Goal: Task Accomplishment & Management: Use online tool/utility

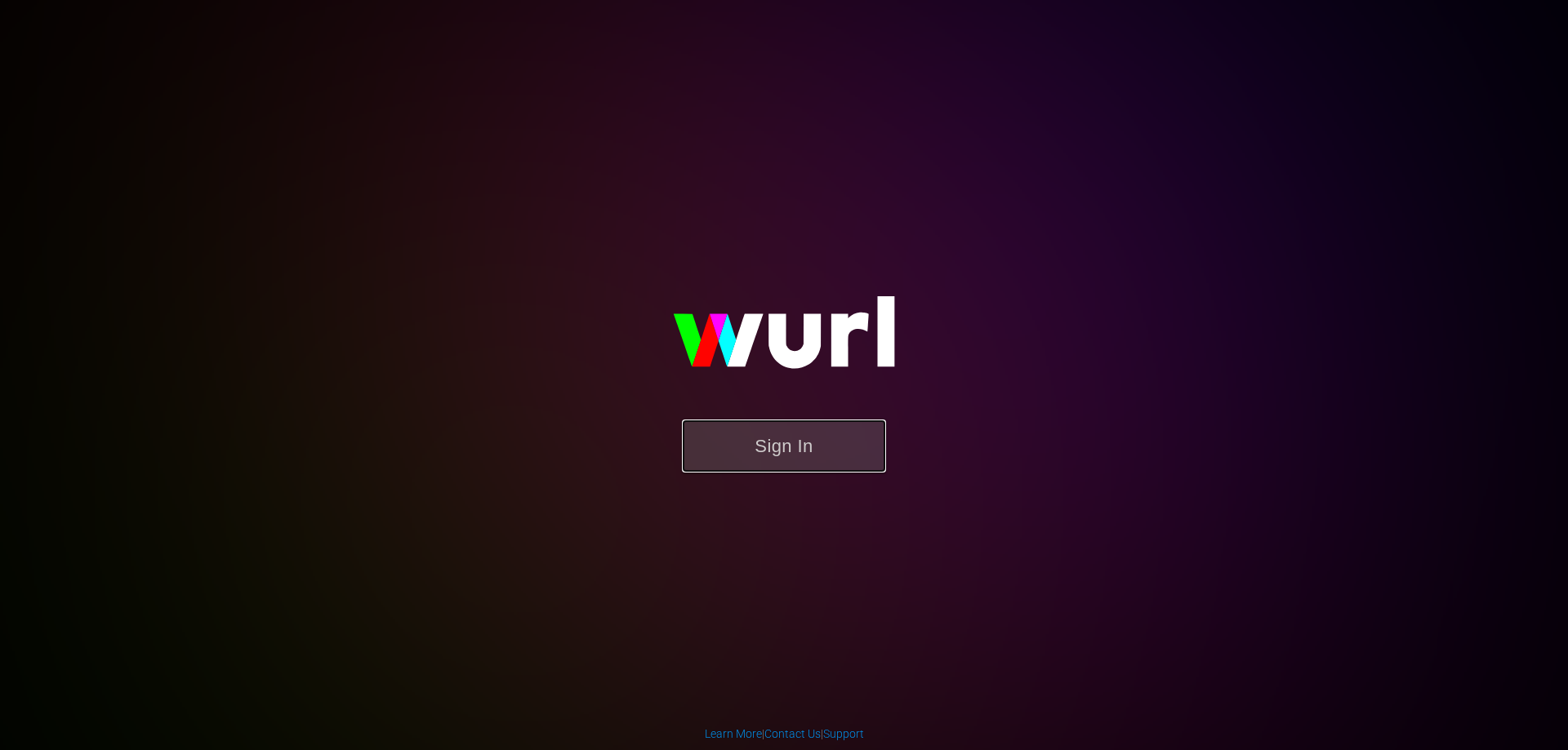
click at [781, 446] on button "Sign In" at bounding box center [783, 446] width 204 height 53
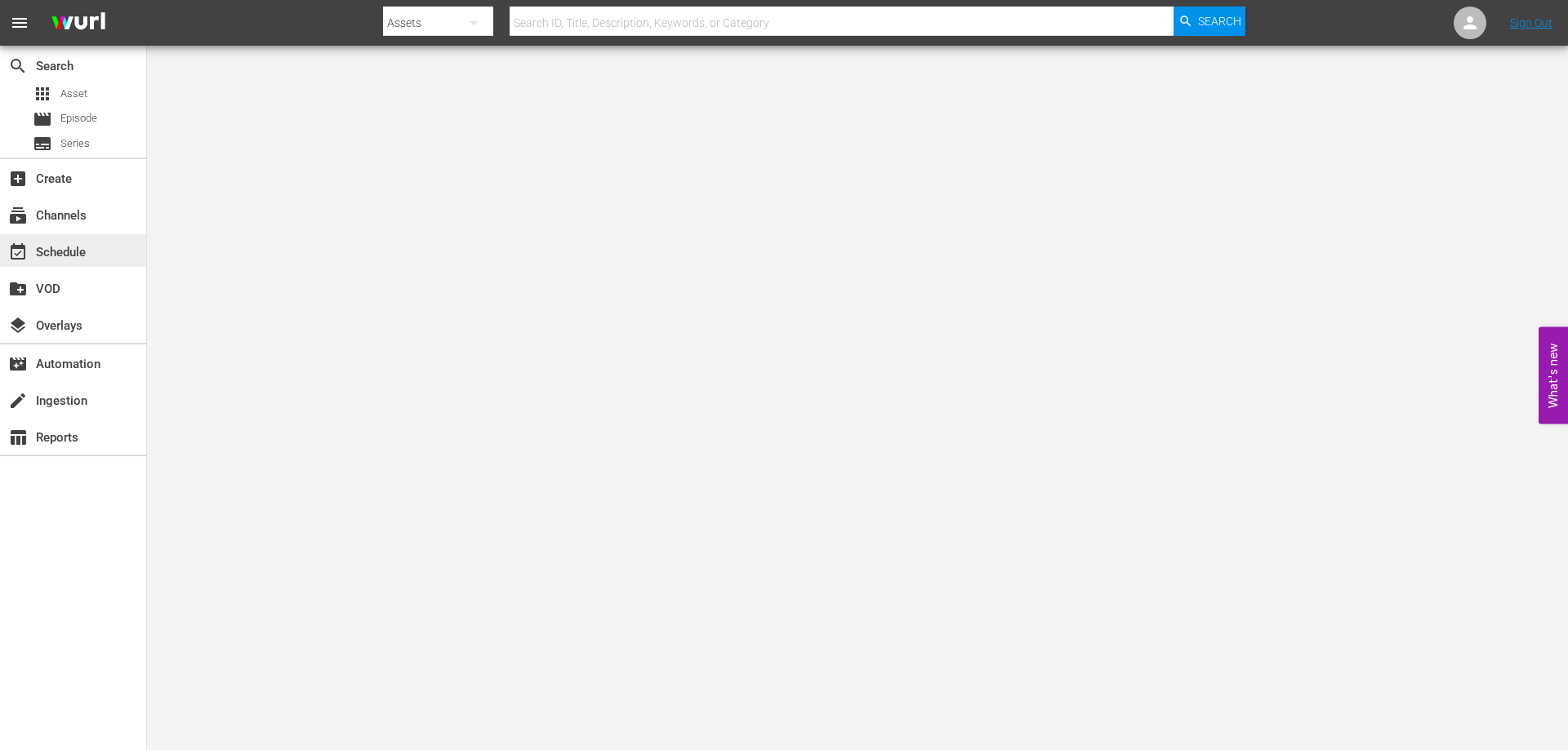
click at [87, 248] on div "event_available Schedule" at bounding box center [46, 249] width 92 height 15
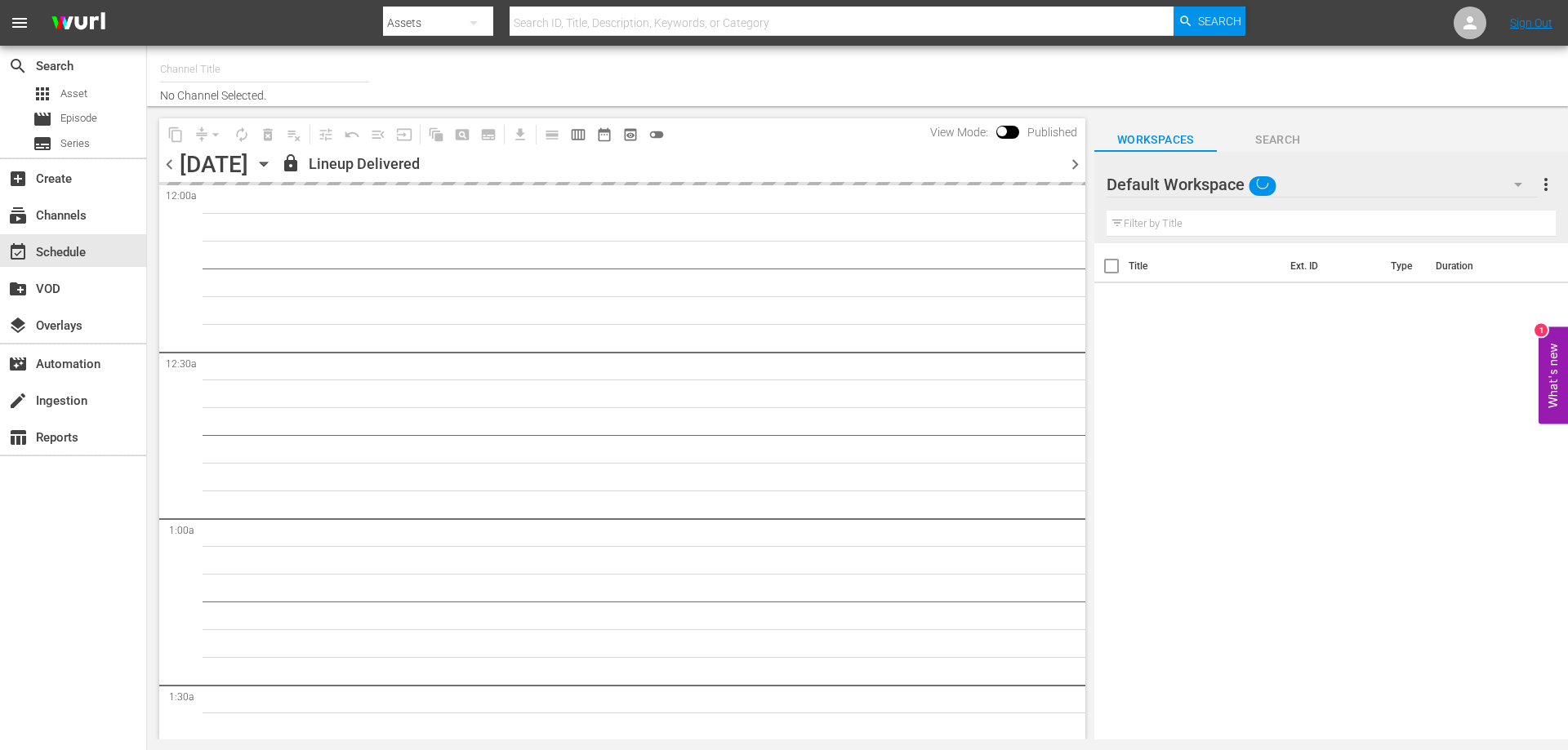
type input "CG Grandi Film (PKA Marcello, Sophia & co. > I film di Wim Wenders) (619)"
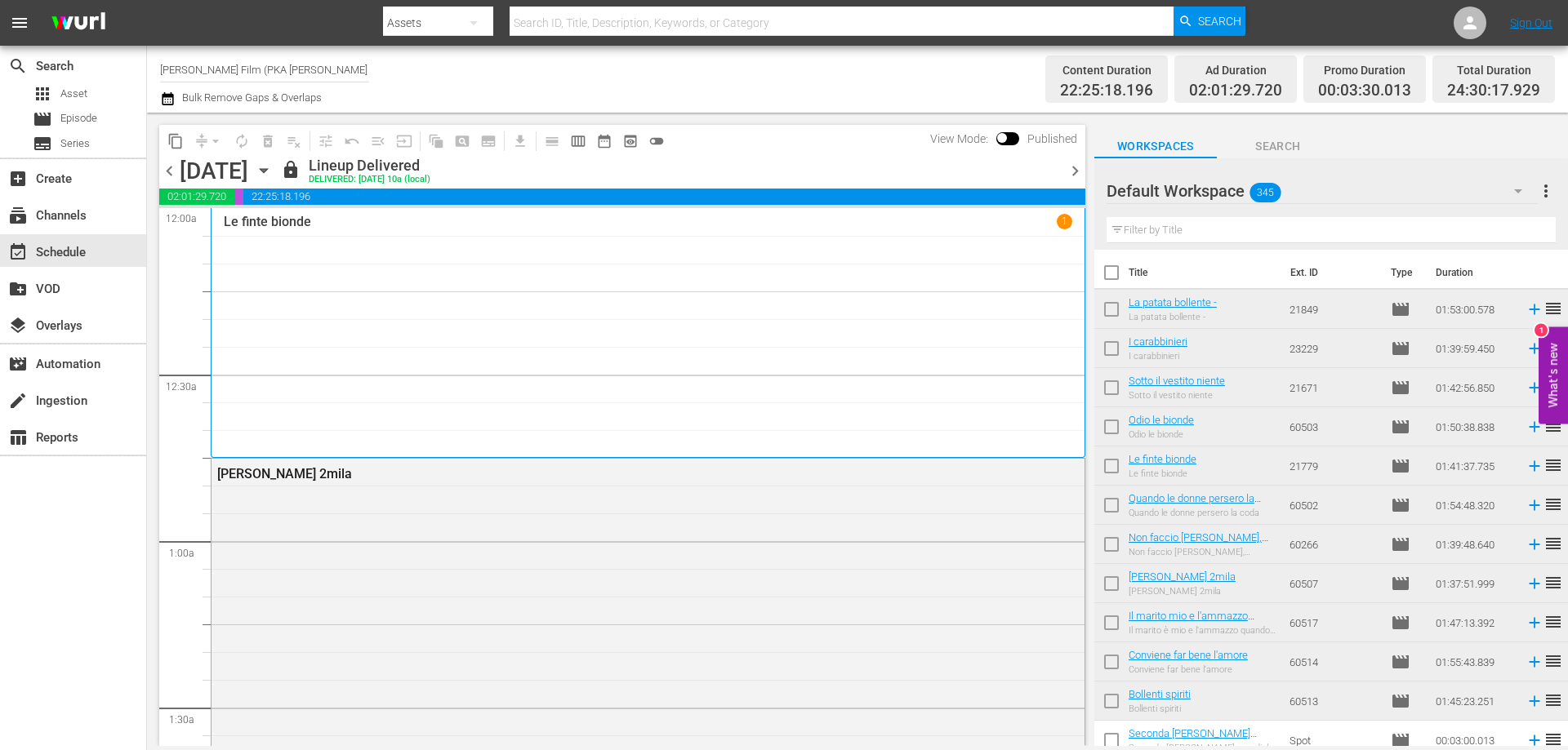
click at [273, 173] on icon "button" at bounding box center [264, 171] width 18 height 18
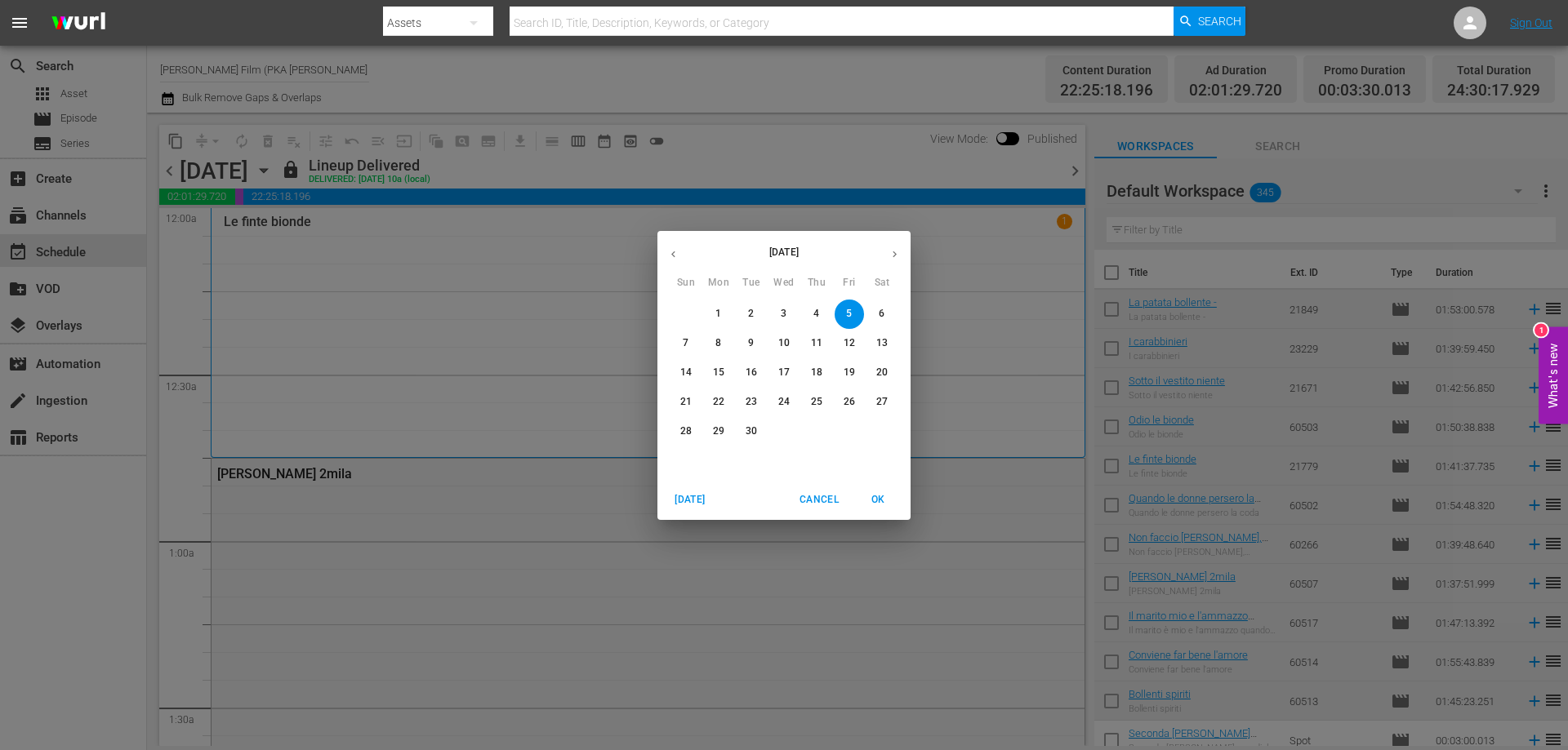
drag, startPoint x: 728, startPoint y: 394, endPoint x: 706, endPoint y: 395, distance: 22.0
click at [730, 395] on span "22" at bounding box center [719, 402] width 29 height 14
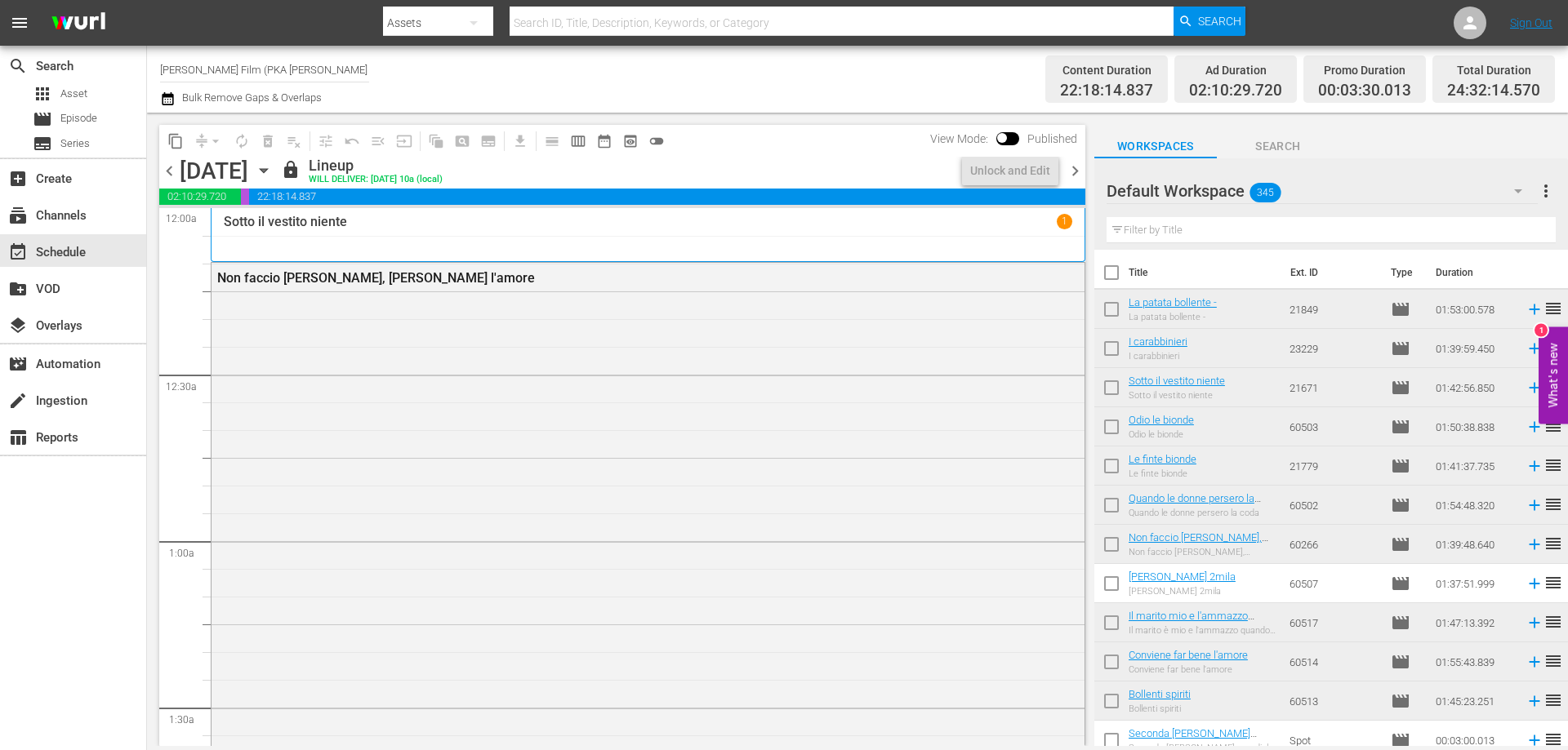
click at [267, 171] on icon "button" at bounding box center [263, 171] width 7 height 4
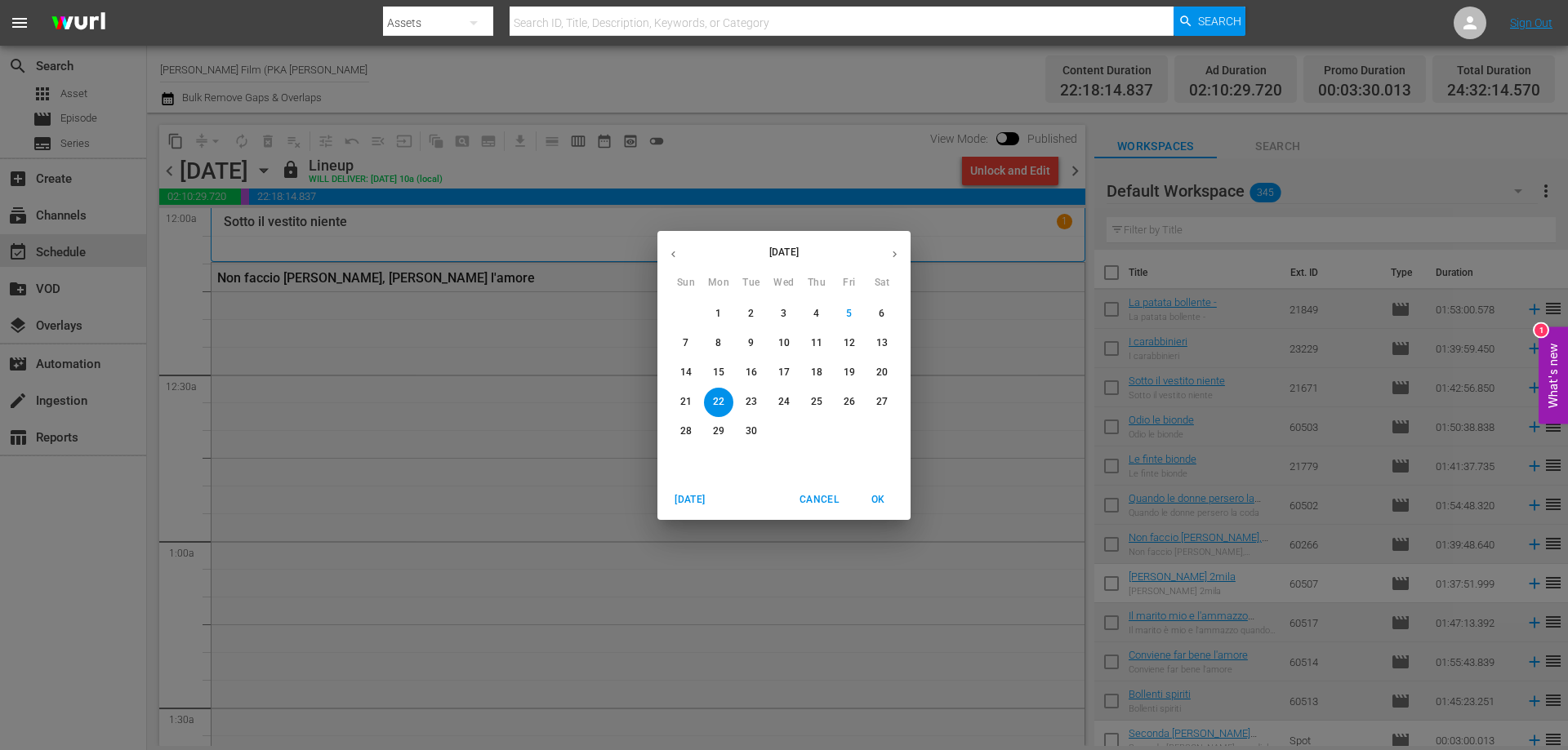
click at [740, 402] on span "23" at bounding box center [751, 402] width 29 height 14
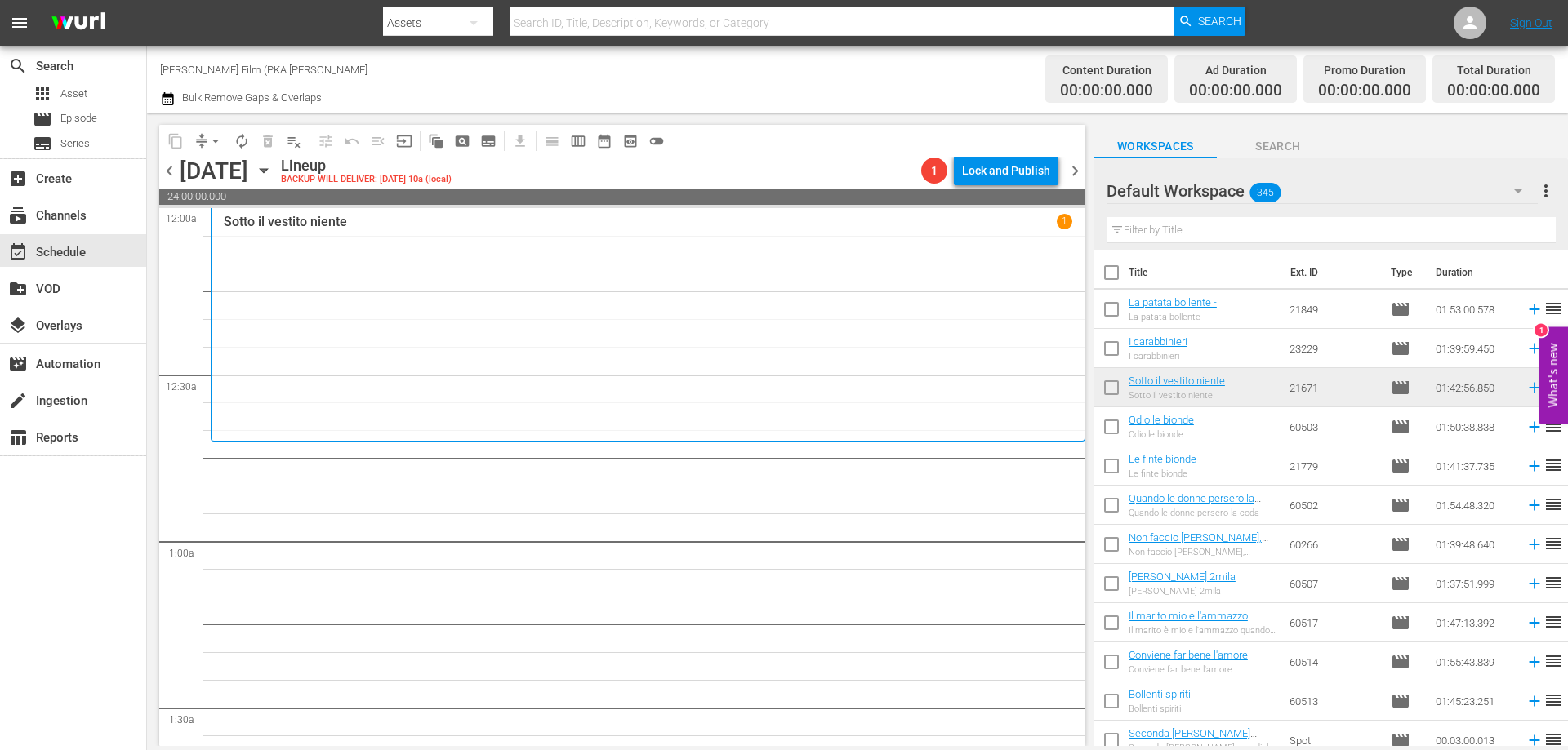
scroll to position [82, 0]
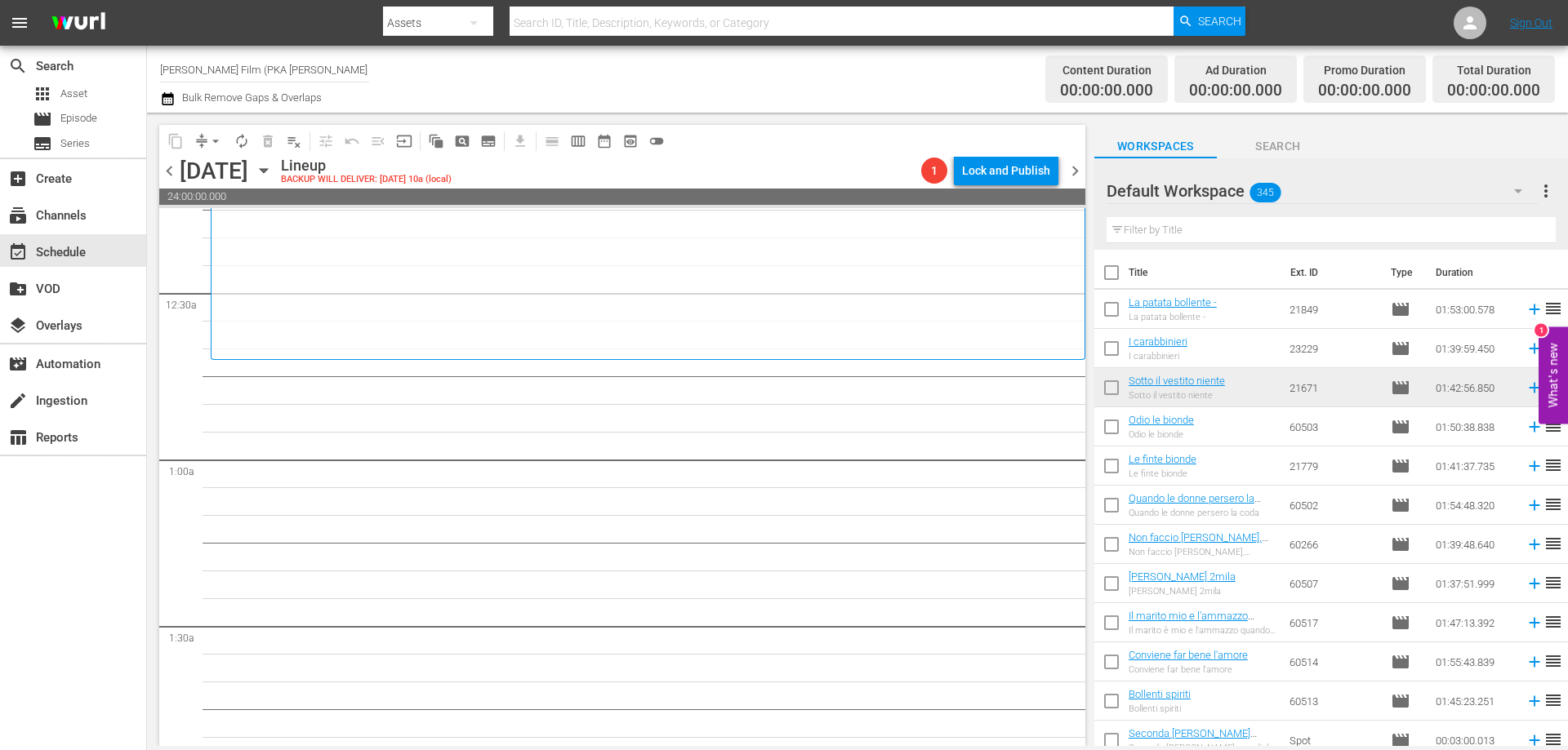
click at [770, 321] on div "Sotto il vestito niente 1" at bounding box center [647, 243] width 849 height 221
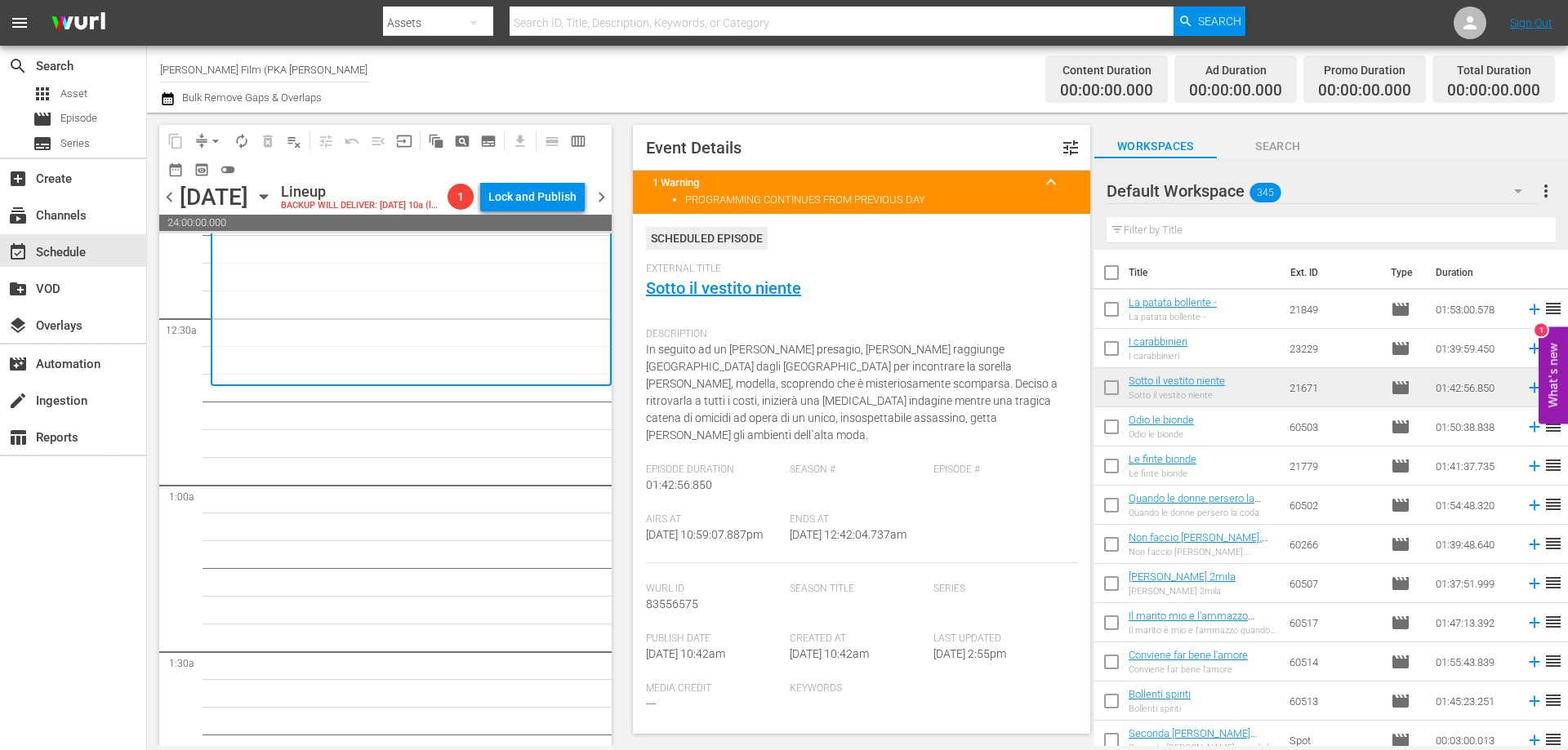
click at [1155, 231] on input "text" at bounding box center [1331, 230] width 449 height 26
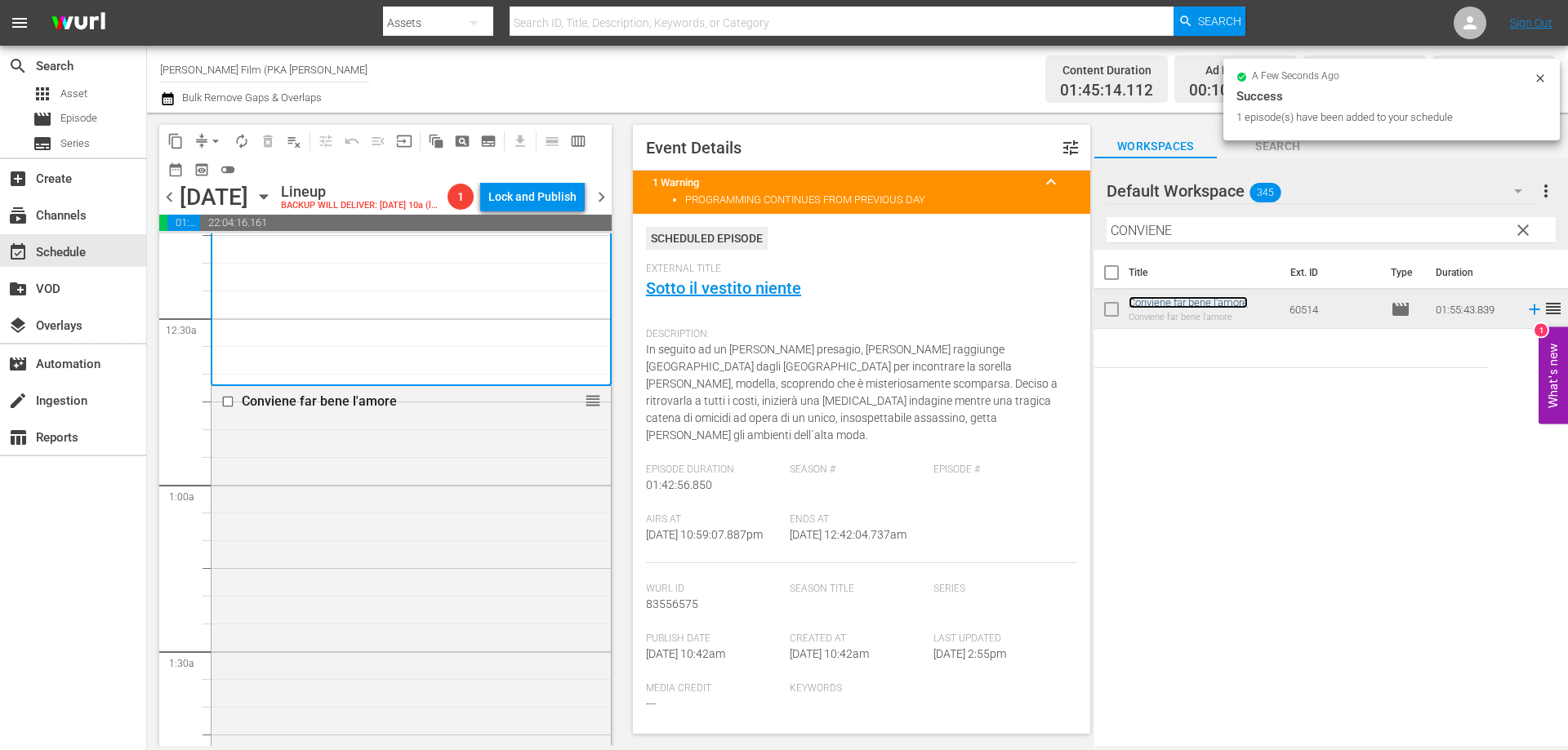
scroll to position [490, 0]
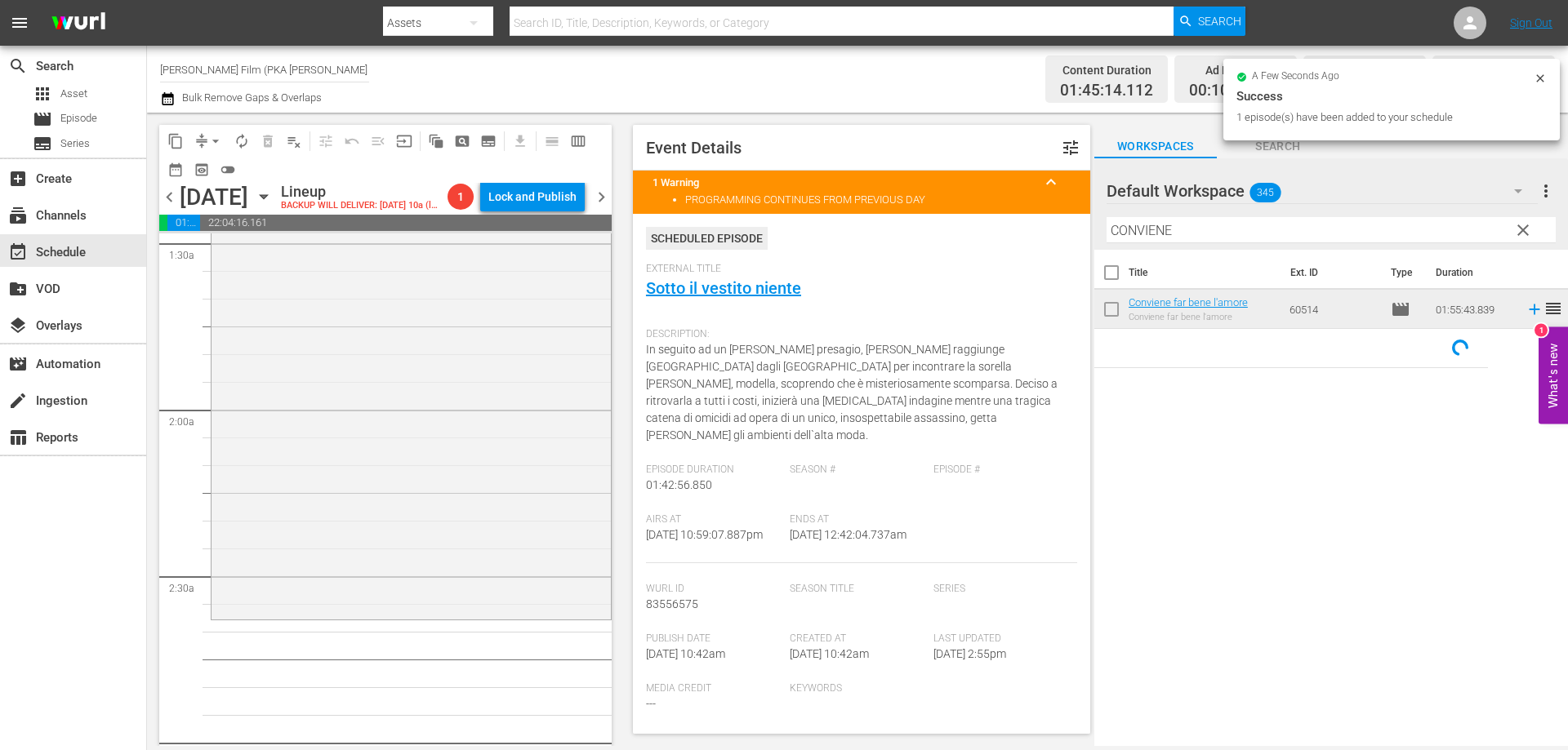
click at [482, 523] on div "Conviene far bene l'amore reorder" at bounding box center [411, 296] width 399 height 637
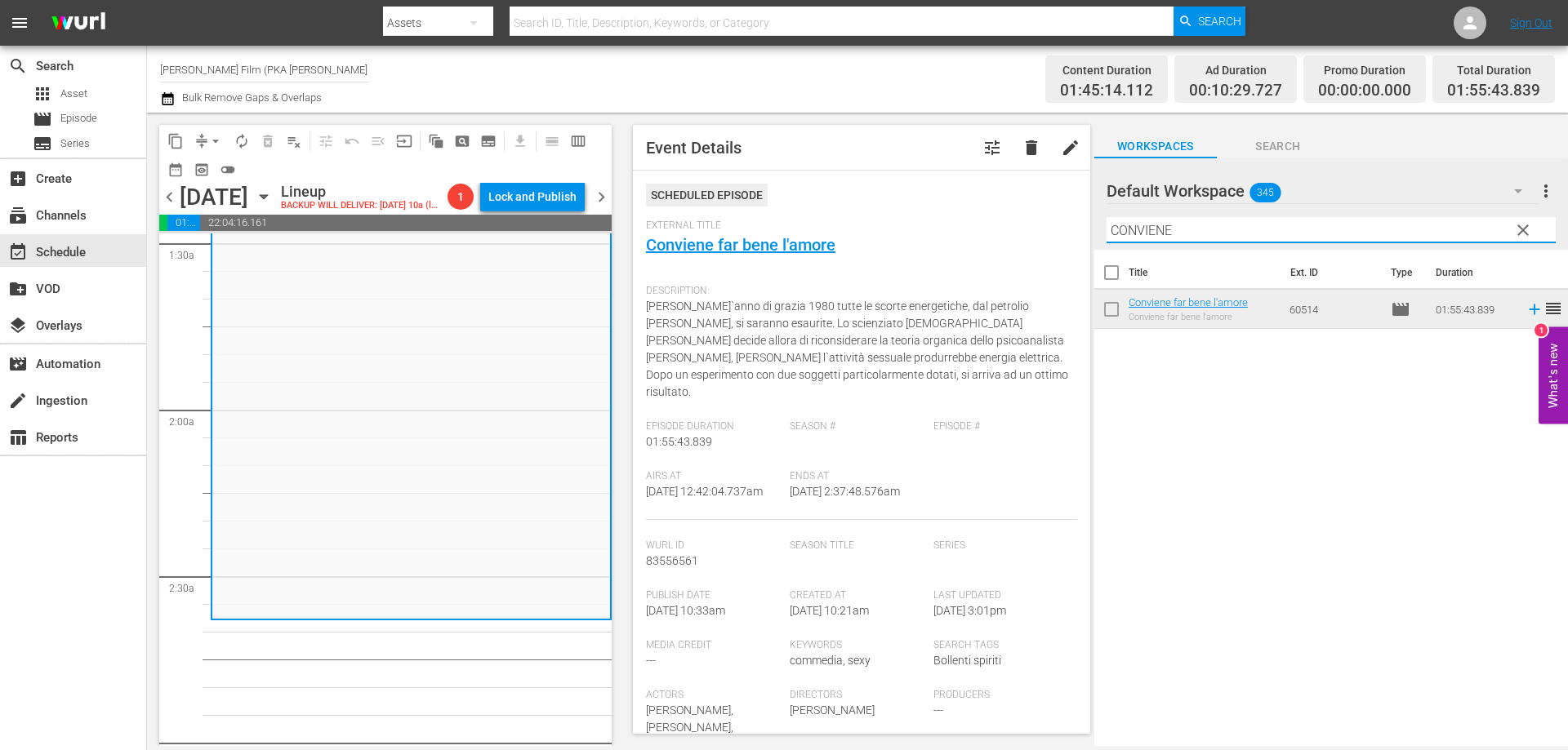
drag, startPoint x: 1212, startPoint y: 229, endPoint x: 1046, endPoint y: 207, distance: 167.5
click at [1046, 207] on div "content_copy compress arrow_drop_down autorenew_outlined delete_forever_outline…" at bounding box center [858, 429] width 1421 height 633
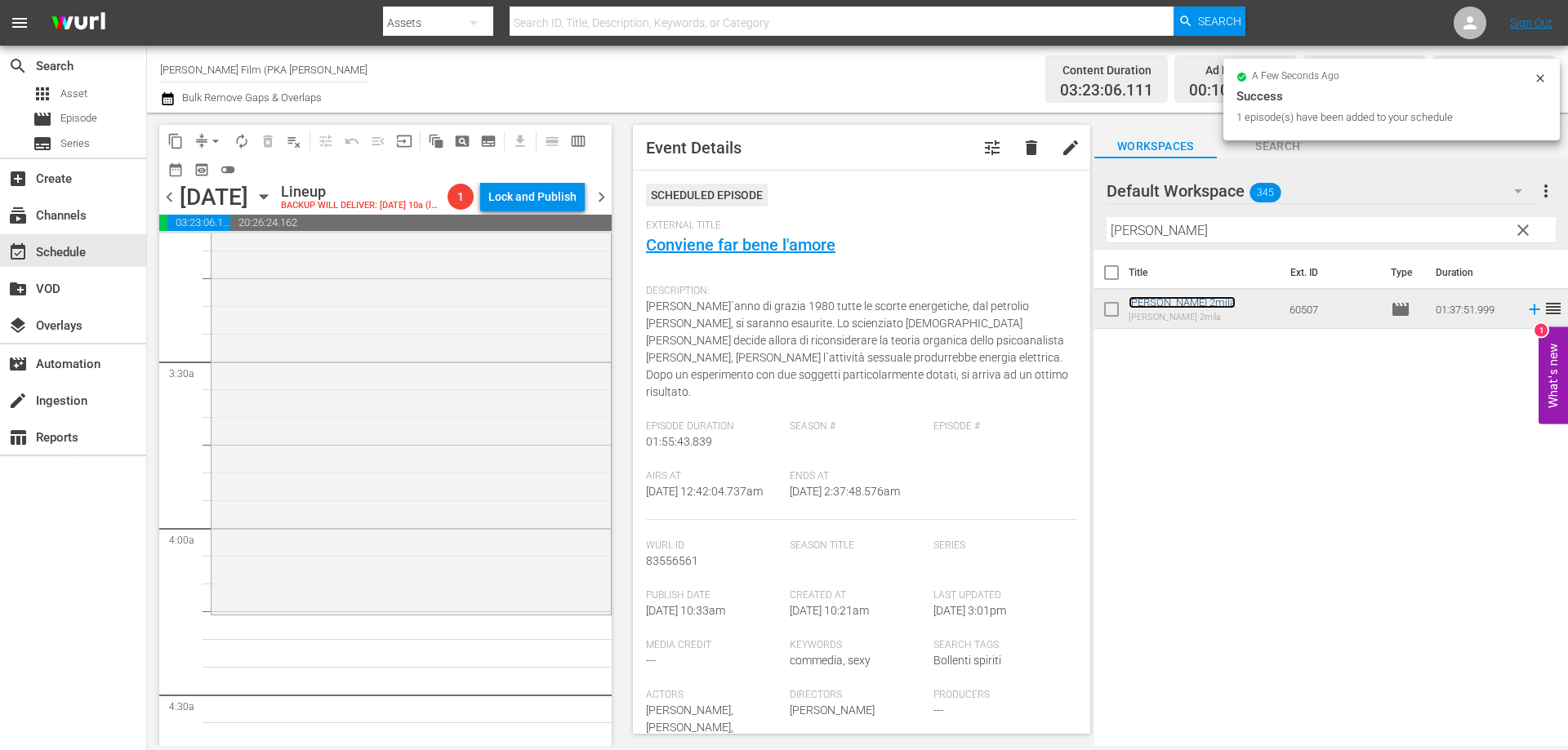
scroll to position [1061, 0]
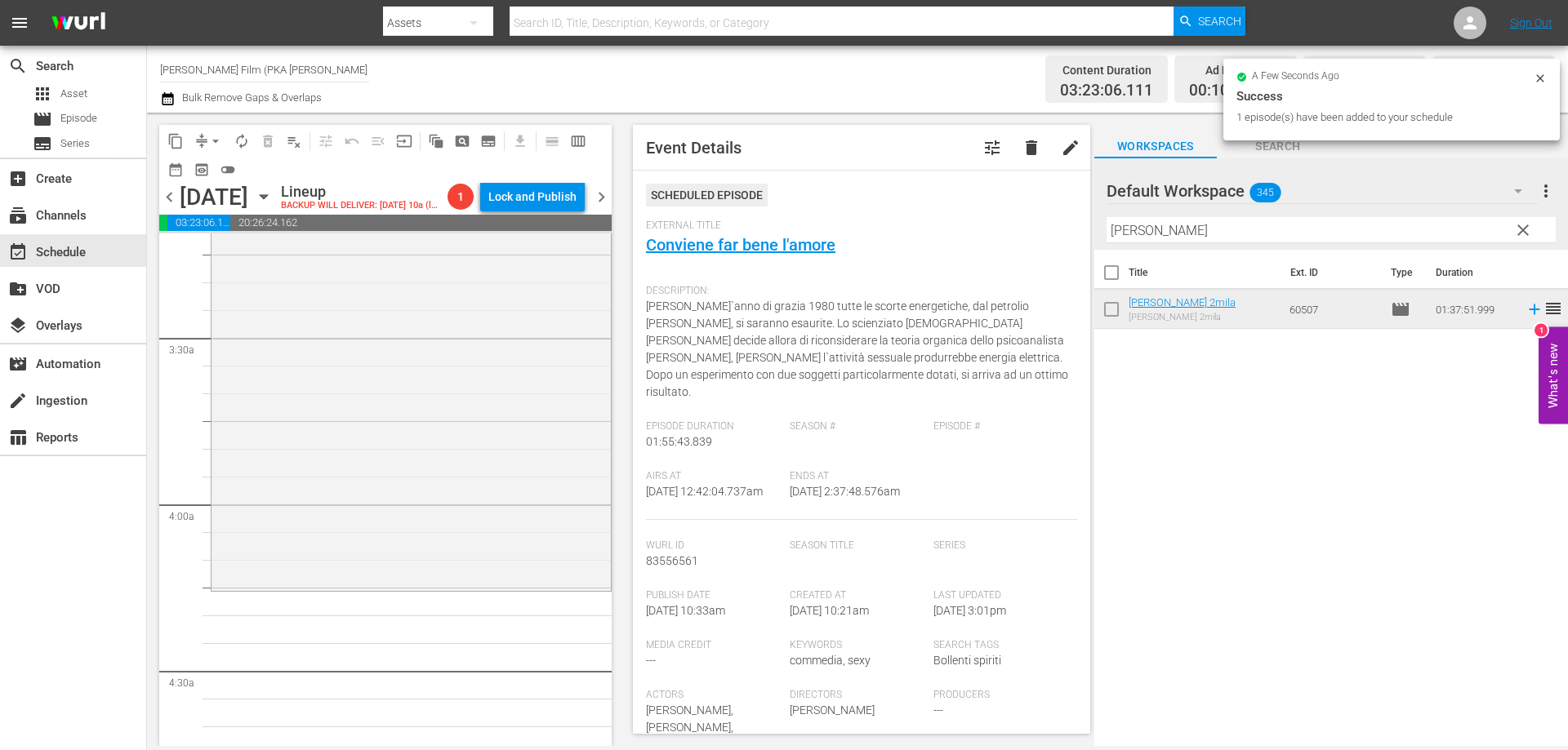
click at [493, 536] on div "Malizia 2mila reorder" at bounding box center [411, 319] width 399 height 538
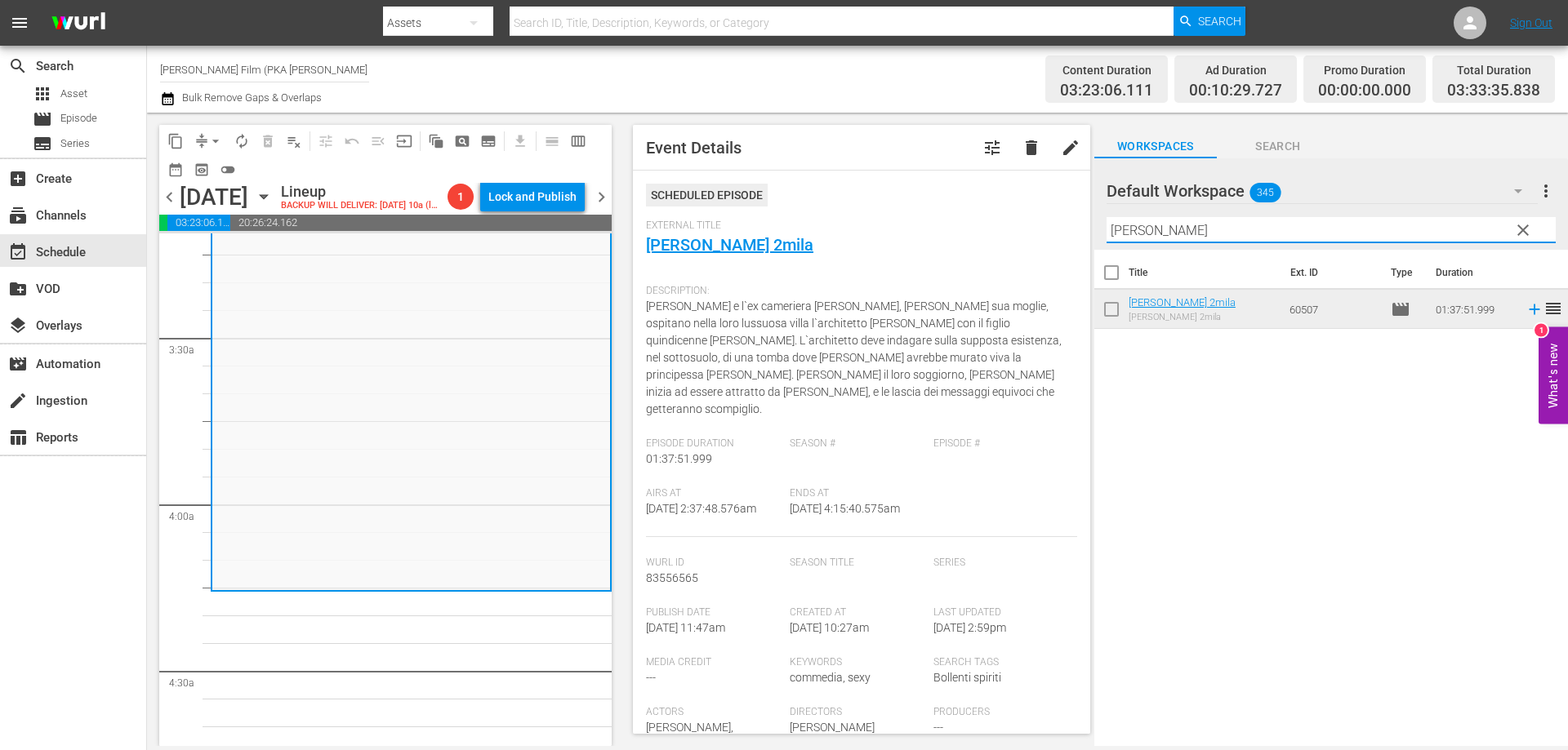
drag, startPoint x: 1170, startPoint y: 235, endPoint x: 1051, endPoint y: 235, distance: 119.0
click at [1051, 235] on div "content_copy compress arrow_drop_down autorenew_outlined delete_forever_outline…" at bounding box center [858, 429] width 1421 height 633
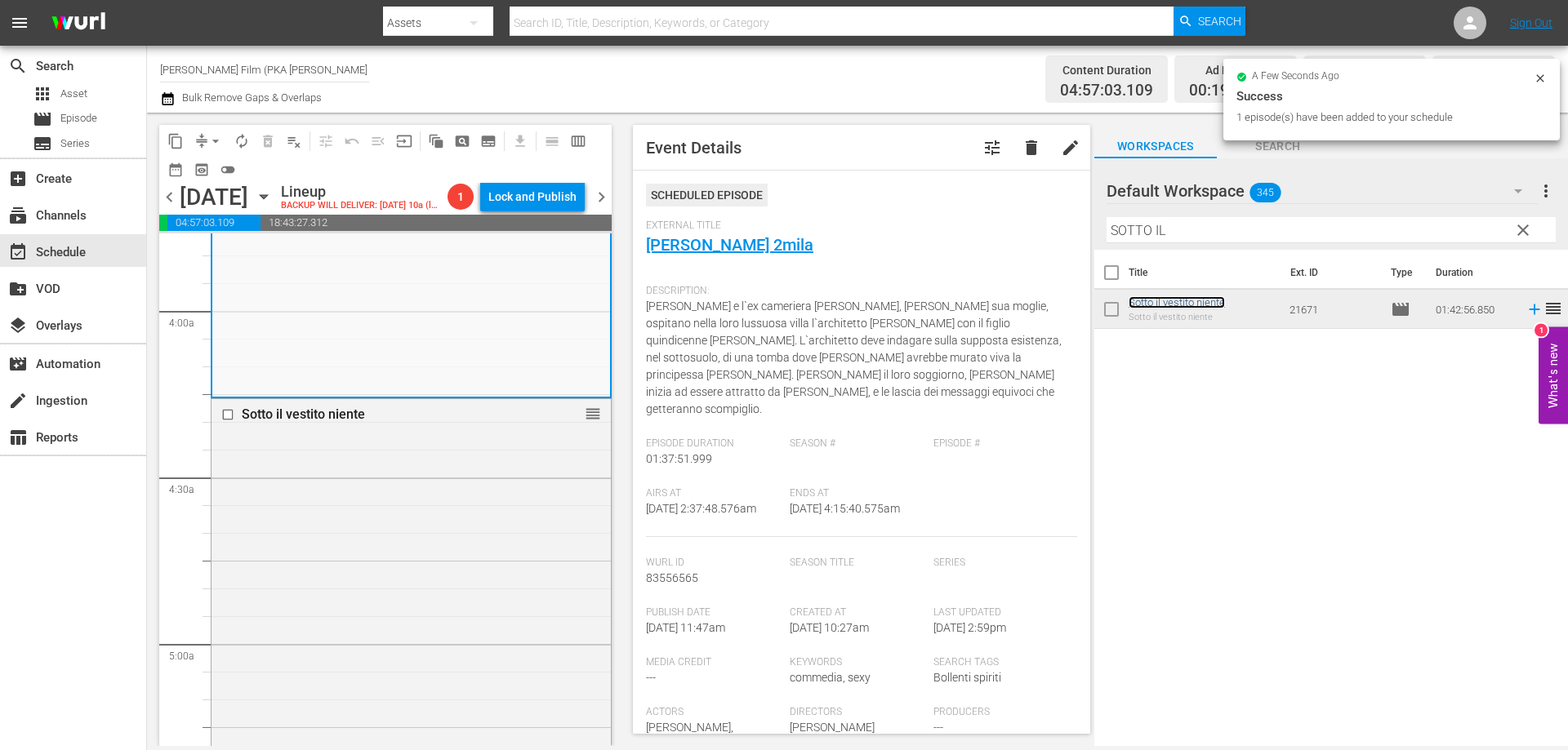
scroll to position [1632, 0]
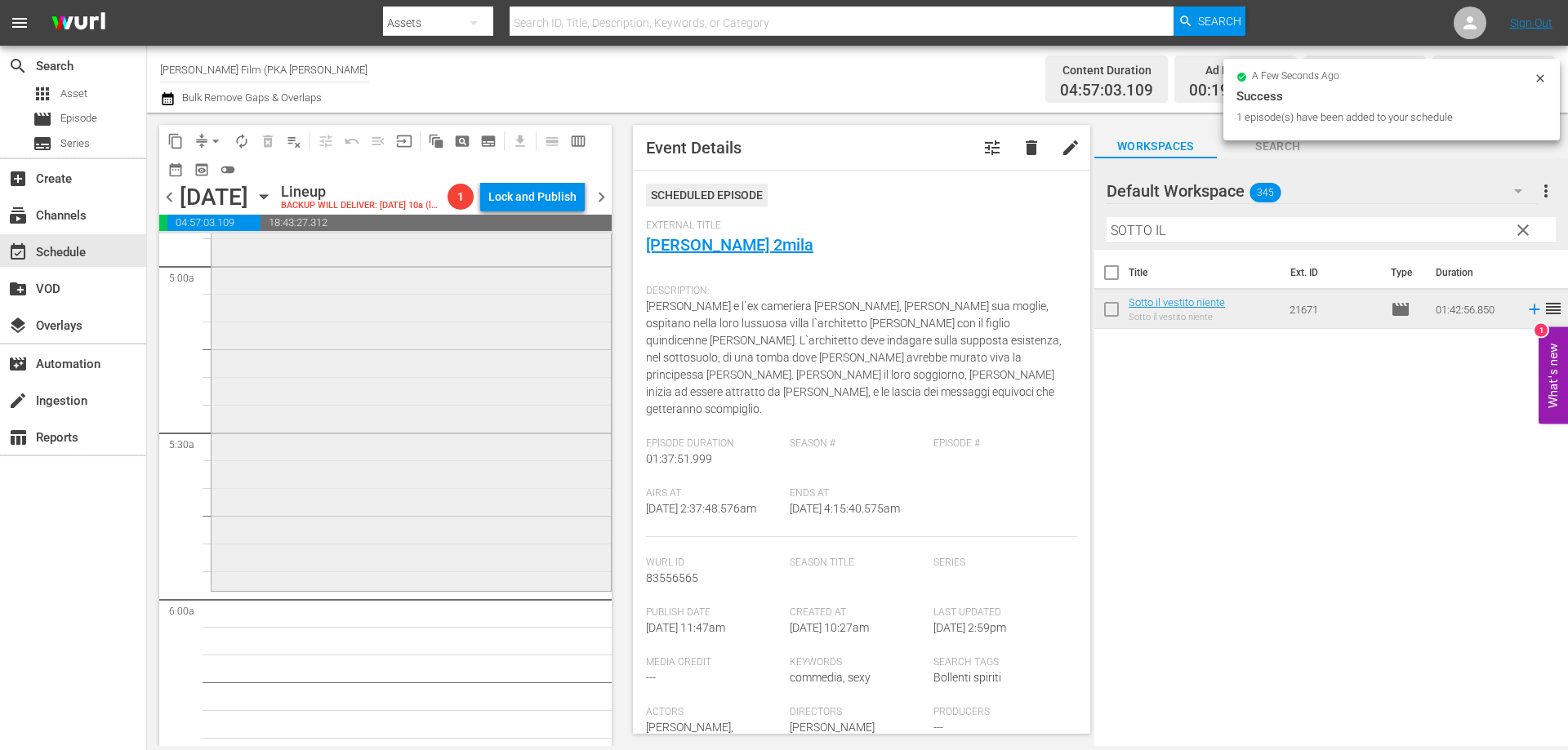
click at [521, 587] on div "Sotto il vestito niente reorder" at bounding box center [411, 304] width 399 height 567
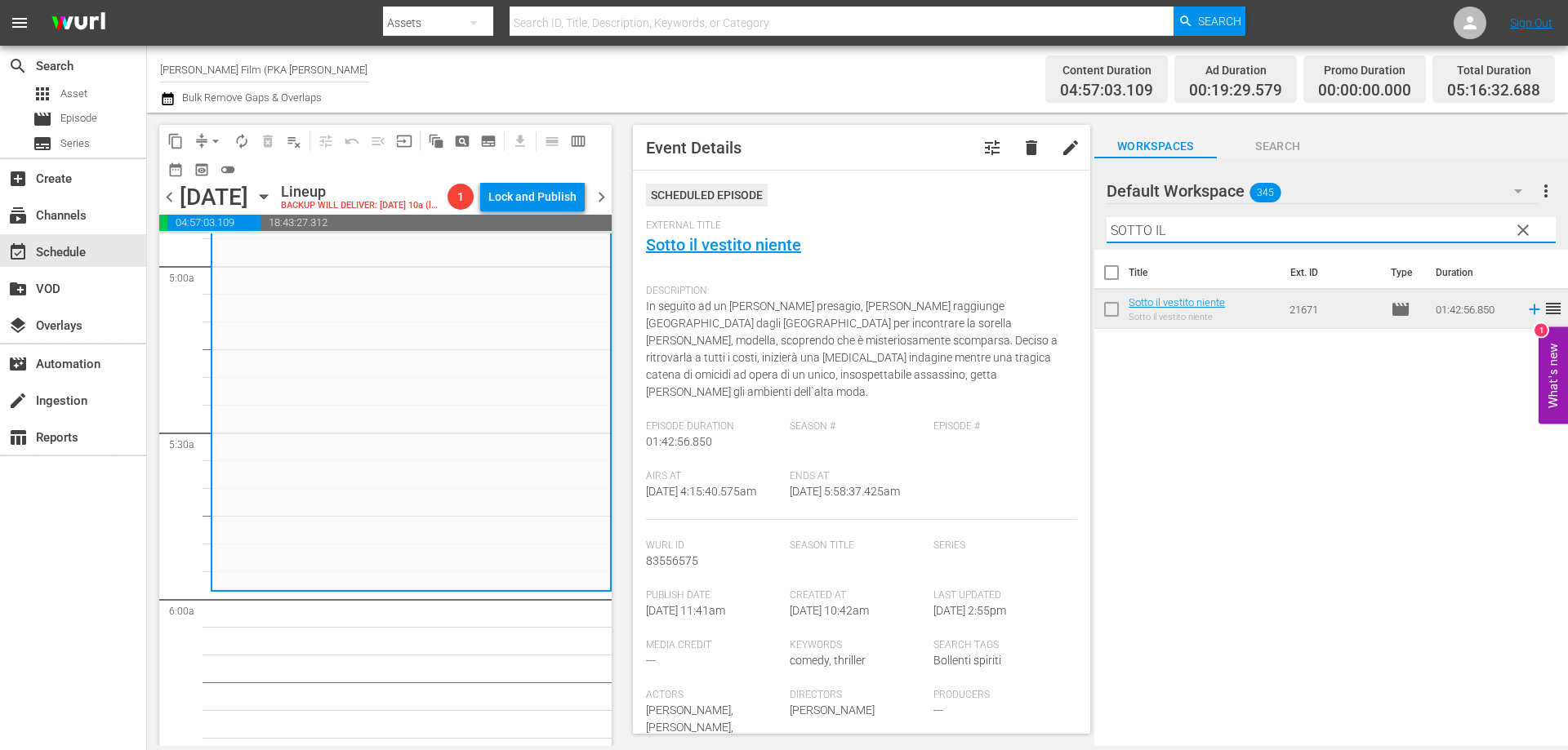
drag, startPoint x: 1169, startPoint y: 234, endPoint x: 1006, endPoint y: 194, distance: 167.8
click at [1006, 194] on div "content_copy compress arrow_drop_down autorenew_outlined delete_forever_outline…" at bounding box center [858, 429] width 1421 height 633
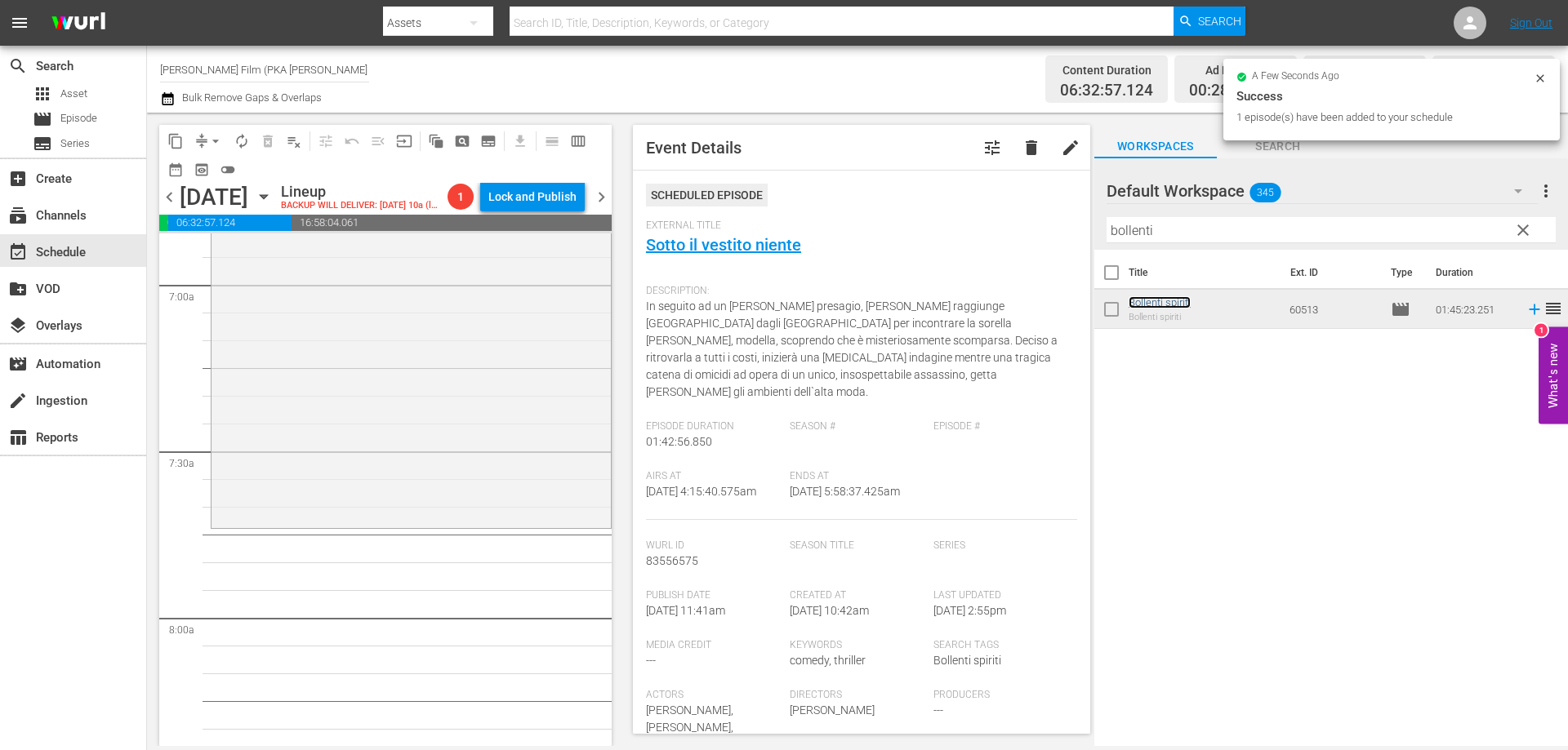
scroll to position [2285, 0]
click at [498, 520] on div "Bollenti spiriti reorder" at bounding box center [411, 230] width 399 height 581
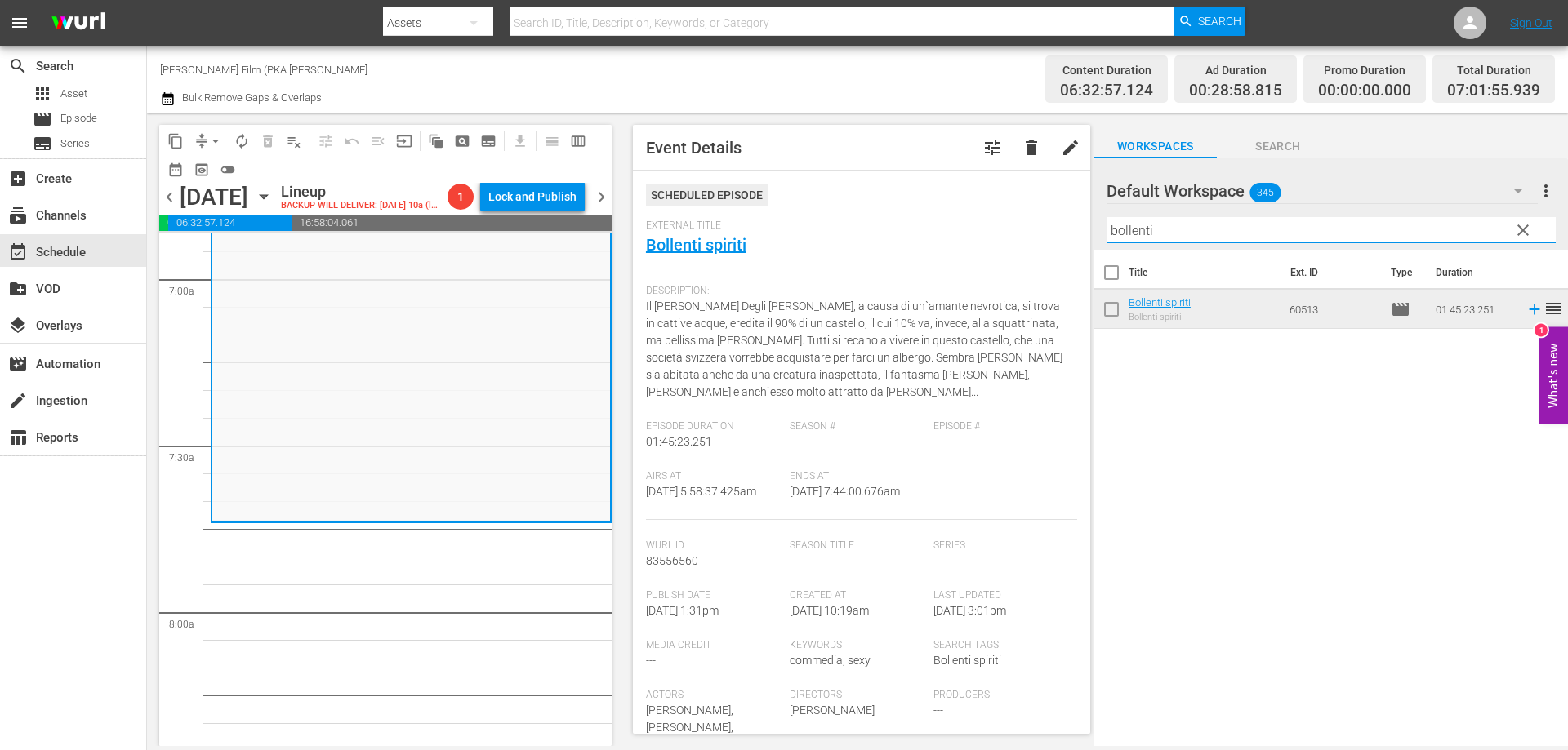
drag, startPoint x: 1182, startPoint y: 224, endPoint x: 1035, endPoint y: 214, distance: 147.3
click at [1037, 214] on div "content_copy compress arrow_drop_down autorenew_outlined delete_forever_outline…" at bounding box center [858, 429] width 1421 height 633
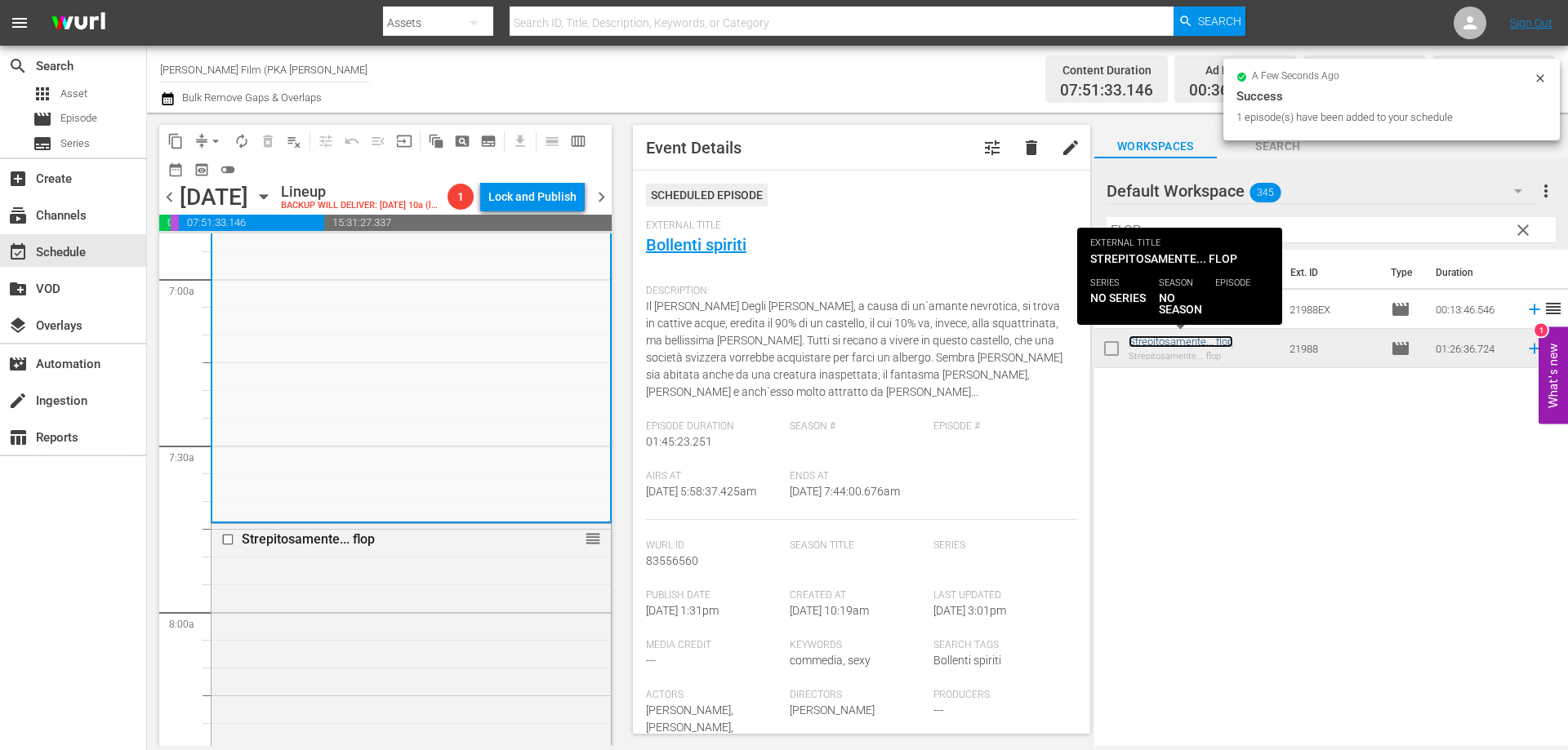
scroll to position [2857, 0]
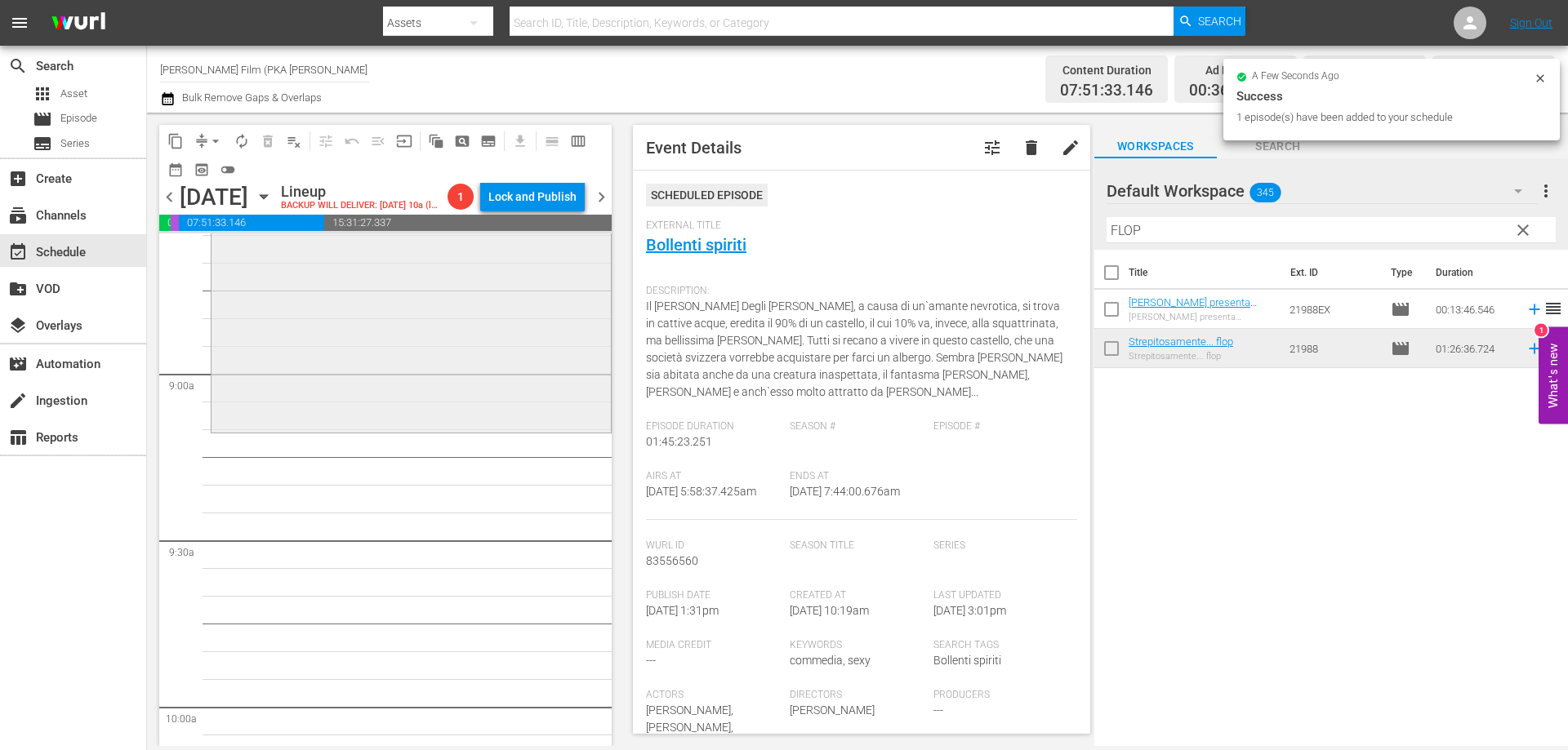
click at [520, 429] on div "Strepitosamente... flop reorder" at bounding box center [411, 191] width 399 height 476
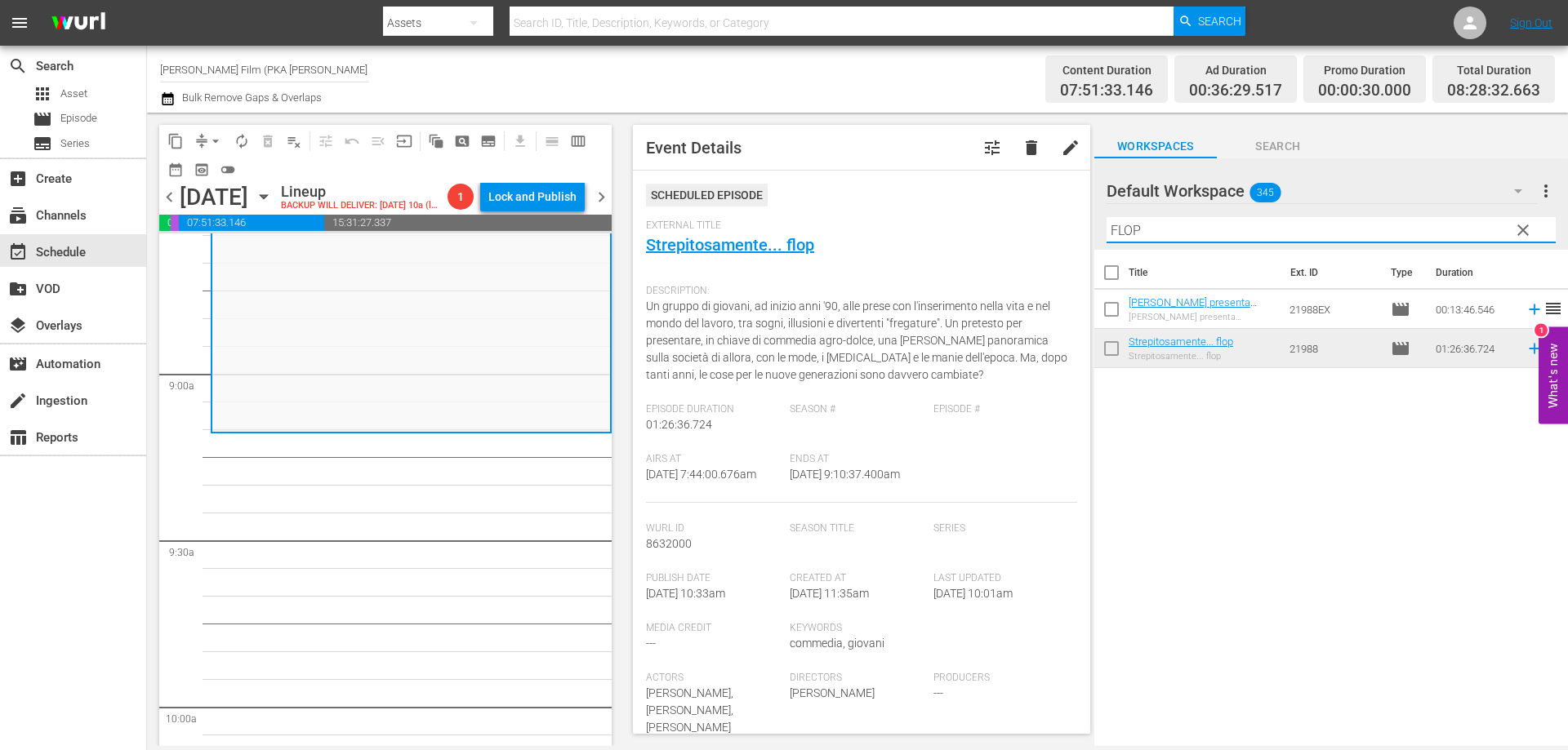
drag, startPoint x: 1146, startPoint y: 231, endPoint x: 1051, endPoint y: 219, distance: 95.8
click at [1051, 219] on div "content_copy compress arrow_drop_down autorenew_outlined delete_forever_outline…" at bounding box center [858, 429] width 1421 height 633
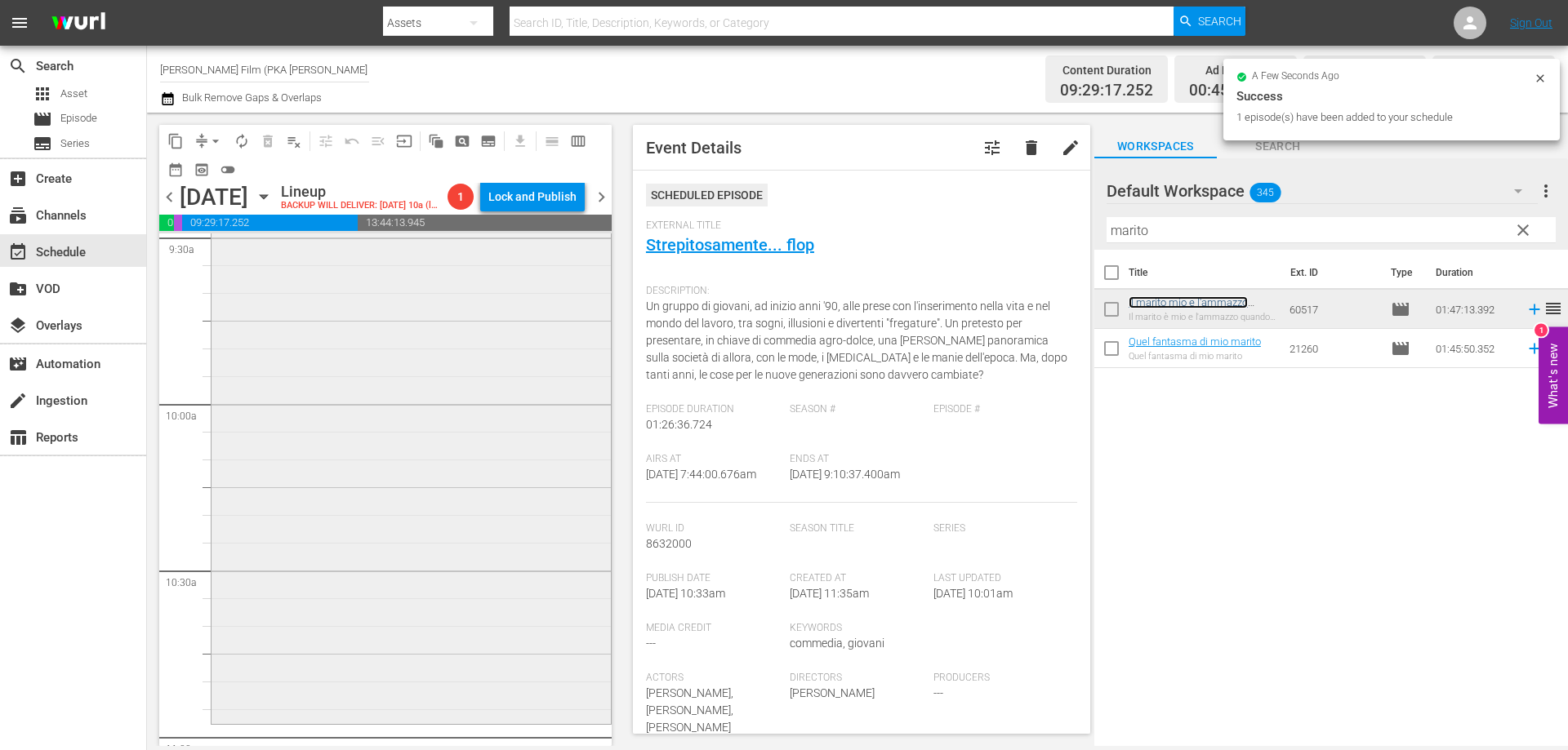
scroll to position [3346, 0]
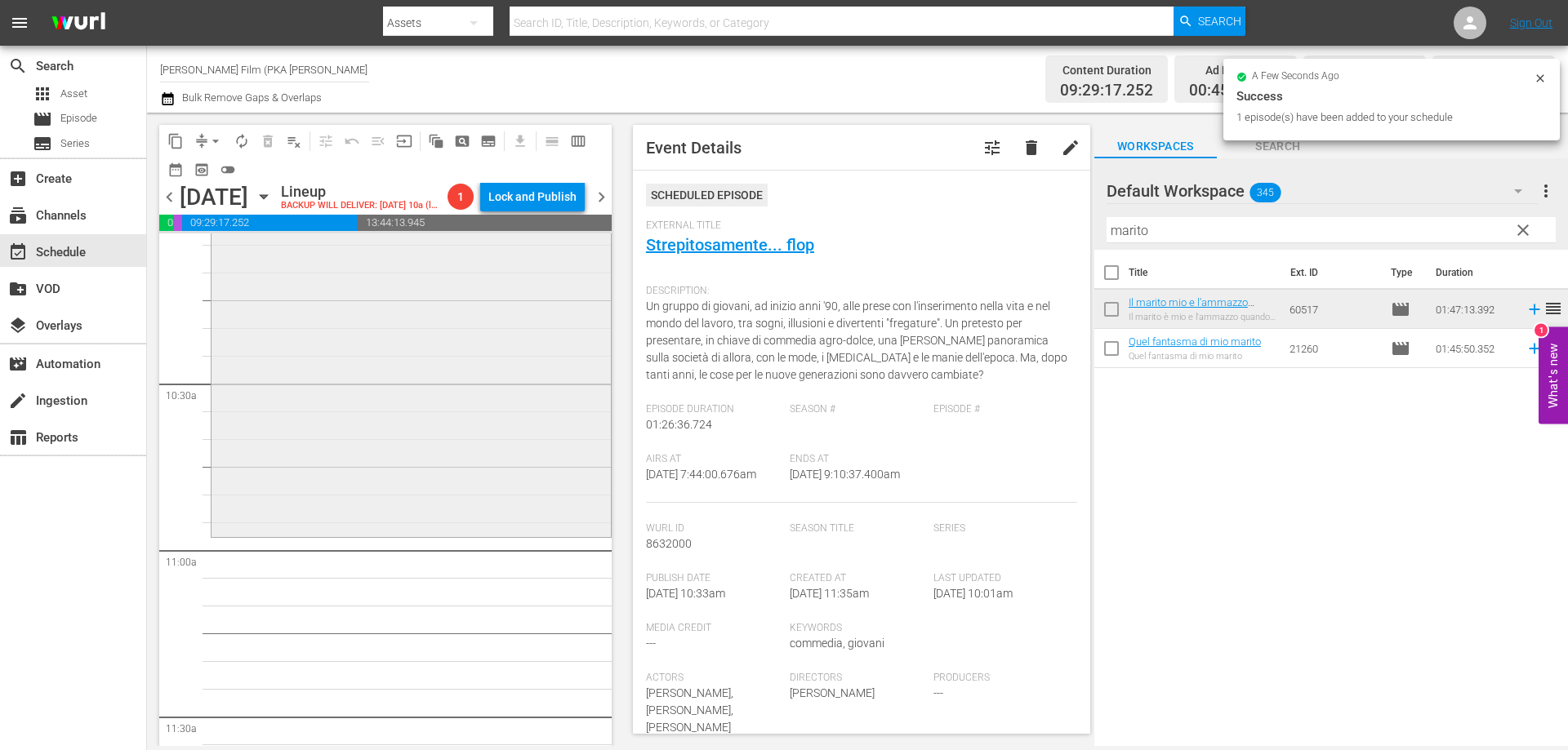
click at [430, 502] on div "Il marito mio e l'ammazzo quando mi pare reorder" at bounding box center [411, 239] width 399 height 590
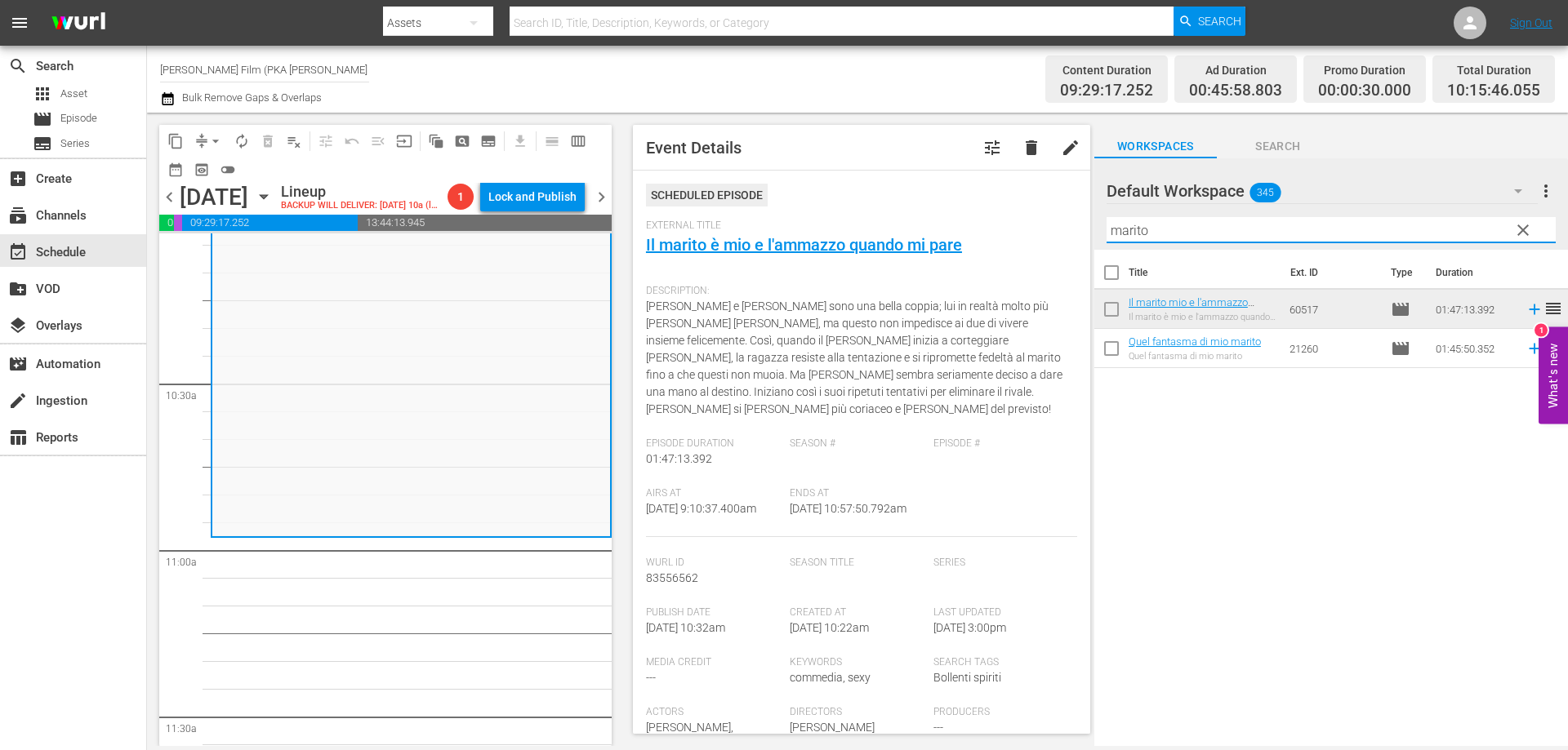
drag, startPoint x: 1173, startPoint y: 222, endPoint x: 1069, endPoint y: 225, distance: 104.0
click at [1069, 225] on div "content_copy compress arrow_drop_down autorenew_outlined delete_forever_outline…" at bounding box center [858, 429] width 1421 height 633
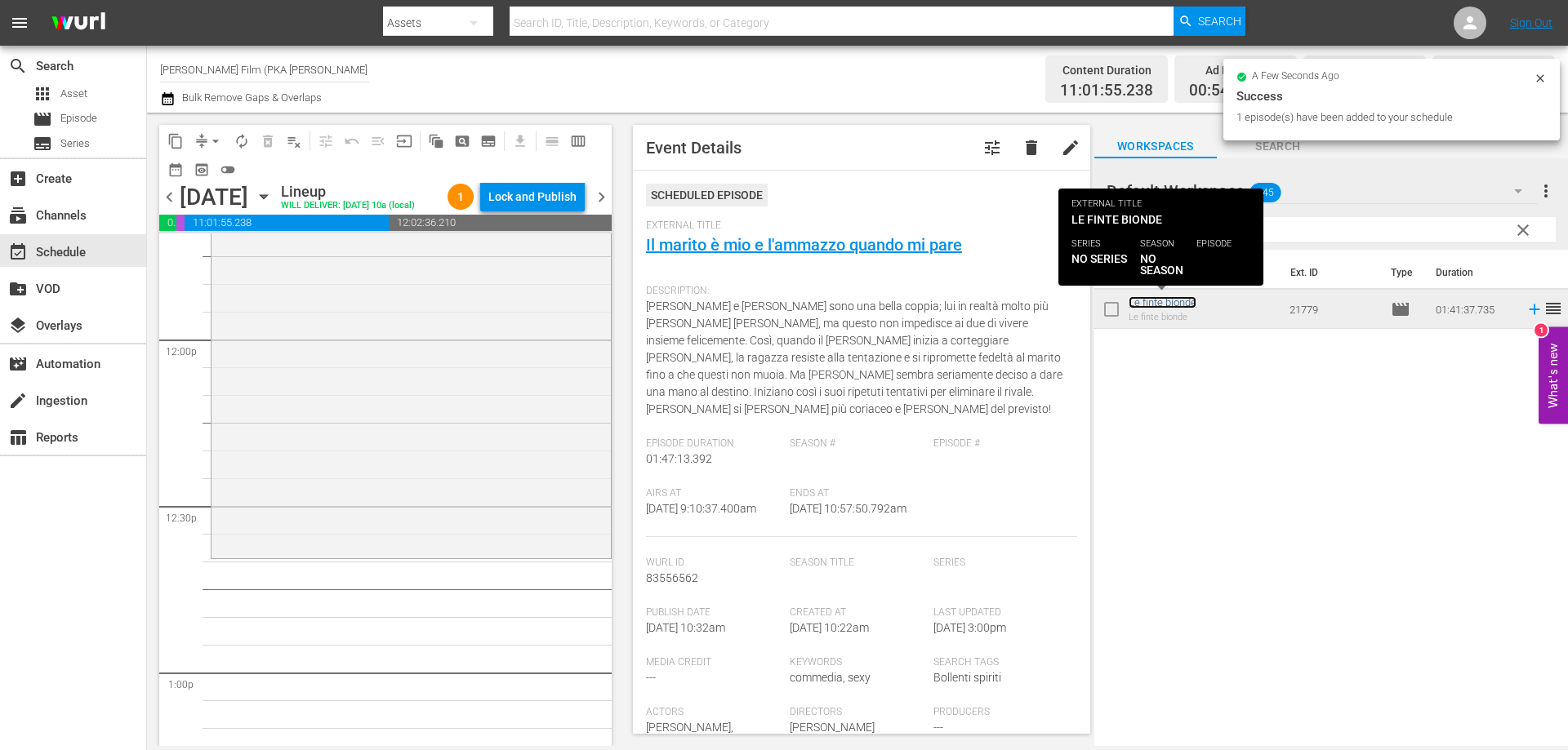
scroll to position [3918, 0]
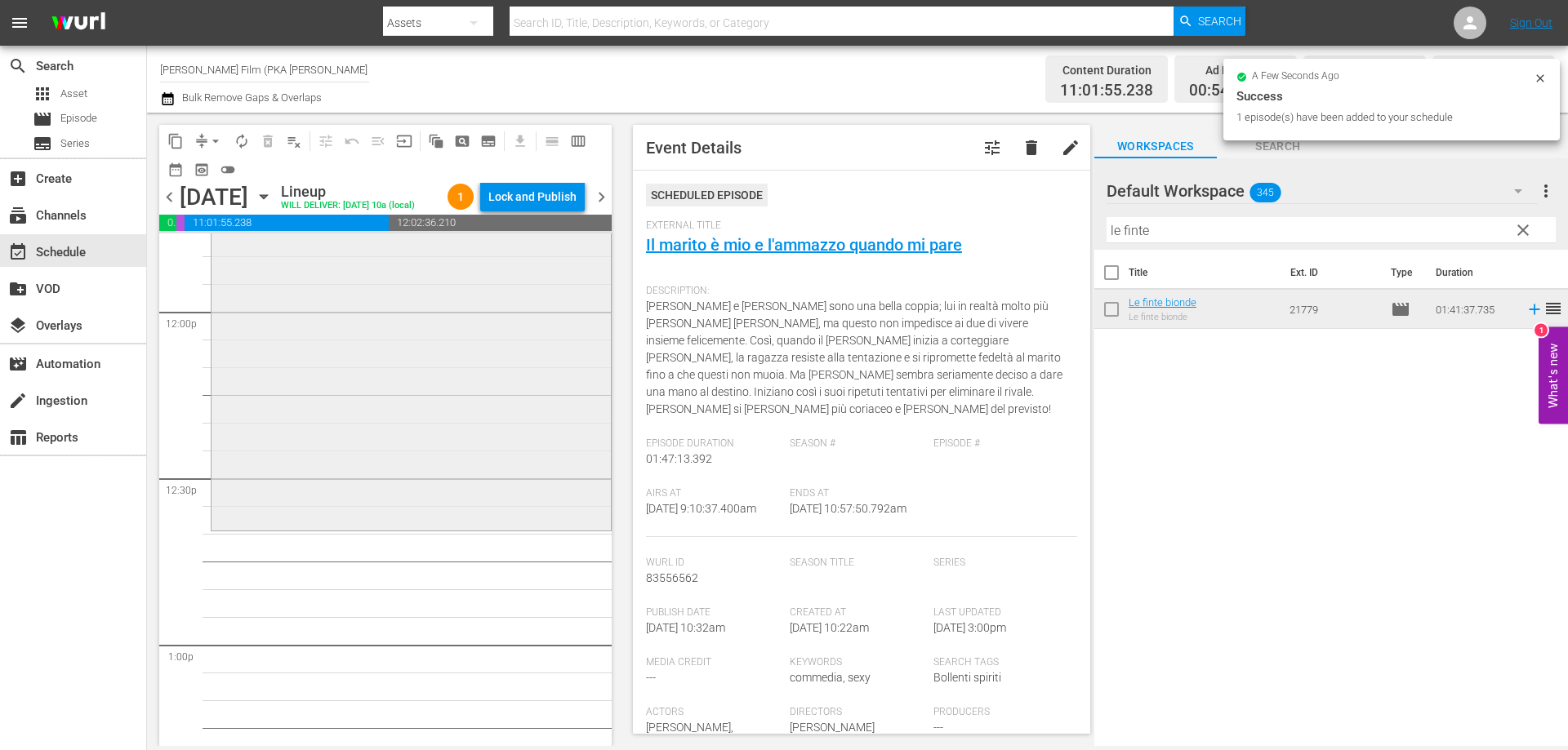
click at [529, 505] on div "Le finte bionde reorder" at bounding box center [411, 247] width 399 height 559
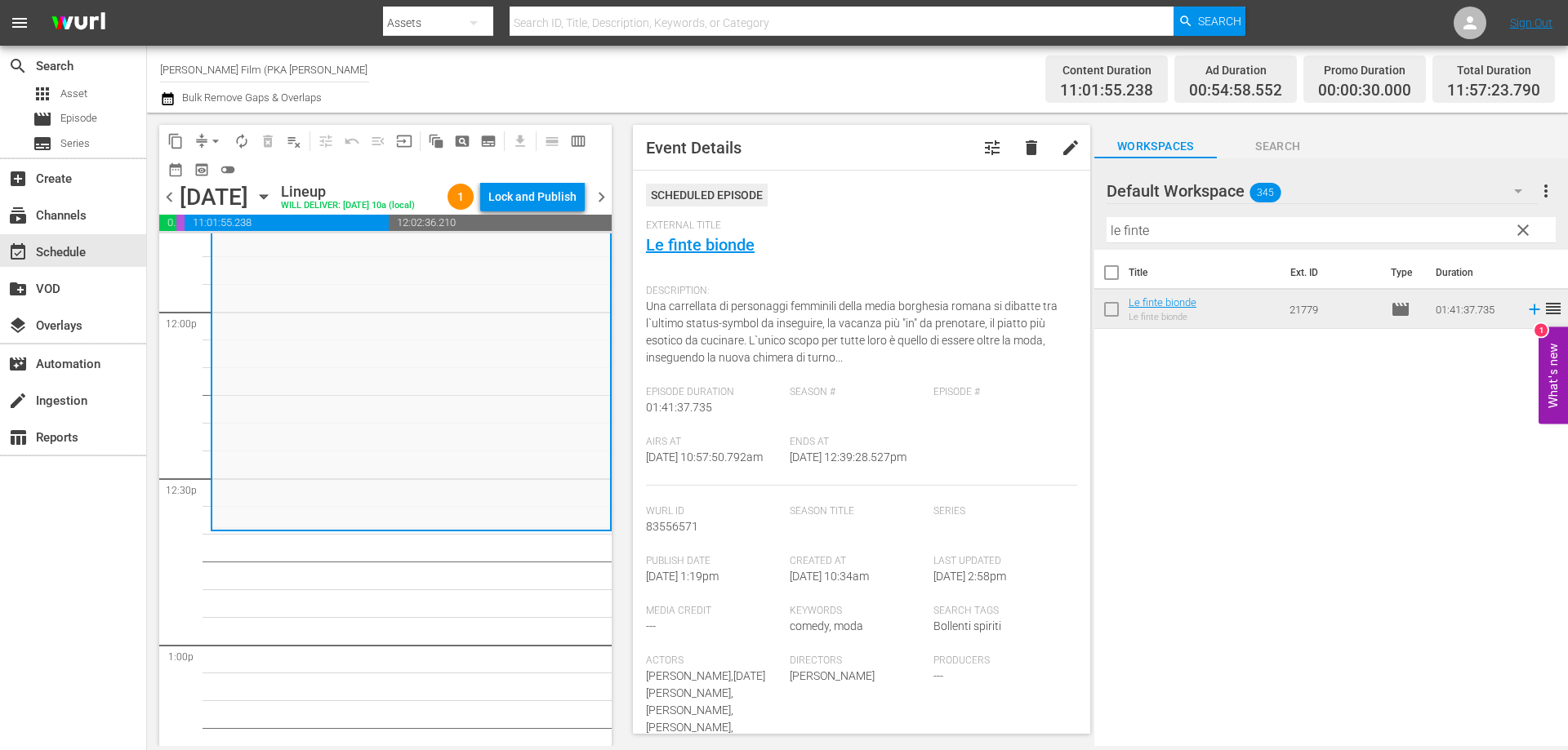
drag, startPoint x: 1165, startPoint y: 225, endPoint x: 1037, endPoint y: 209, distance: 129.0
click at [1043, 211] on div "content_copy compress arrow_drop_down autorenew_outlined delete_forever_outline…" at bounding box center [858, 429] width 1421 height 633
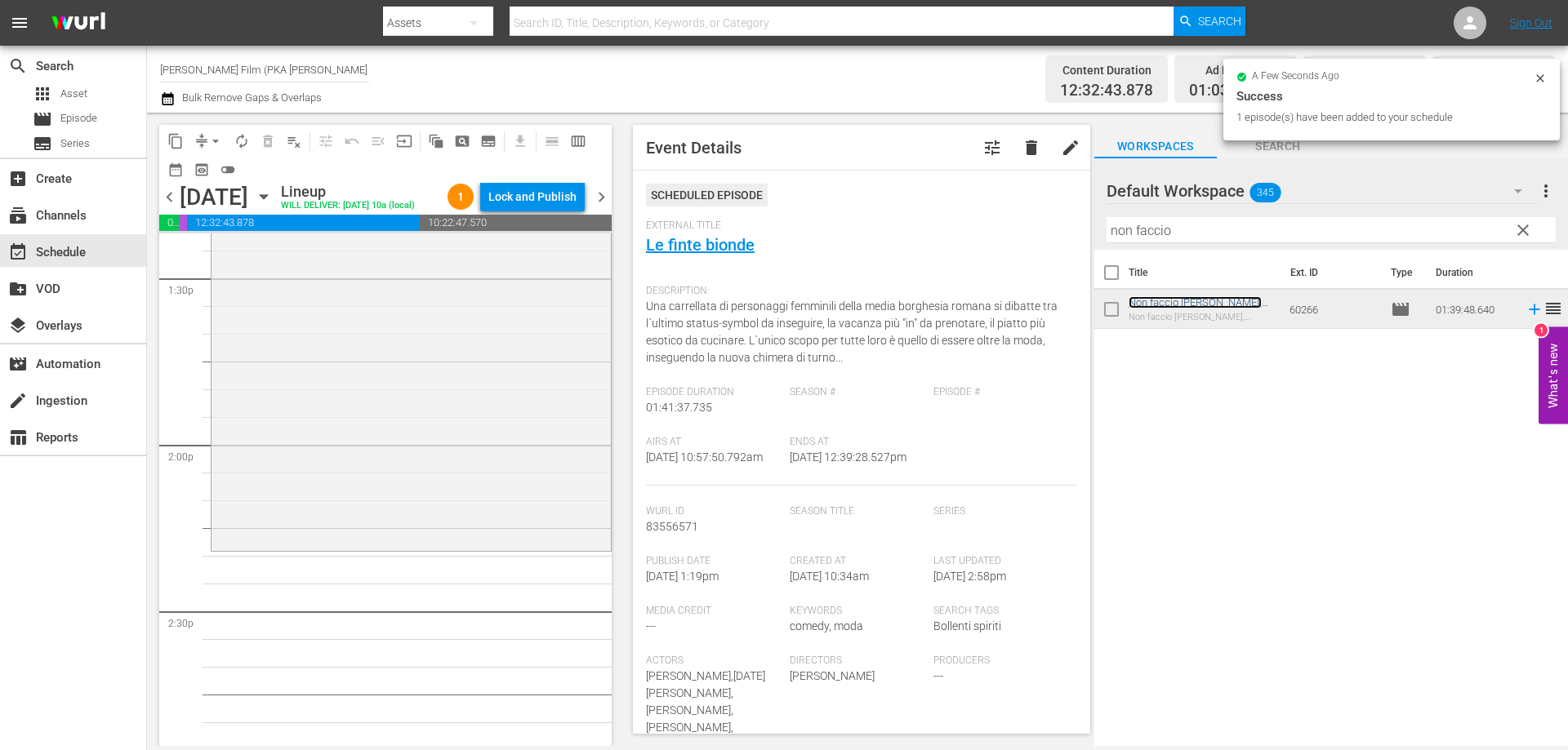
scroll to position [4489, 0]
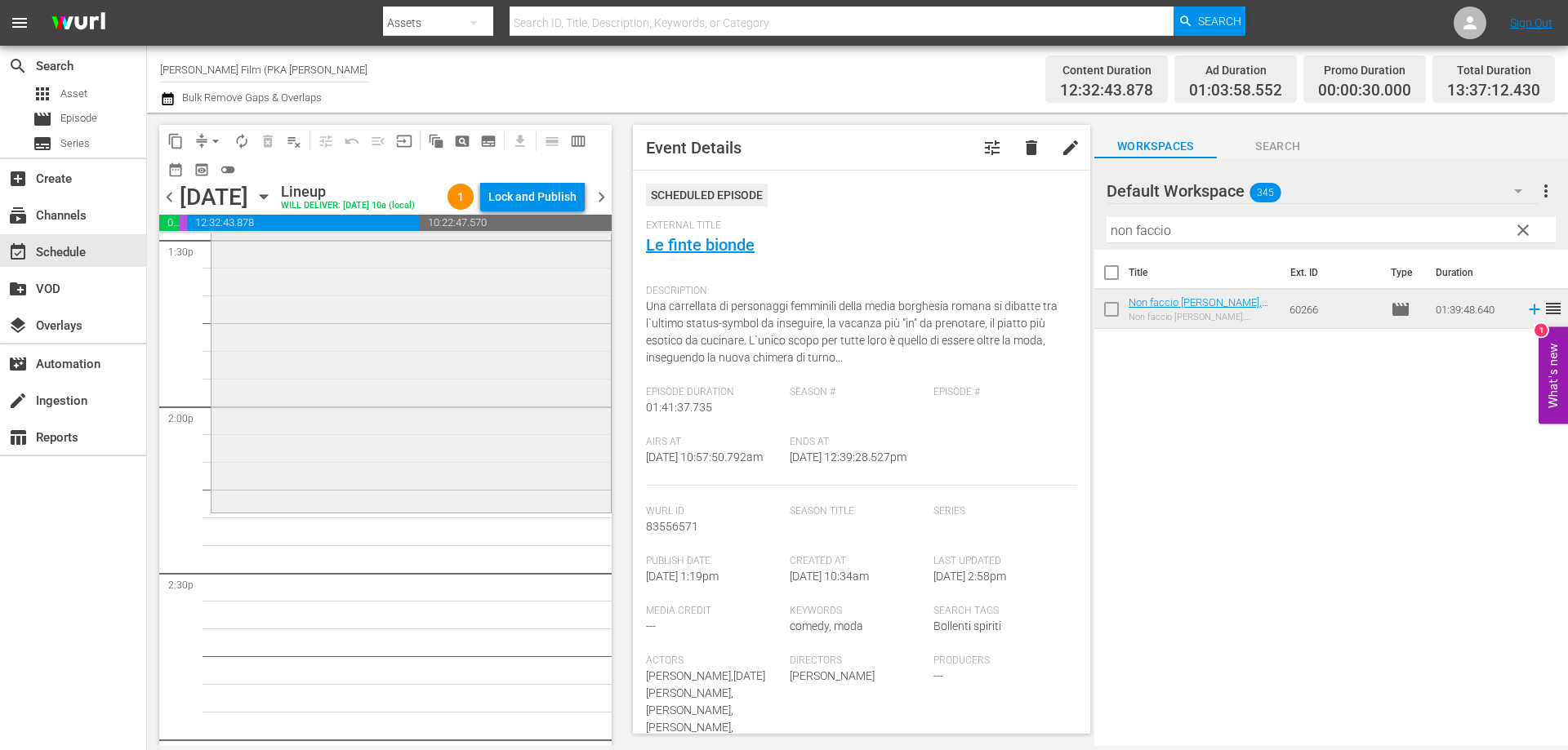
click at [520, 510] on div "Non faccio la guerra, faccio l'amore reorder" at bounding box center [411, 236] width 399 height 550
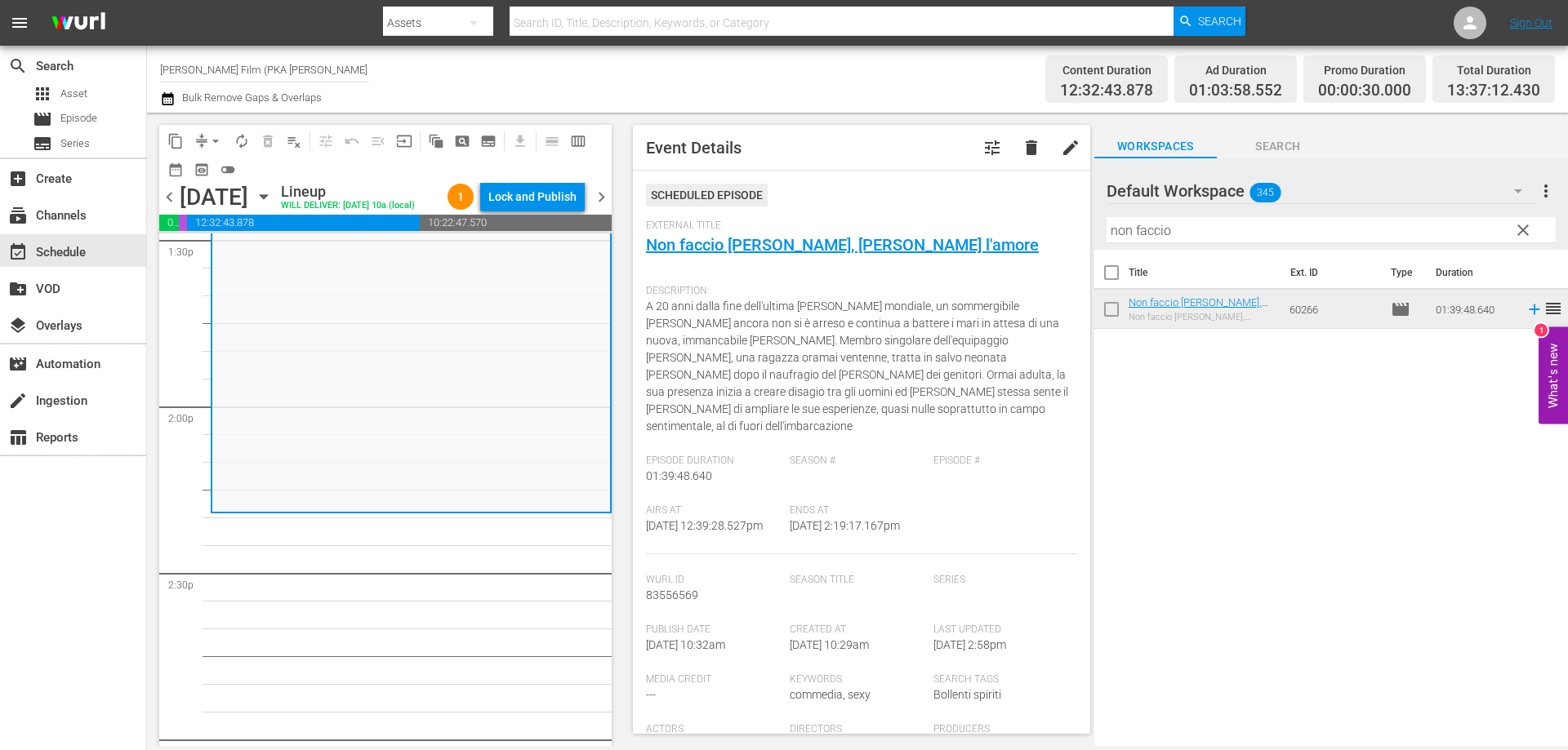
drag, startPoint x: 1175, startPoint y: 235, endPoint x: 1072, endPoint y: 225, distance: 103.5
click at [1072, 225] on div "content_copy compress arrow_drop_down autorenew_outlined delete_forever_outline…" at bounding box center [858, 429] width 1421 height 633
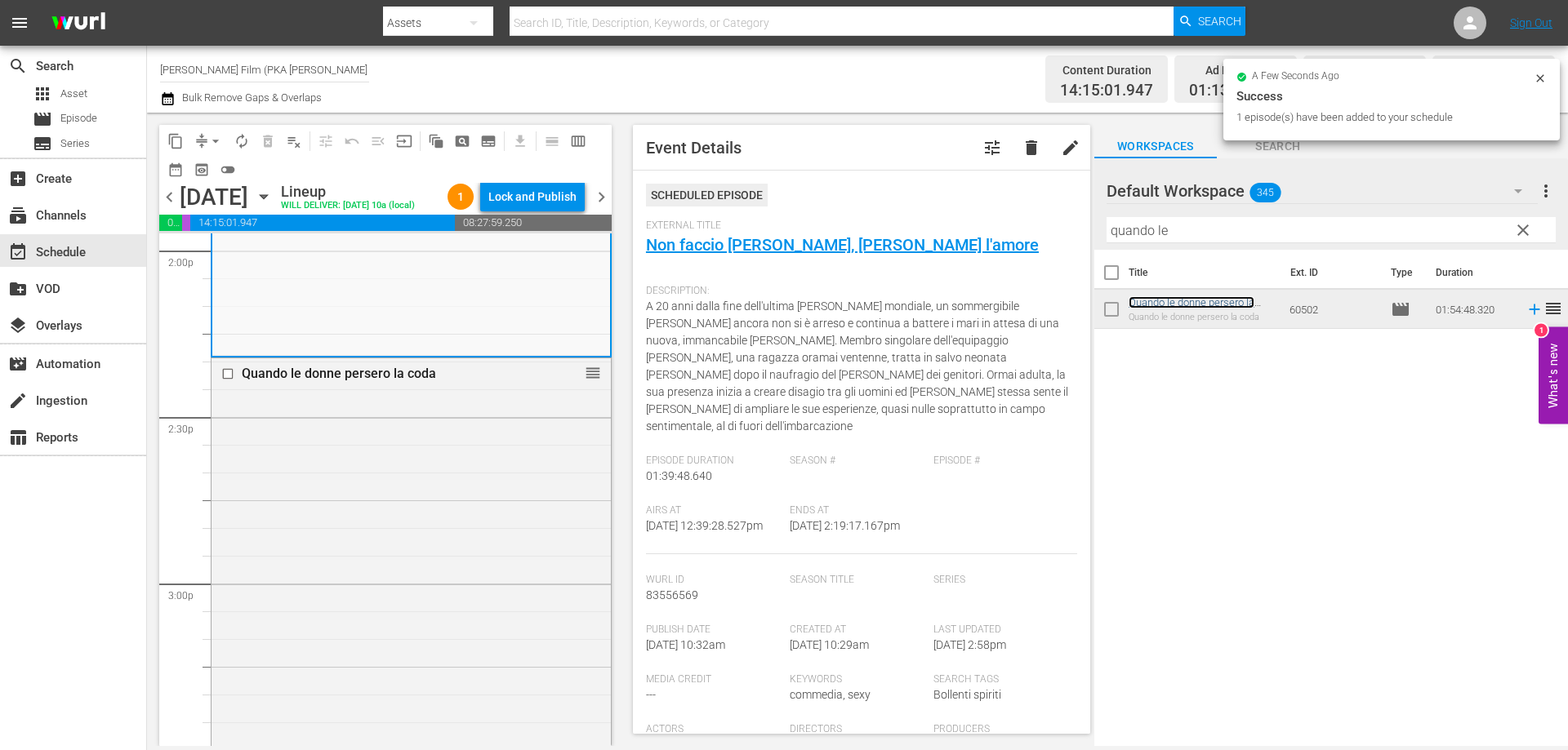
scroll to position [4978, 0]
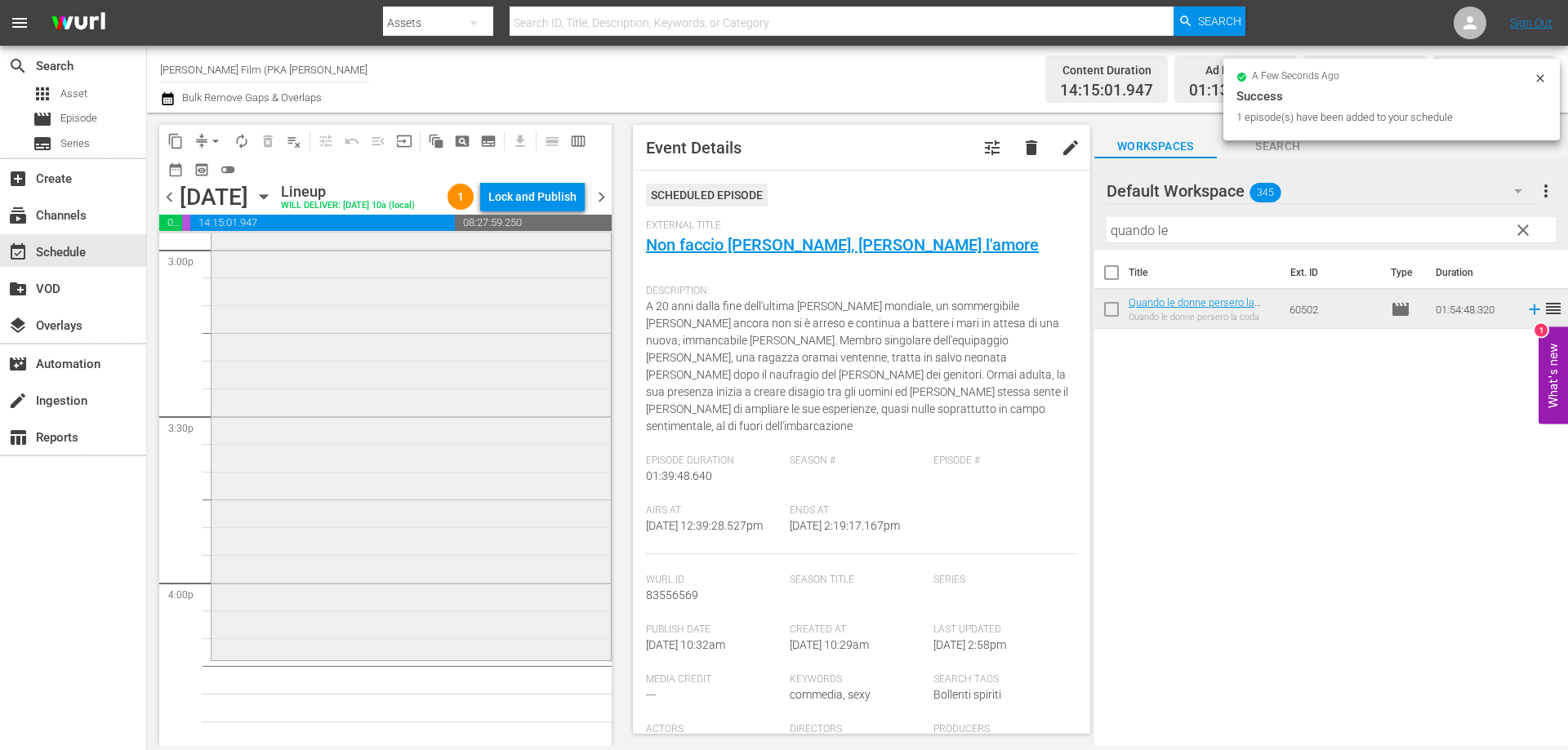
click at [455, 545] on div "Quando le donne persero la coda reorder" at bounding box center [411, 340] width 399 height 632
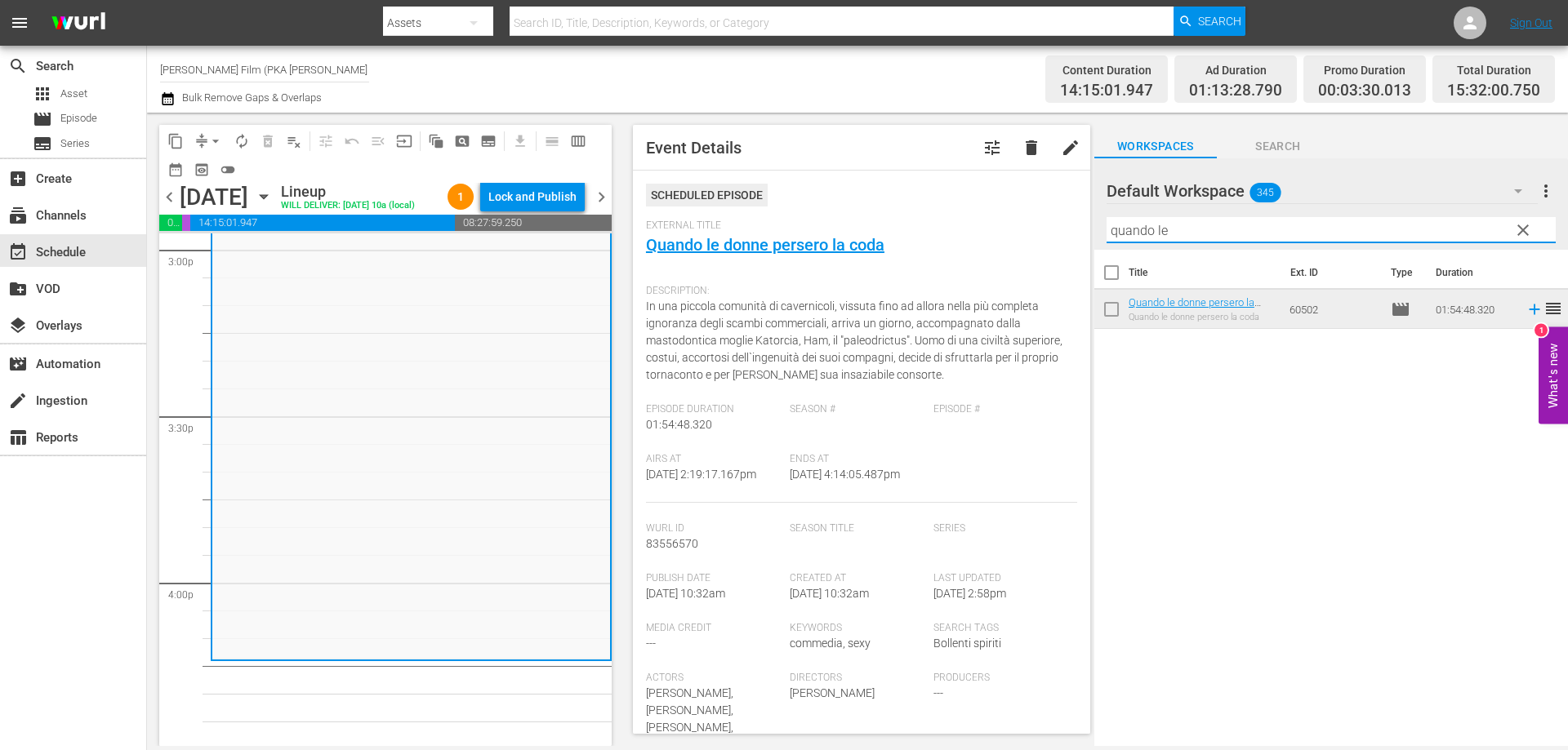
drag, startPoint x: 1177, startPoint y: 230, endPoint x: 958, endPoint y: 200, distance: 221.0
click at [958, 200] on div "content_copy compress arrow_drop_down autorenew_outlined delete_forever_outline…" at bounding box center [858, 429] width 1421 height 633
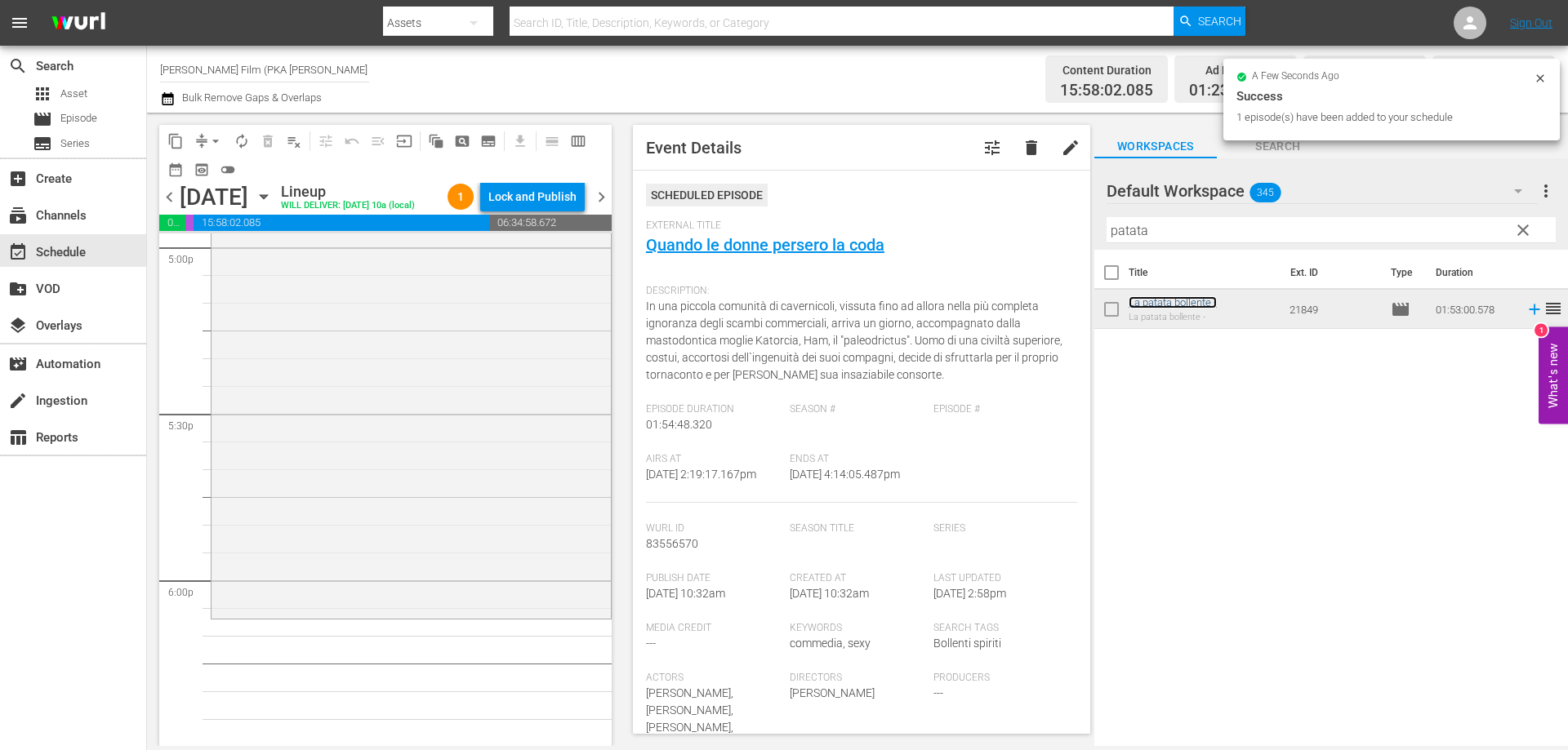
scroll to position [5876, 0]
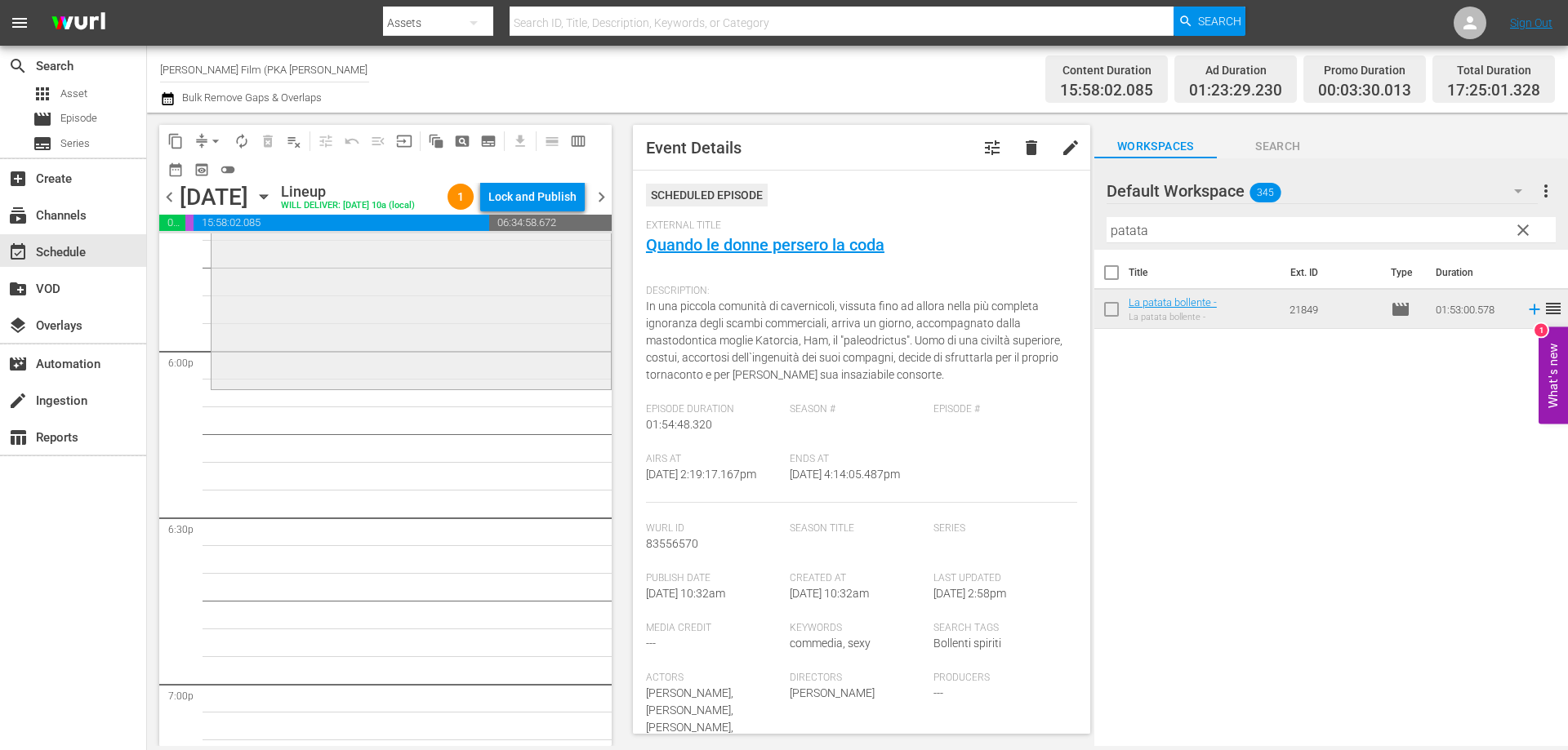
click at [524, 391] on div "La patata bollente - reorder" at bounding box center [411, 77] width 401 height 627
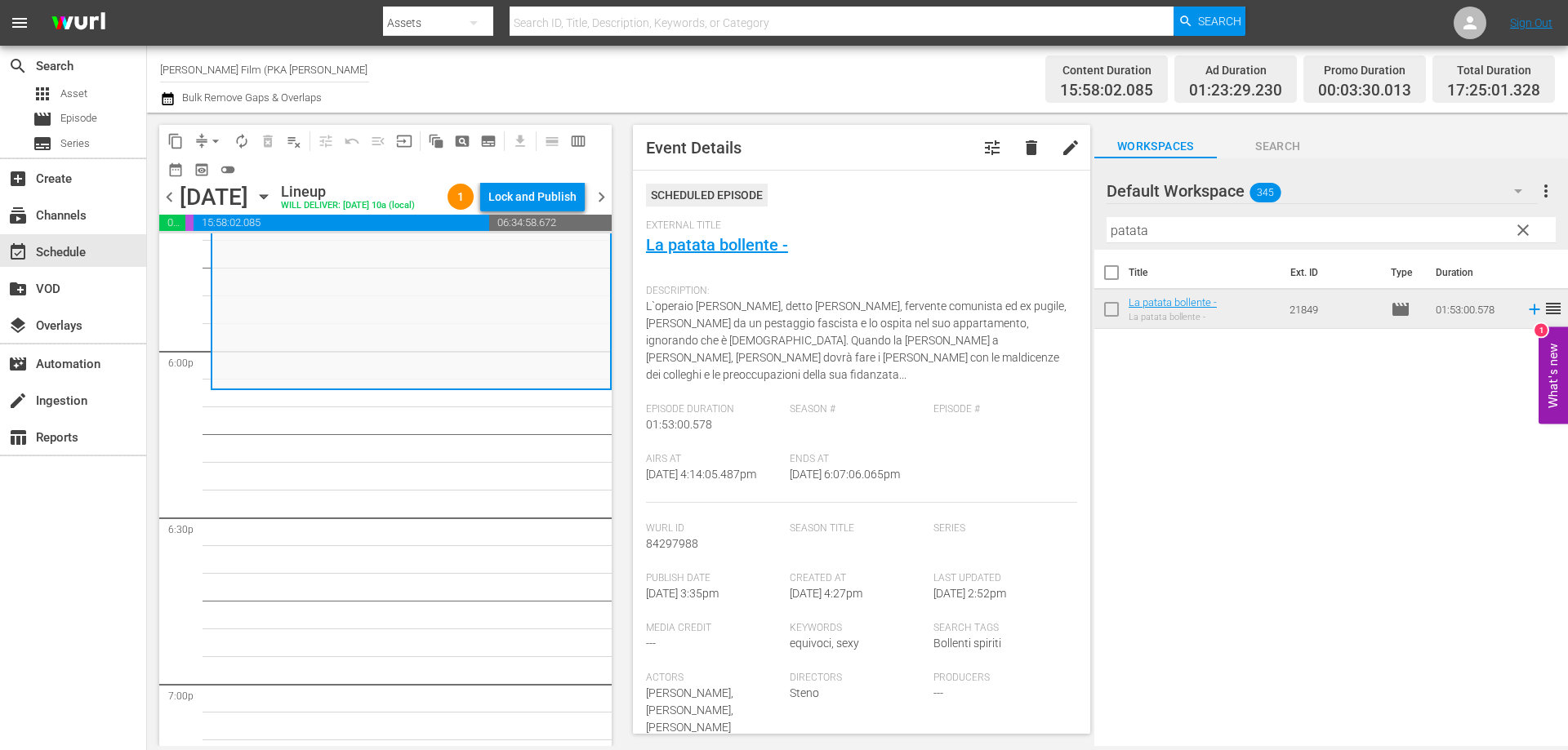
drag, startPoint x: 1156, startPoint y: 231, endPoint x: 1039, endPoint y: 200, distance: 121.0
click at [1058, 213] on div "content_copy compress arrow_drop_down autorenew_outlined delete_forever_outline…" at bounding box center [858, 429] width 1421 height 633
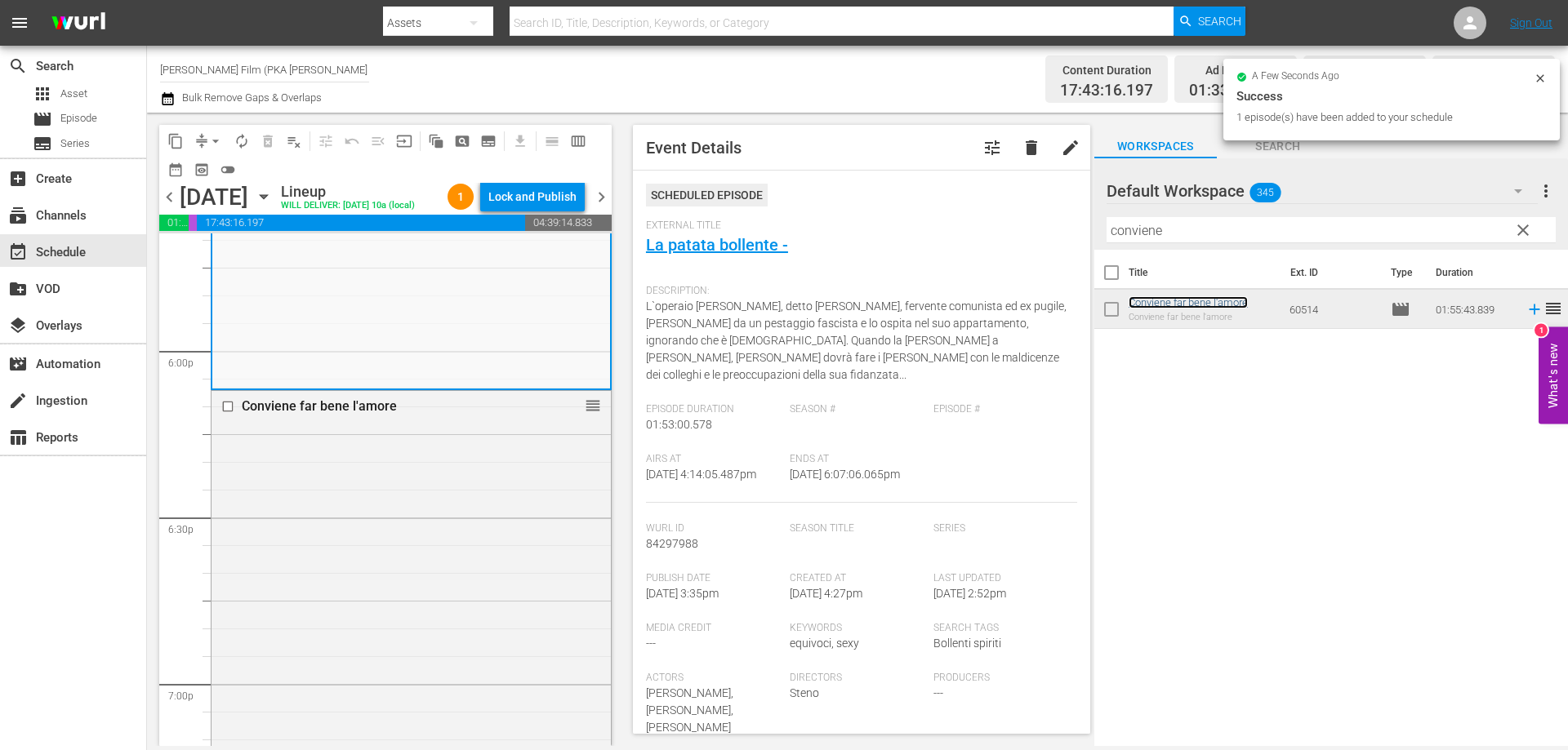
scroll to position [6366, 0]
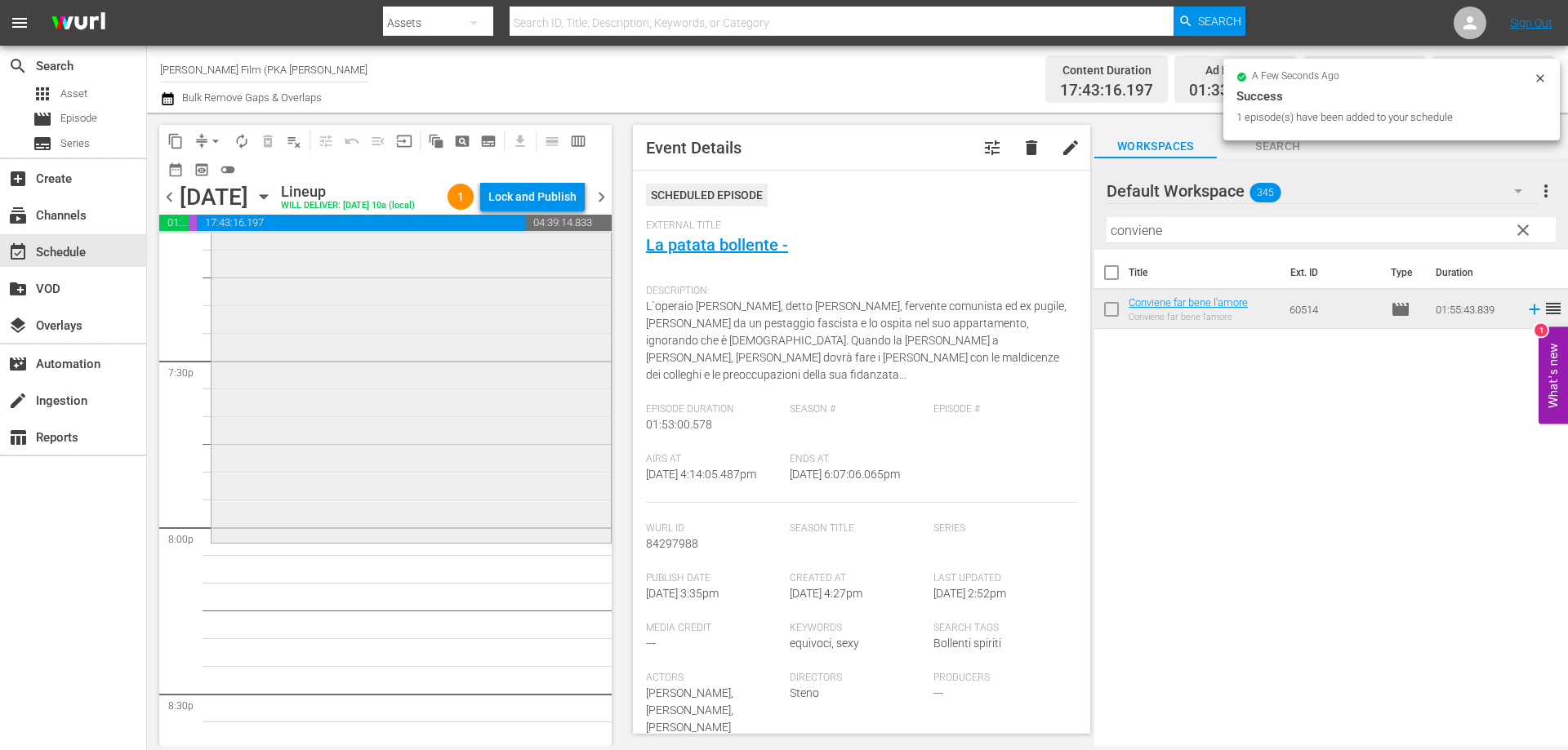
click at [452, 505] on div "Conviene far bene l'amore reorder" at bounding box center [411, 219] width 399 height 637
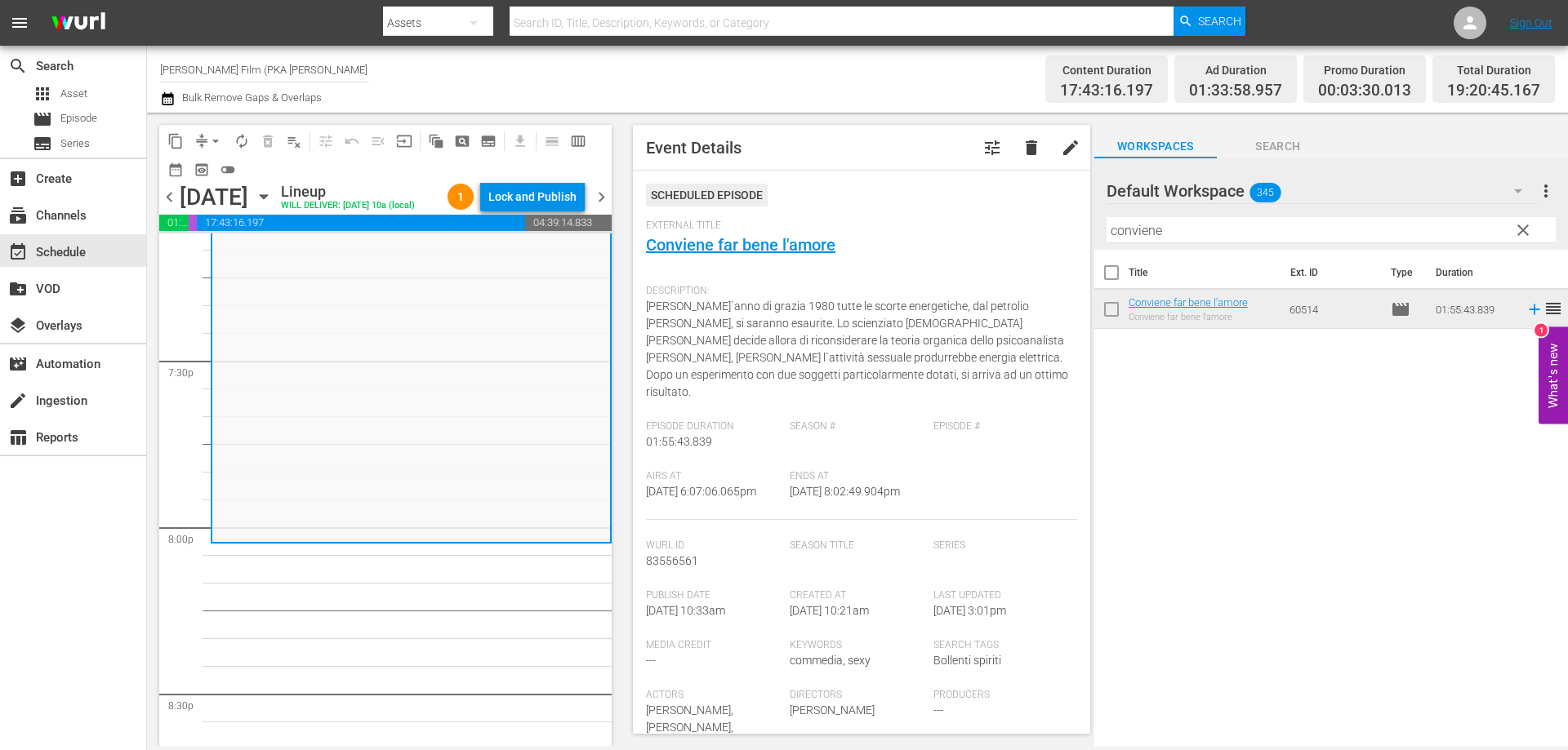
drag, startPoint x: 1191, startPoint y: 234, endPoint x: 1024, endPoint y: 234, distance: 167.0
click at [1024, 234] on div "content_copy compress arrow_drop_down autorenew_outlined delete_forever_outline…" at bounding box center [858, 429] width 1421 height 633
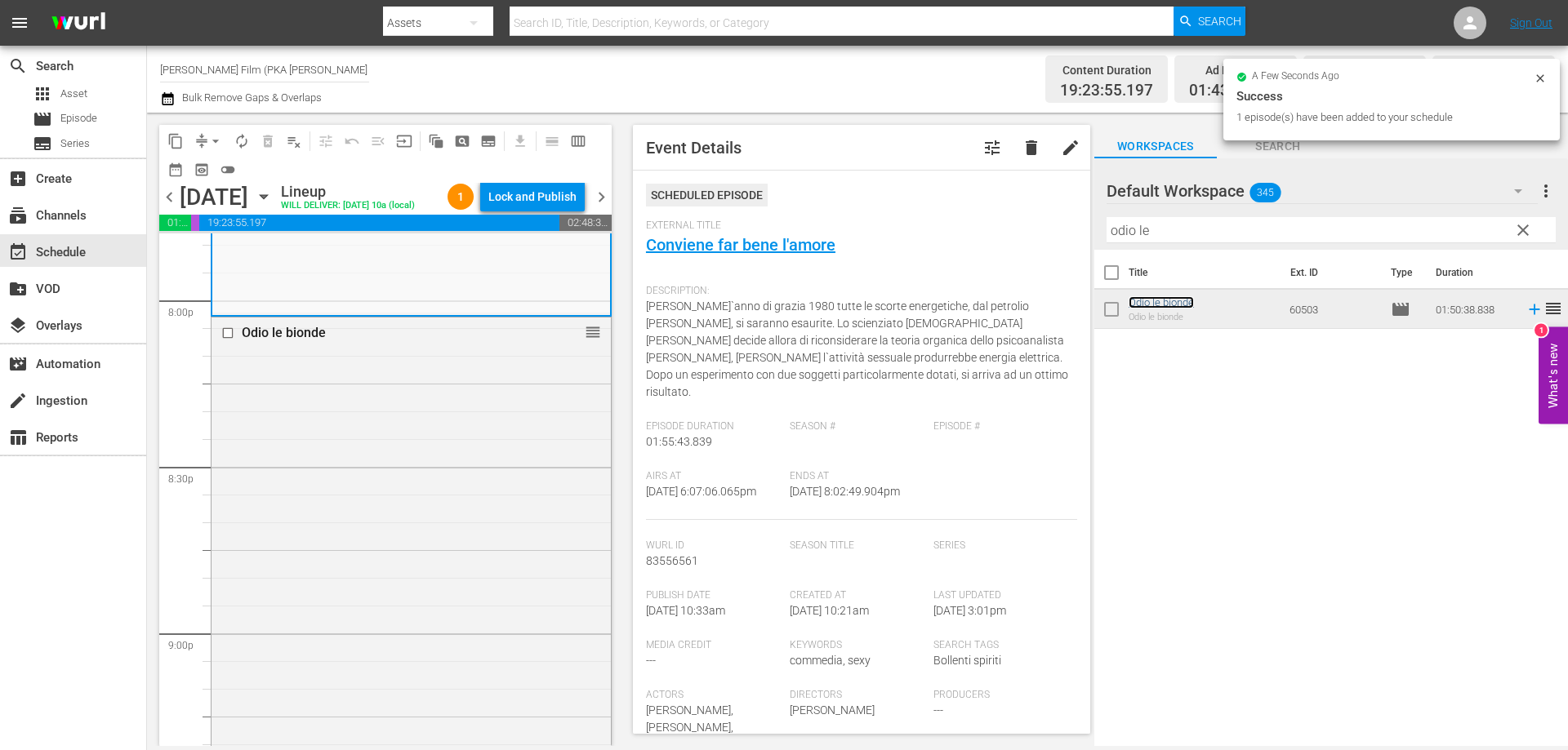
scroll to position [6937, 0]
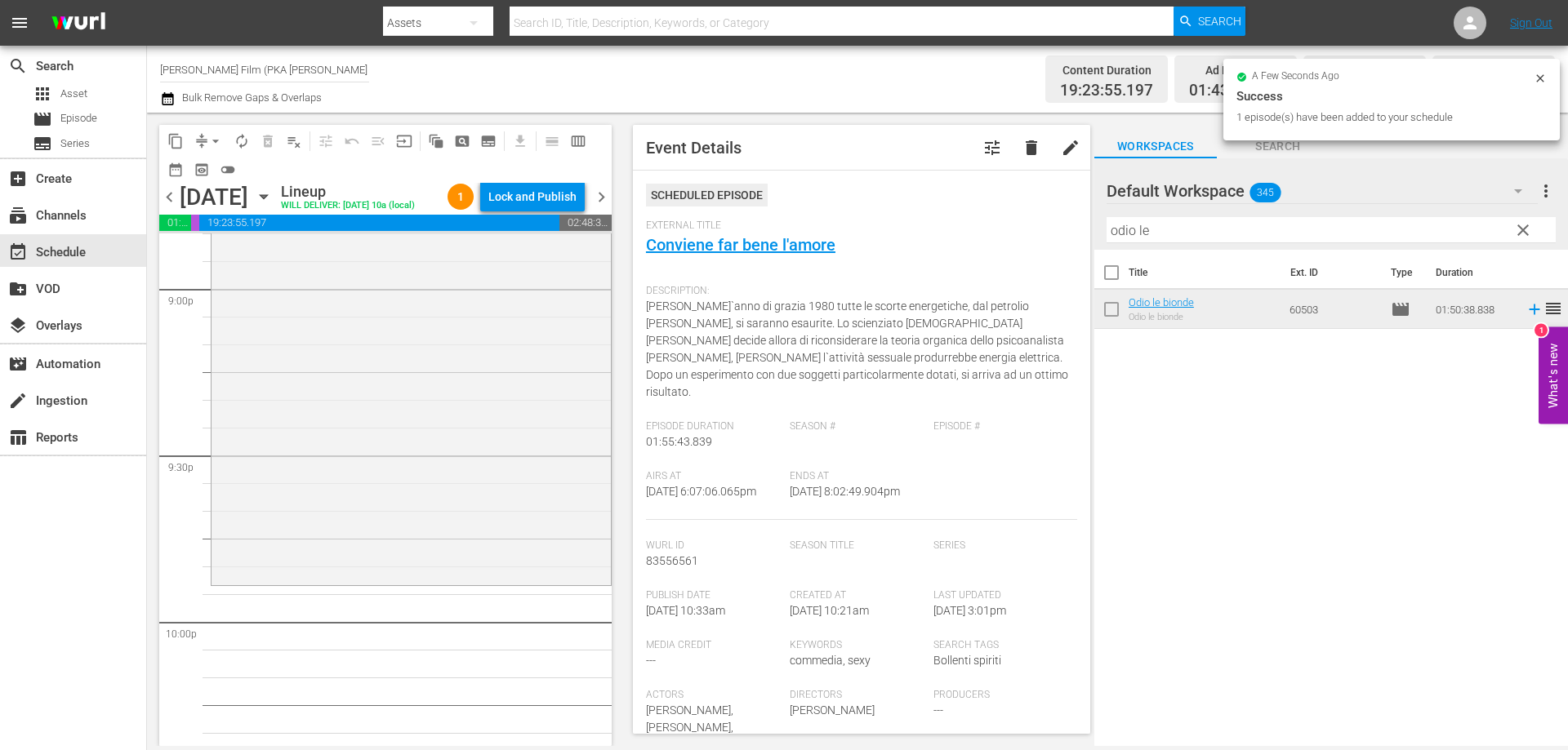
click at [488, 582] on div "Odio le bionde reorder" at bounding box center [411, 277] width 399 height 609
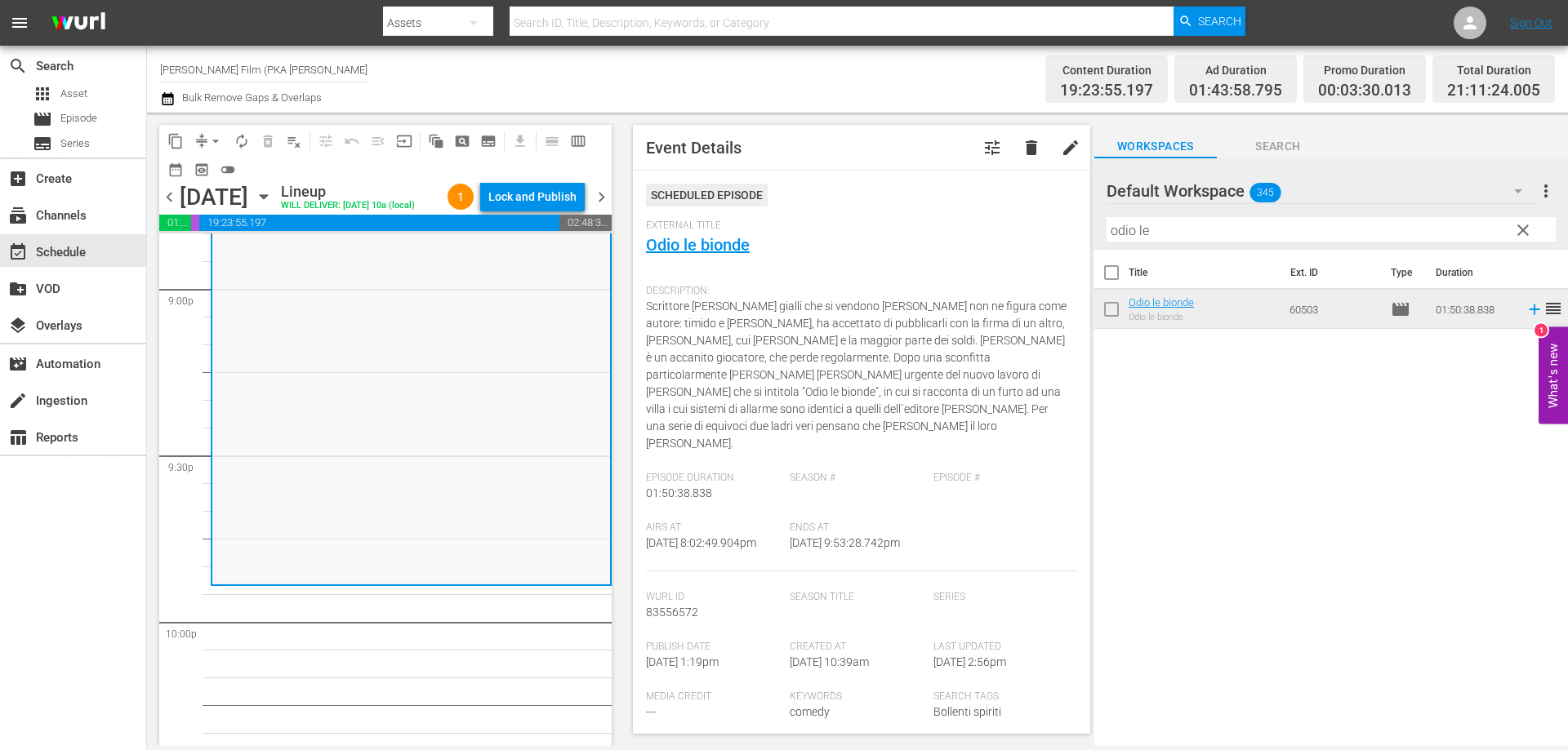
drag, startPoint x: 1169, startPoint y: 234, endPoint x: 995, endPoint y: 207, distance: 176.1
click at [1003, 210] on div "content_copy compress arrow_drop_down autorenew_outlined delete_forever_outline…" at bounding box center [858, 429] width 1421 height 633
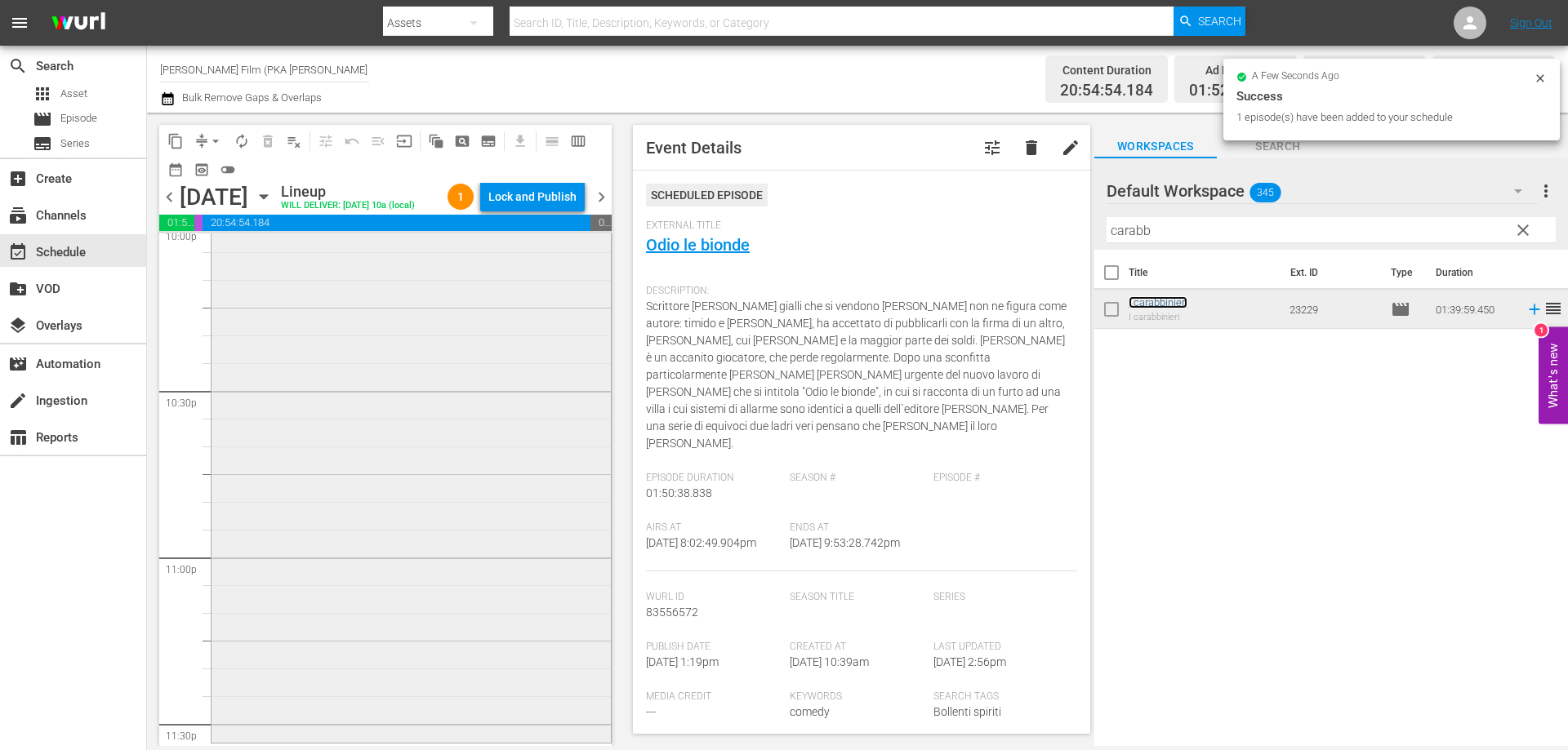
scroll to position [7427, 0]
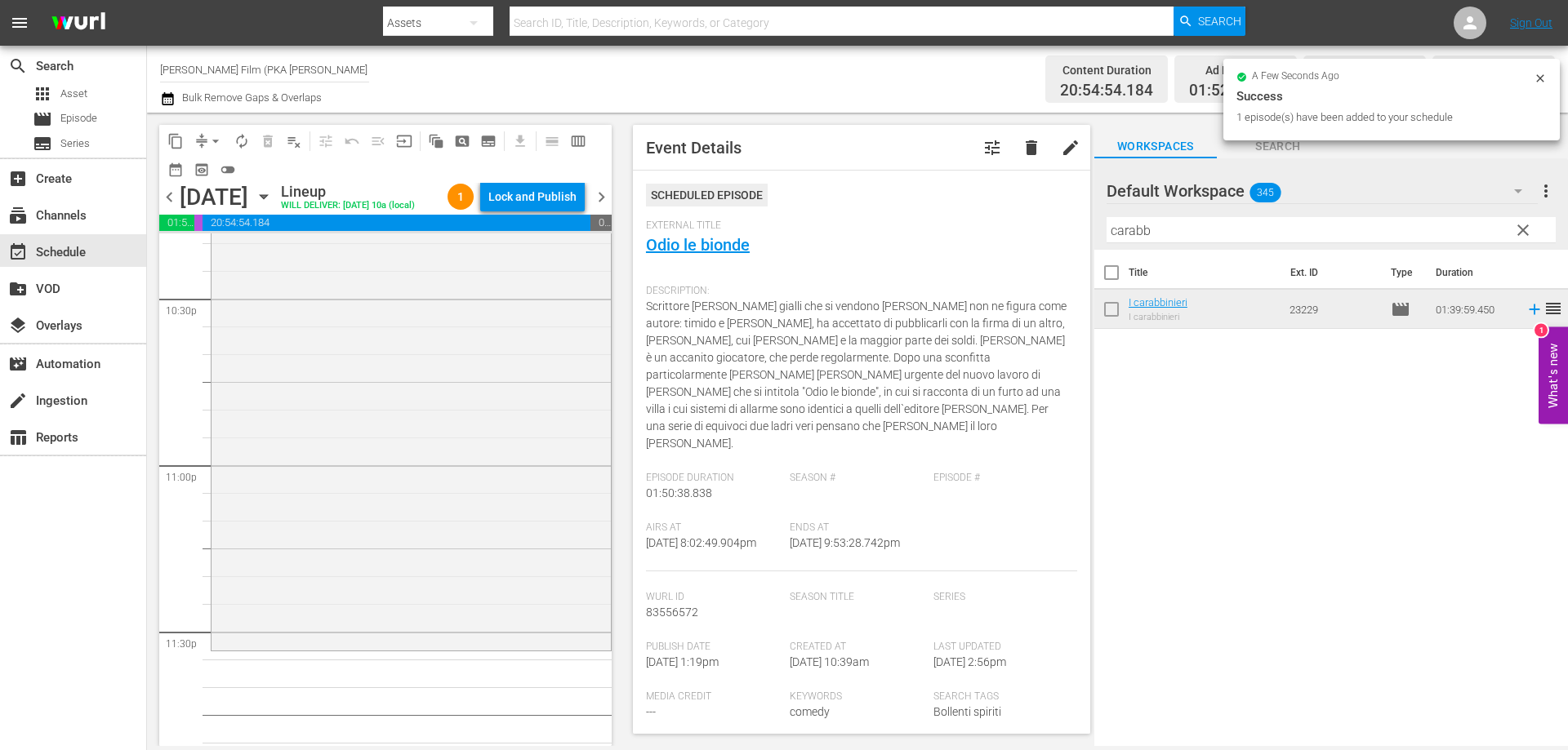
click at [524, 557] on div "I carabbinieri reorder" at bounding box center [411, 372] width 399 height 550
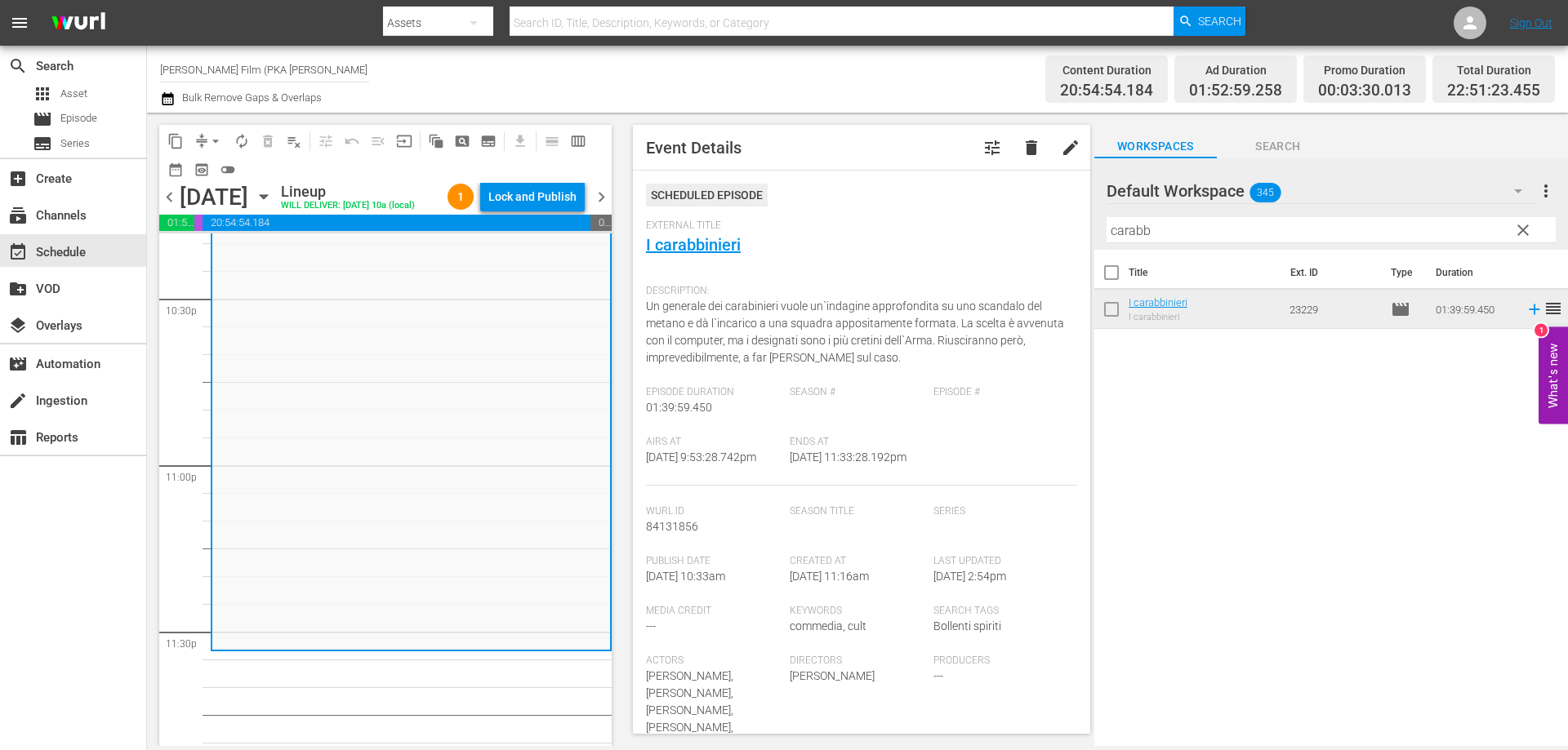
drag, startPoint x: 1173, startPoint y: 227, endPoint x: 966, endPoint y: 215, distance: 207.3
click at [966, 215] on div "content_copy compress arrow_drop_down autorenew_outlined delete_forever_outline…" at bounding box center [858, 429] width 1421 height 633
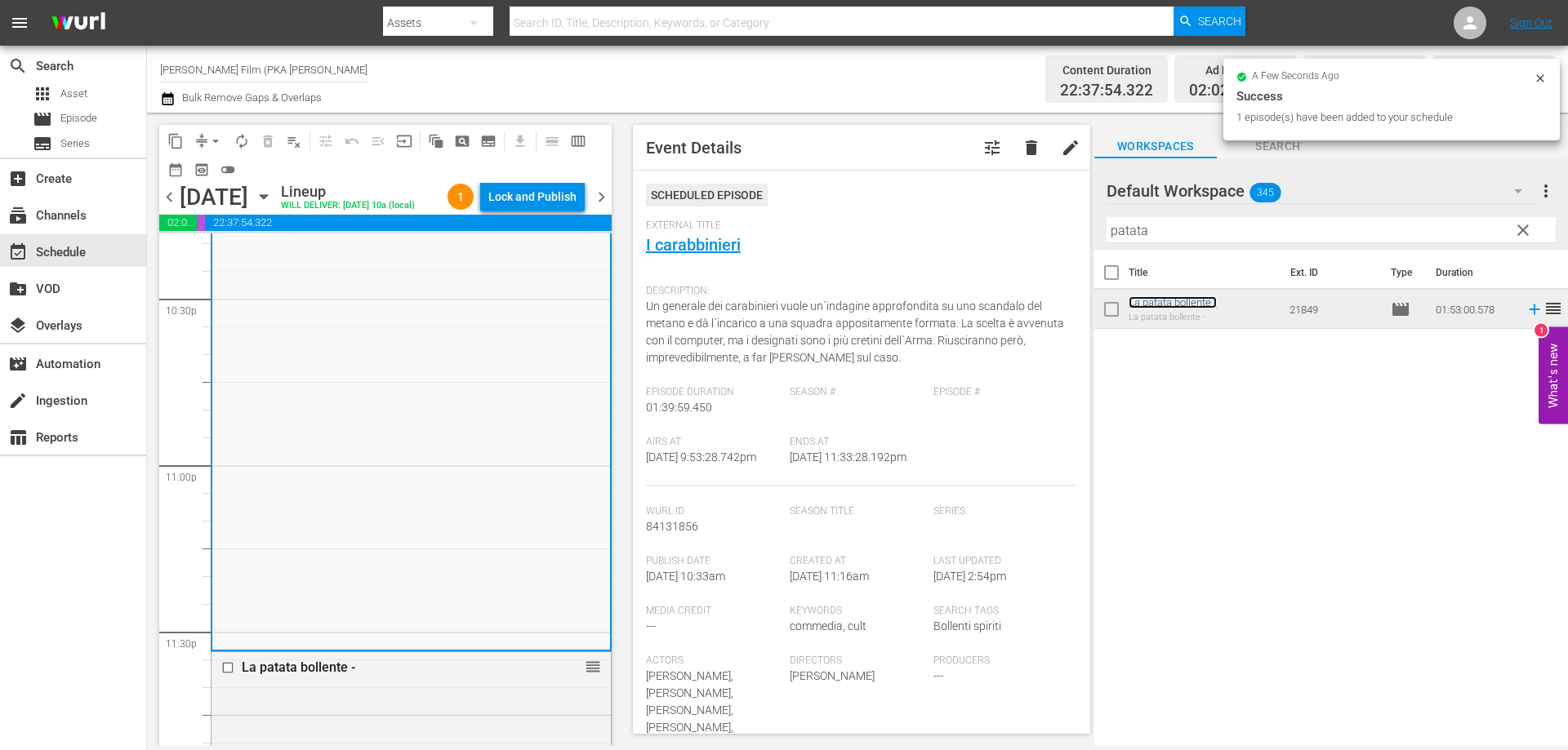
scroll to position [7987, 0]
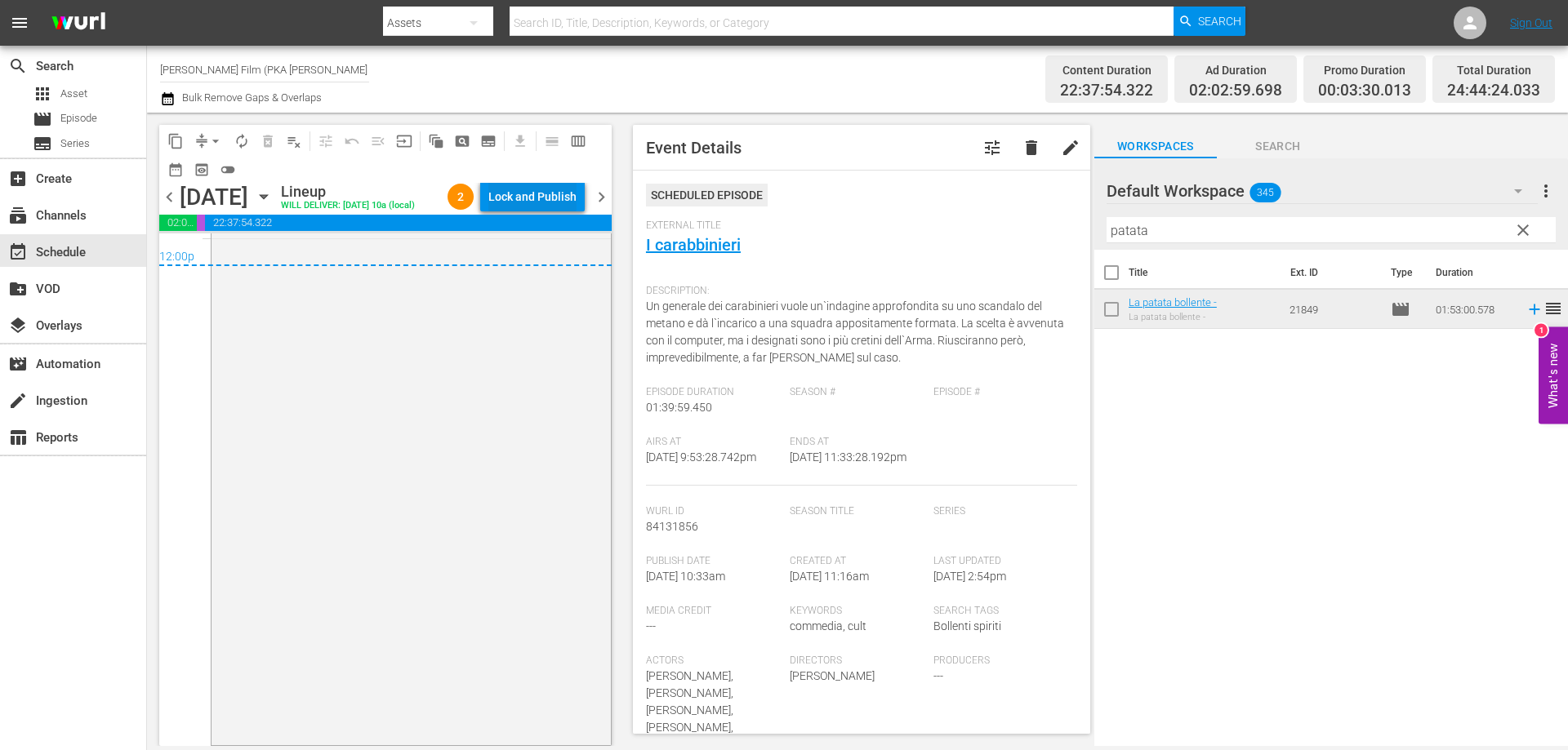
click at [519, 199] on div "Lock and Publish" at bounding box center [533, 197] width 88 height 29
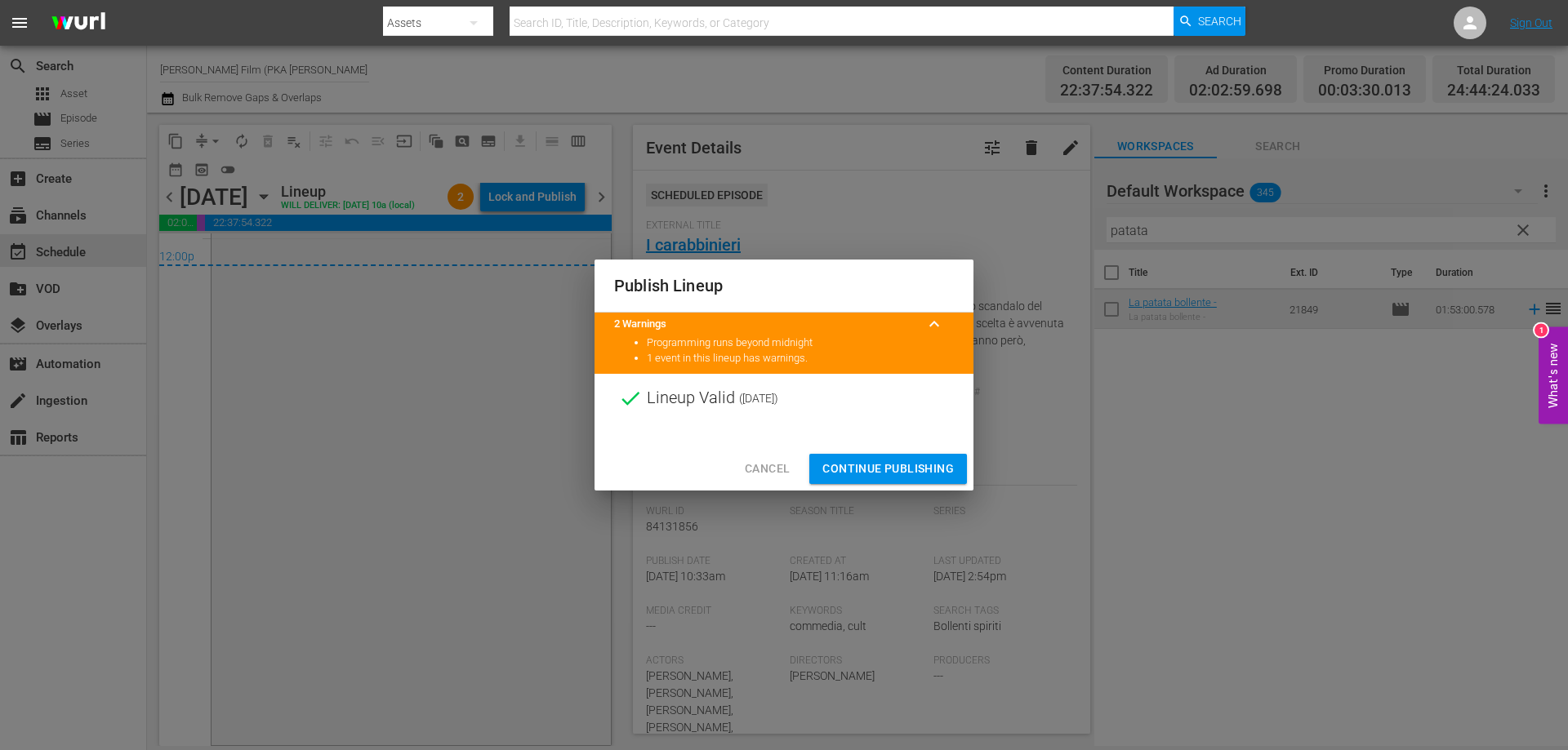
click at [836, 459] on span "Continue Publishing" at bounding box center [888, 469] width 132 height 20
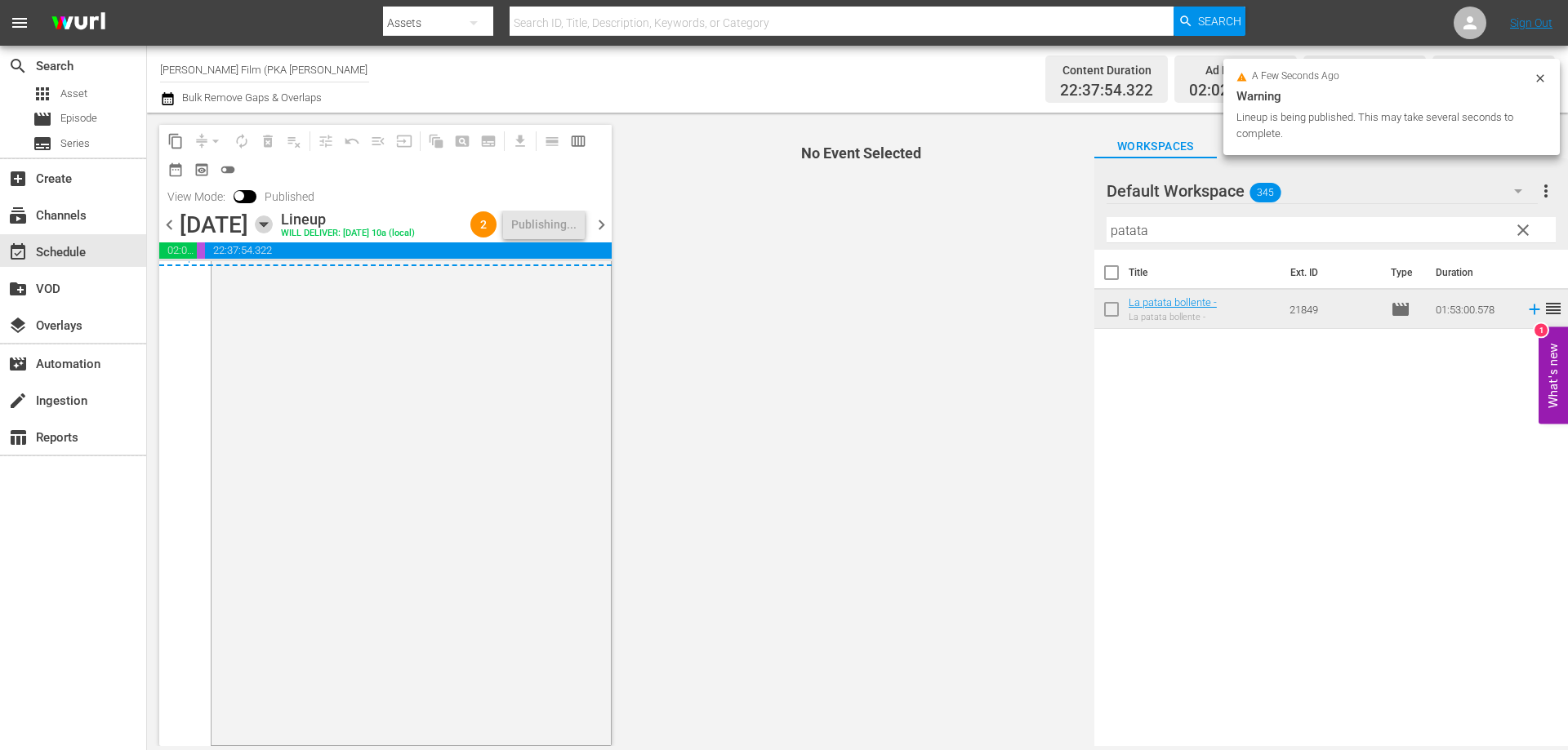
click at [273, 233] on icon "button" at bounding box center [264, 224] width 18 height 18
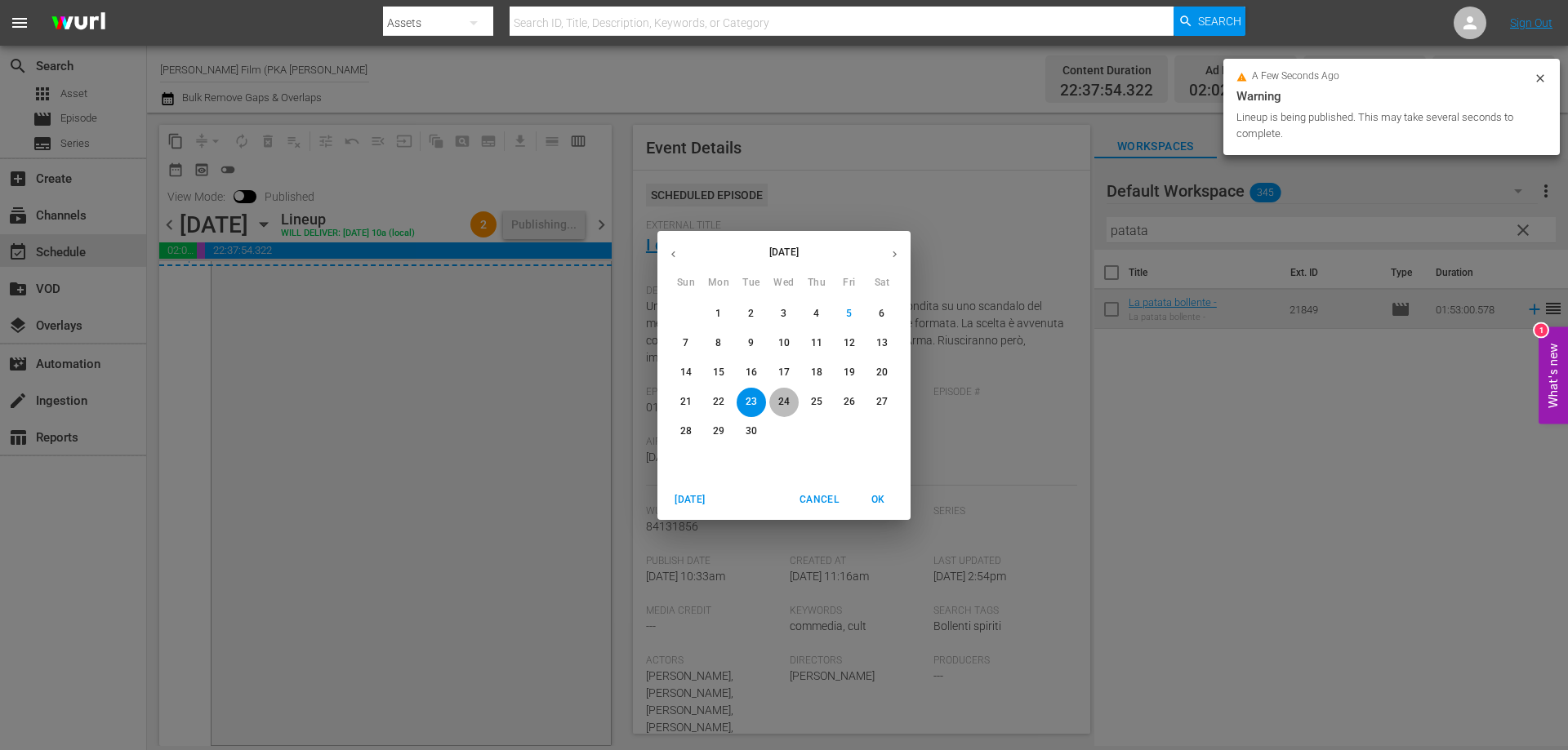
click at [782, 400] on p "24" at bounding box center [784, 402] width 11 height 14
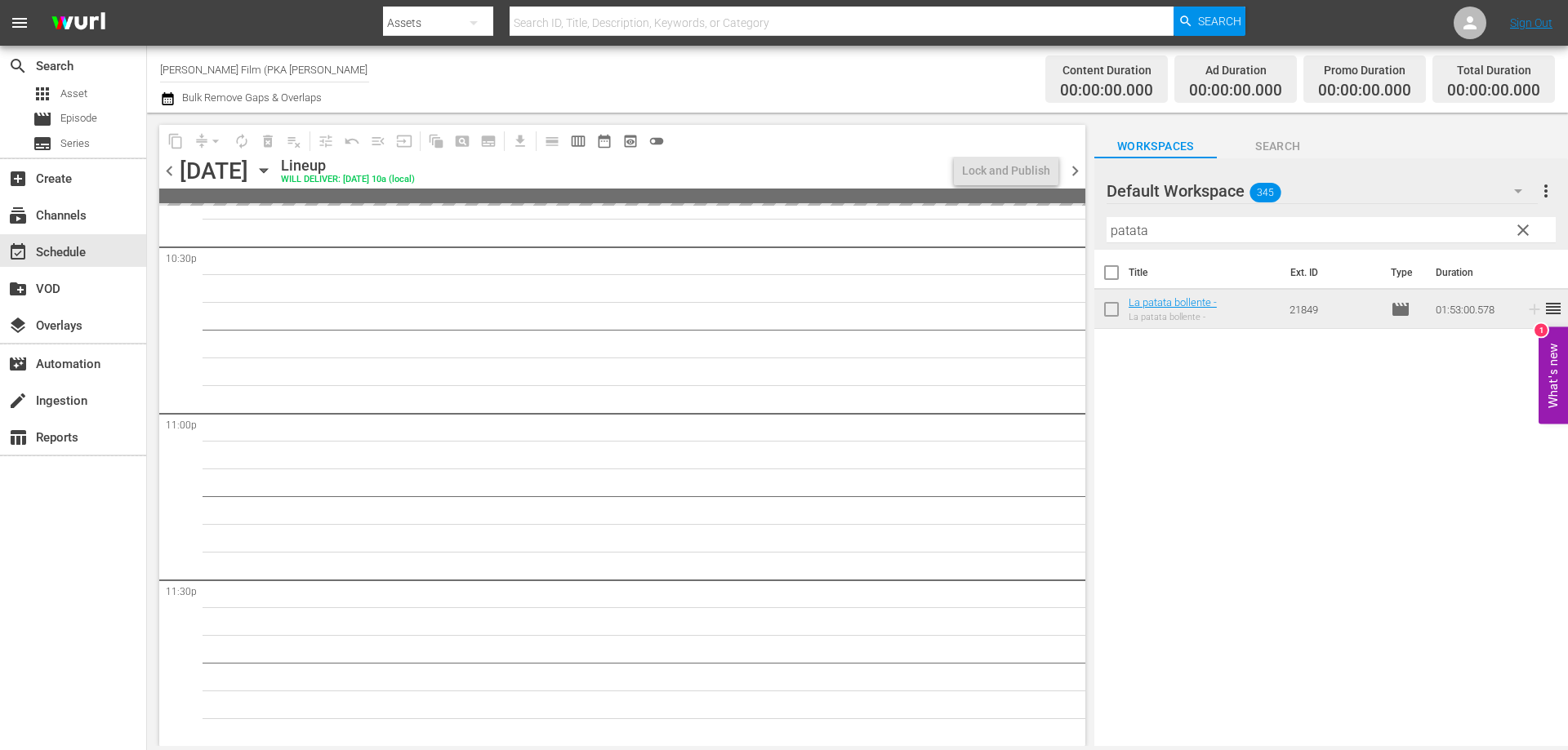
scroll to position [7454, 0]
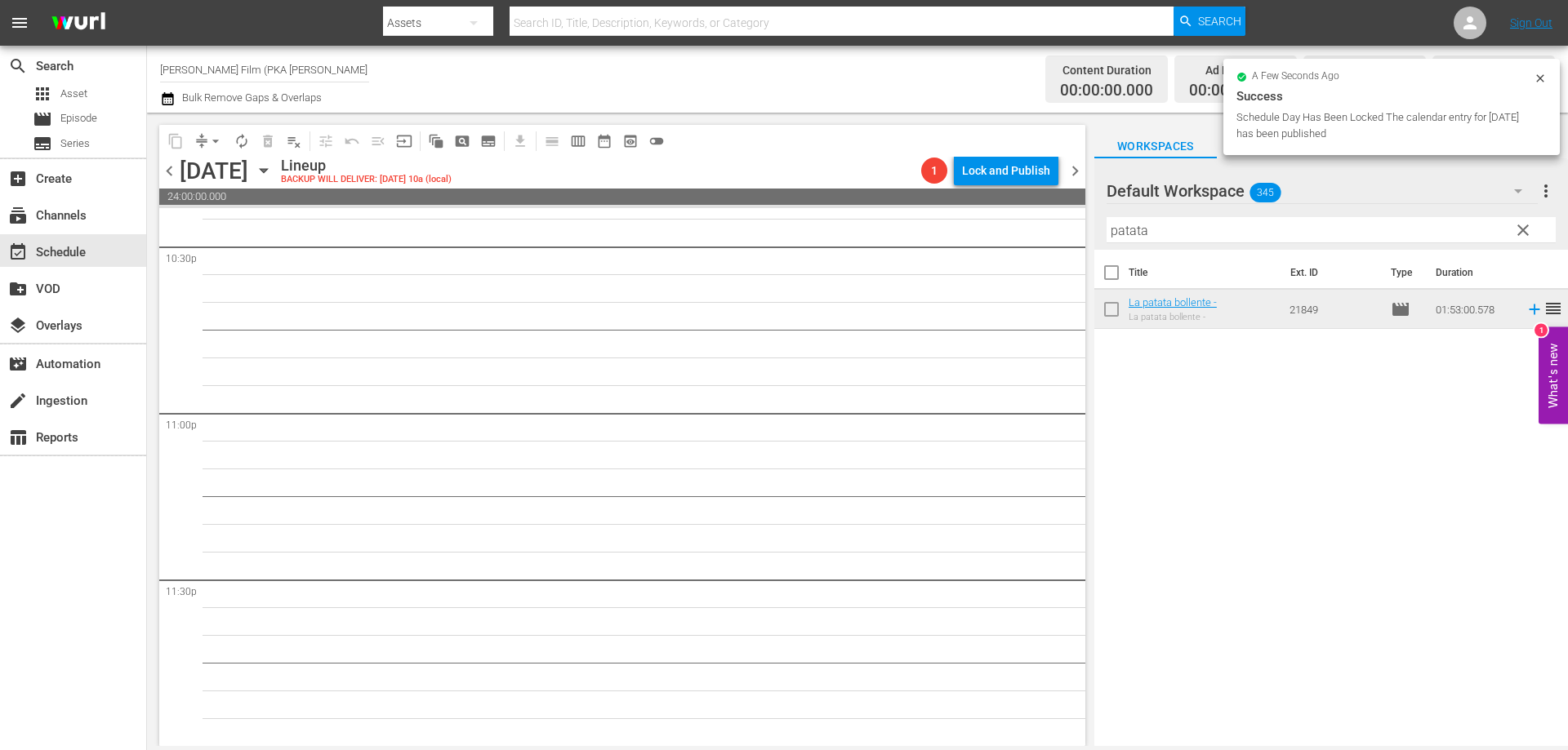
click at [1086, 712] on div "content_copy compress arrow_drop_down autorenew_outlined delete_forever_outline…" at bounding box center [619, 429] width 943 height 633
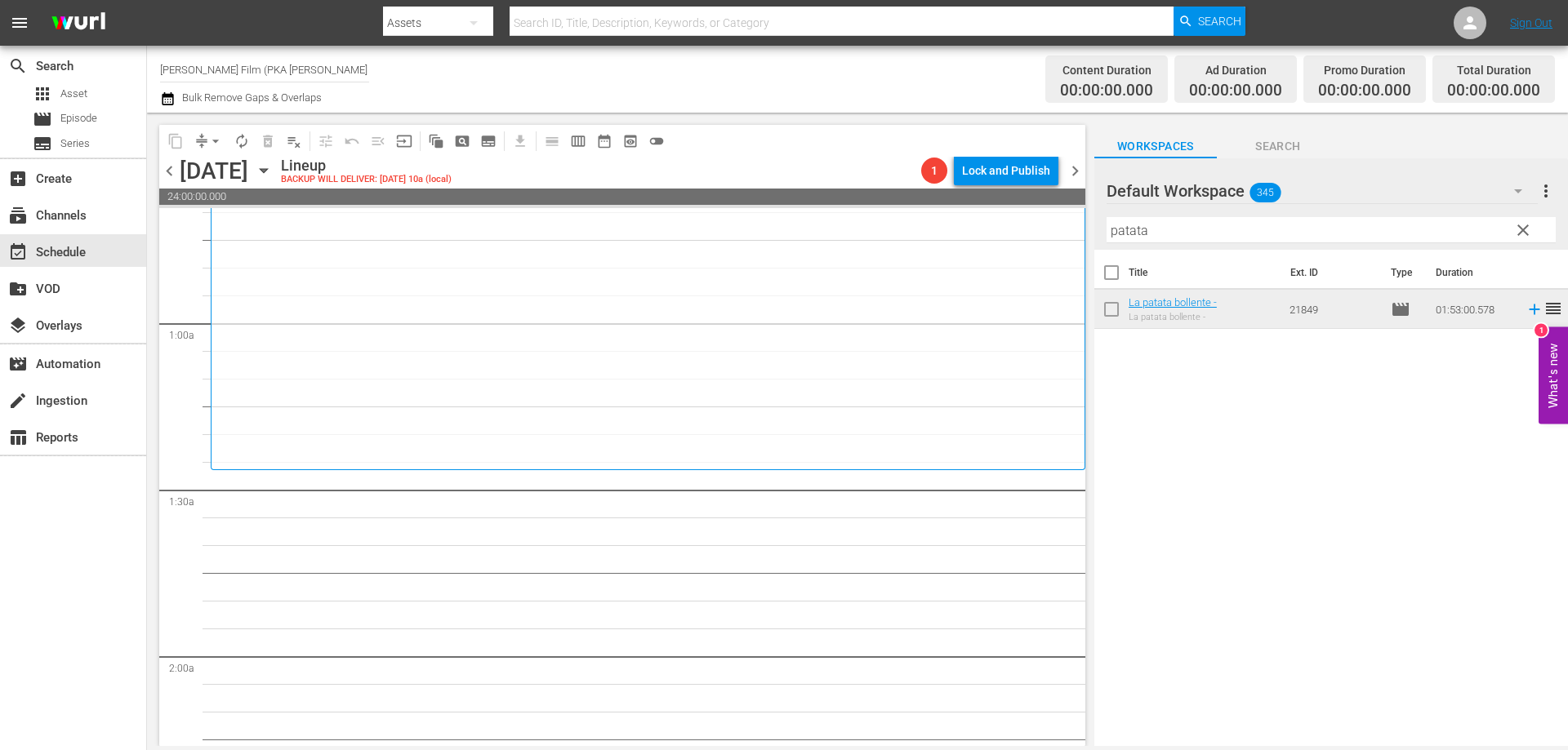
scroll to position [0, 0]
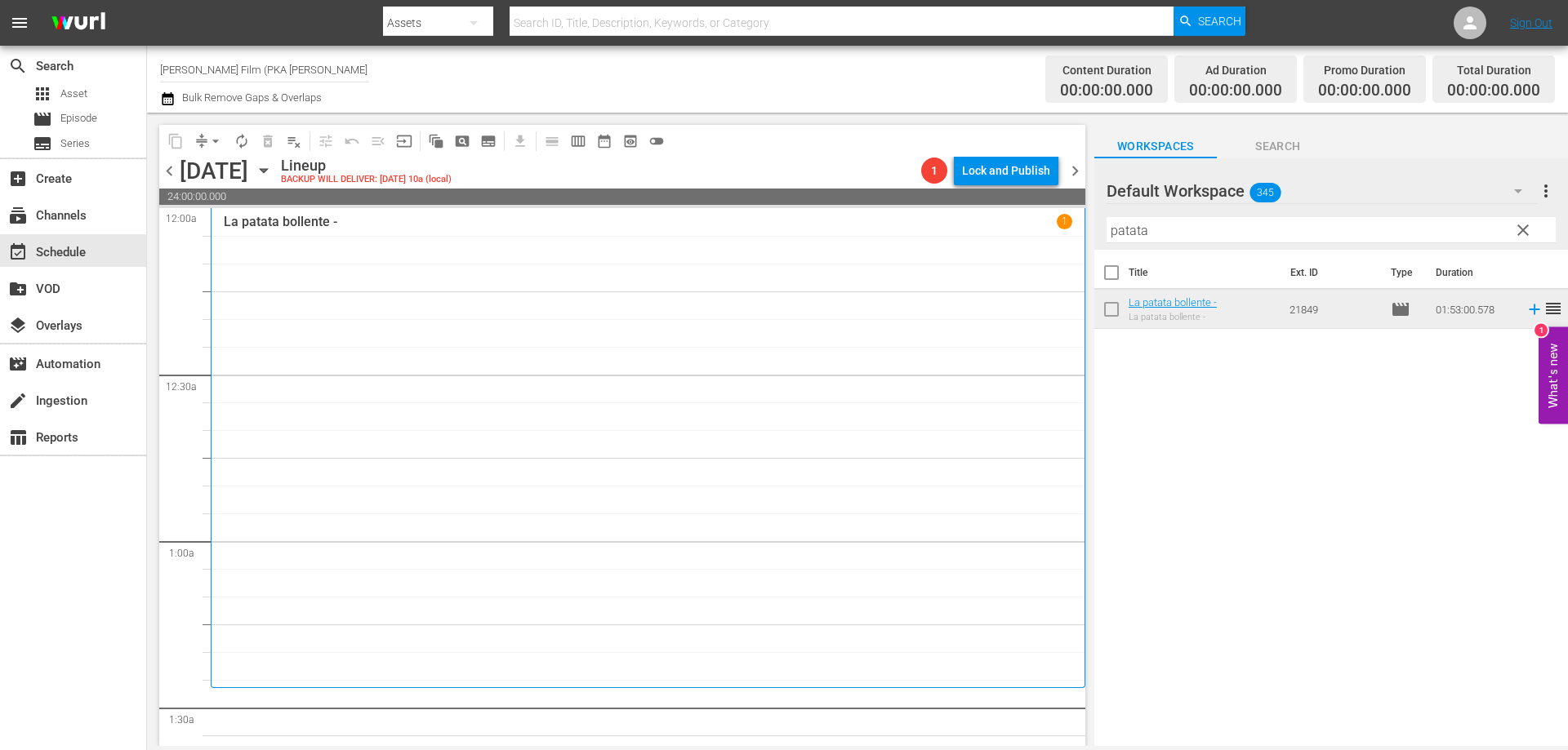
click at [872, 359] on div "La patata bollente - 1" at bounding box center [647, 447] width 849 height 468
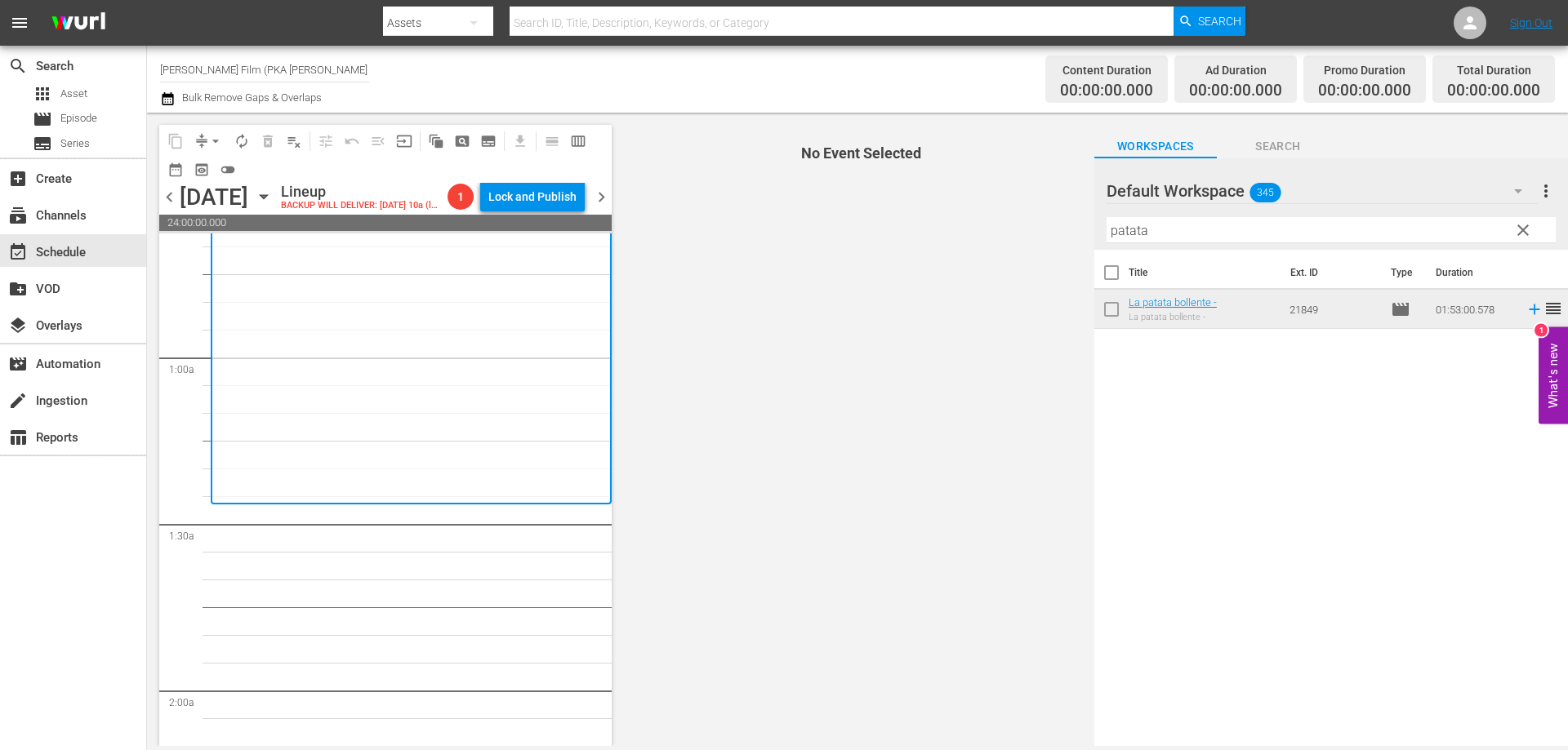
scroll to position [245, 0]
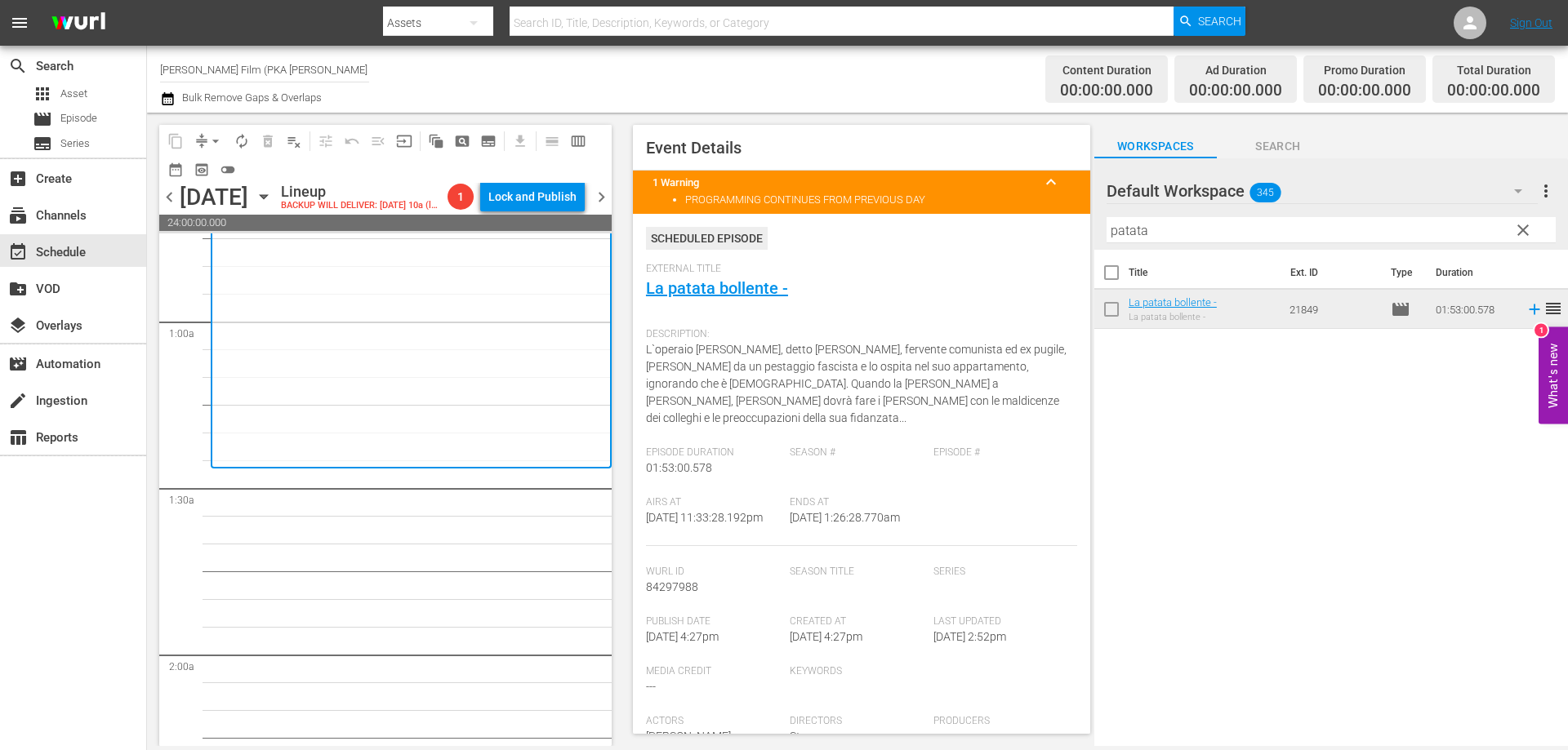
drag, startPoint x: 1178, startPoint y: 229, endPoint x: 1039, endPoint y: 215, distance: 139.7
click at [1039, 215] on div "content_copy compress arrow_drop_down autorenew_outlined delete_forever_outline…" at bounding box center [858, 429] width 1421 height 633
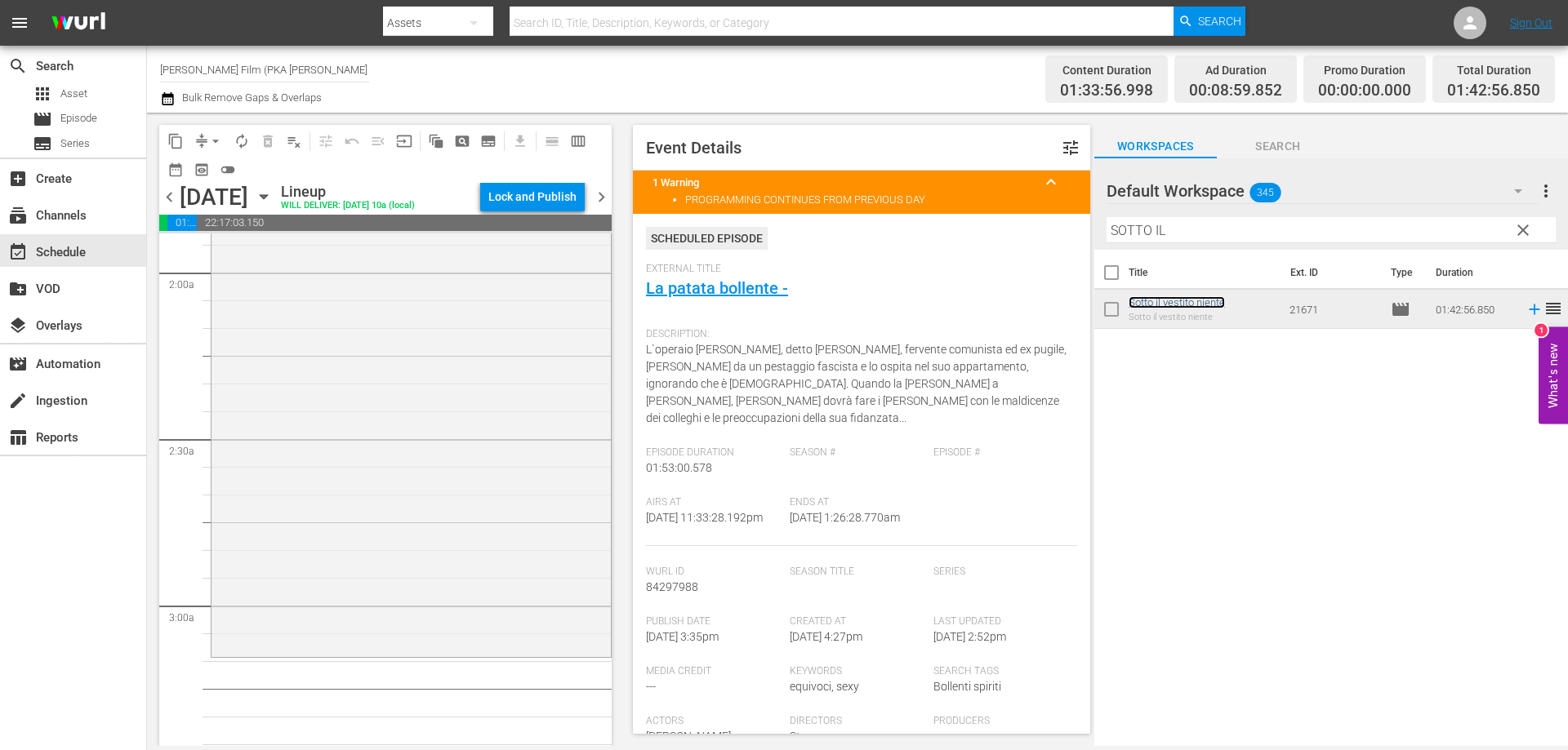
scroll to position [653, 0]
click at [466, 474] on div "Sotto il vestito niente reorder" at bounding box center [411, 344] width 399 height 567
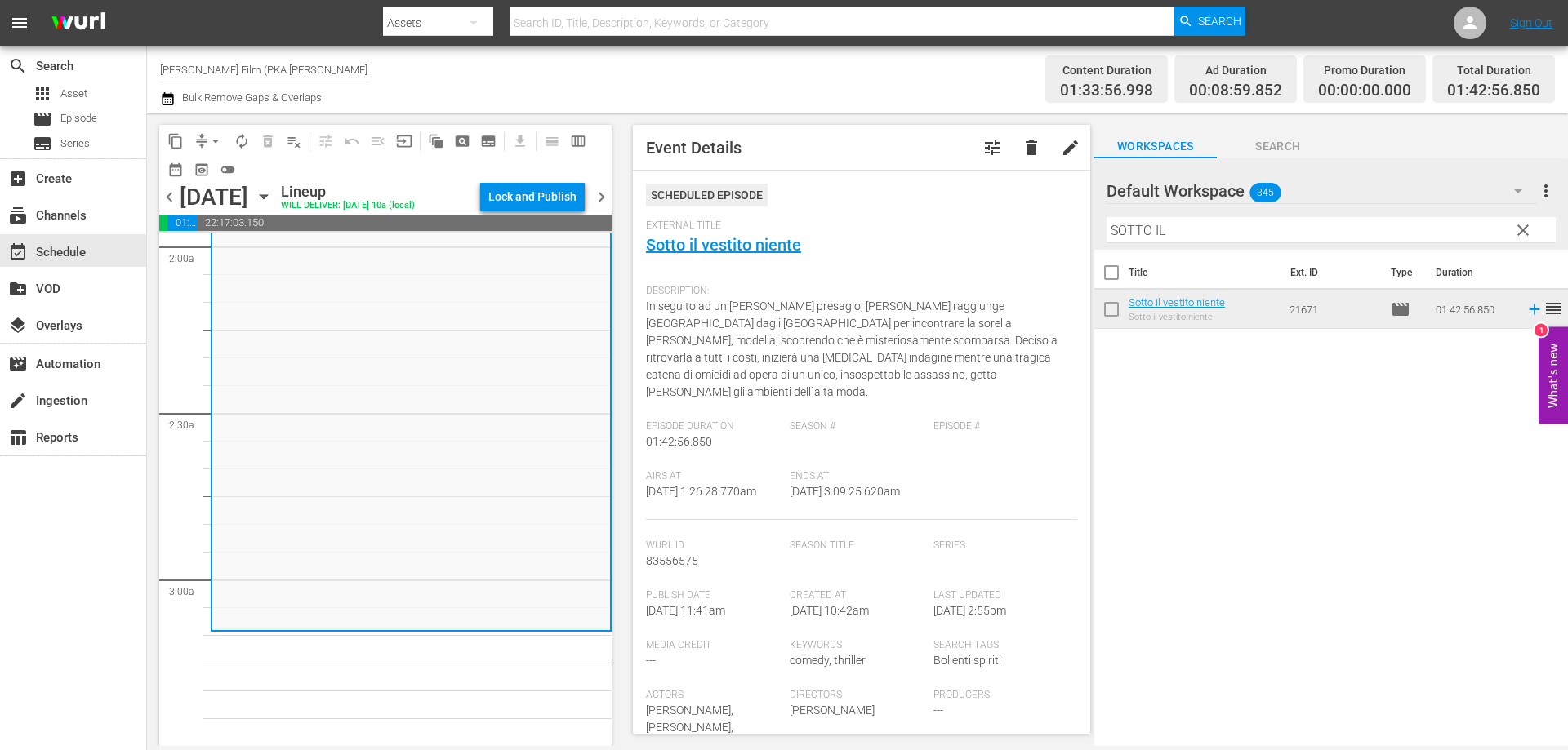
drag, startPoint x: 1196, startPoint y: 224, endPoint x: 1012, endPoint y: 200, distance: 185.6
click at [1012, 200] on div "content_copy compress arrow_drop_down autorenew_outlined delete_forever_outline…" at bounding box center [858, 429] width 1421 height 633
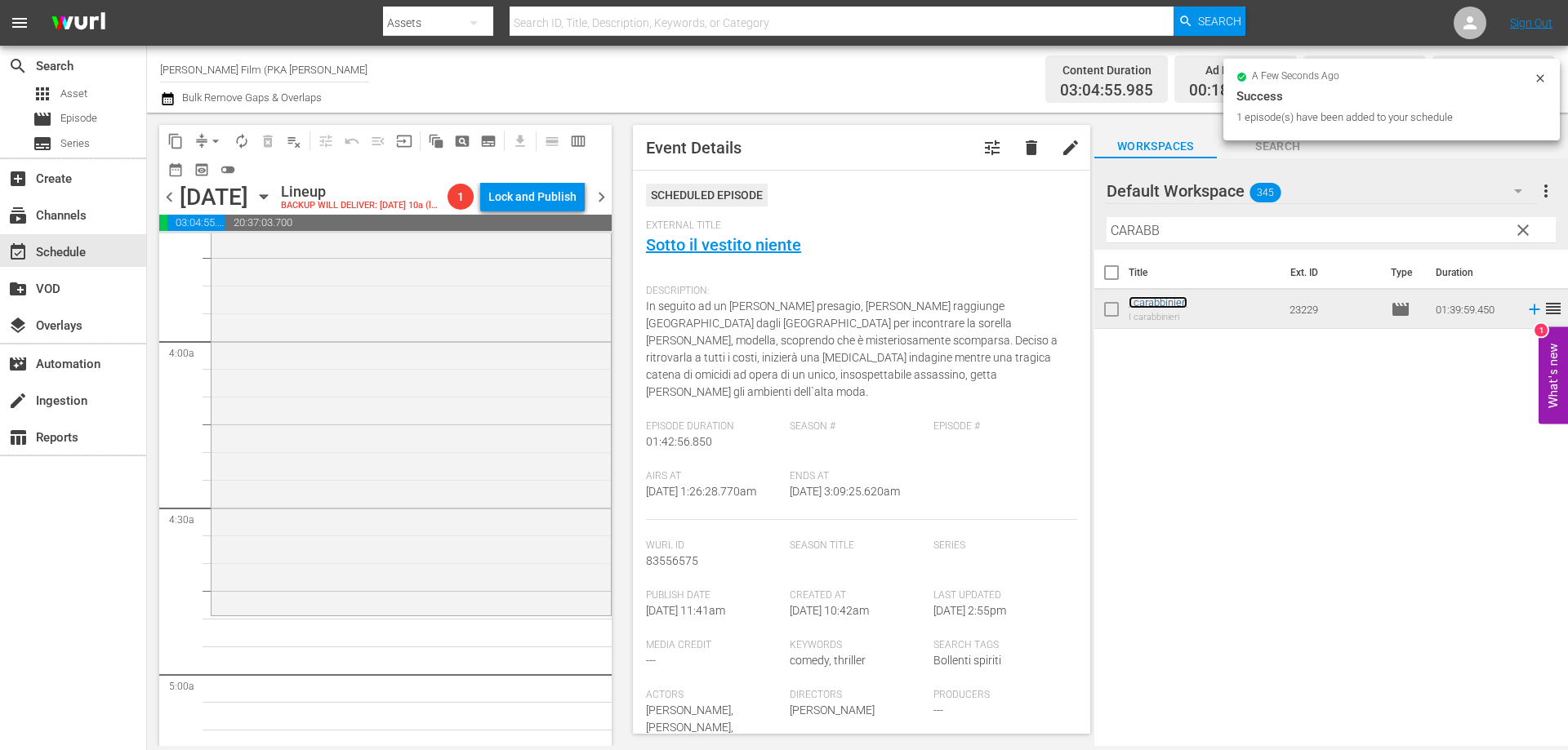
scroll to position [1306, 0]
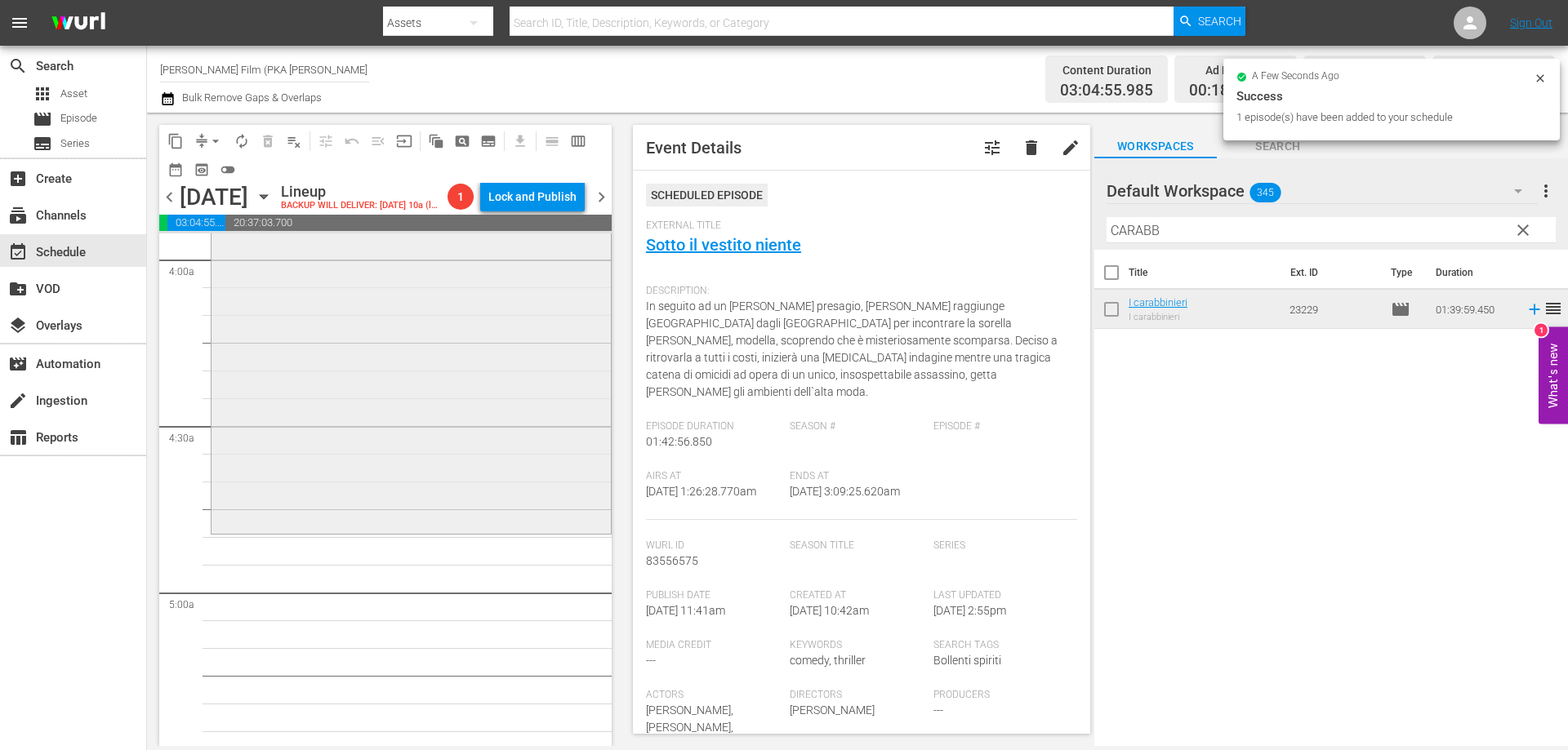
click at [504, 530] on div "I carabbinieri reorder" at bounding box center [411, 254] width 399 height 550
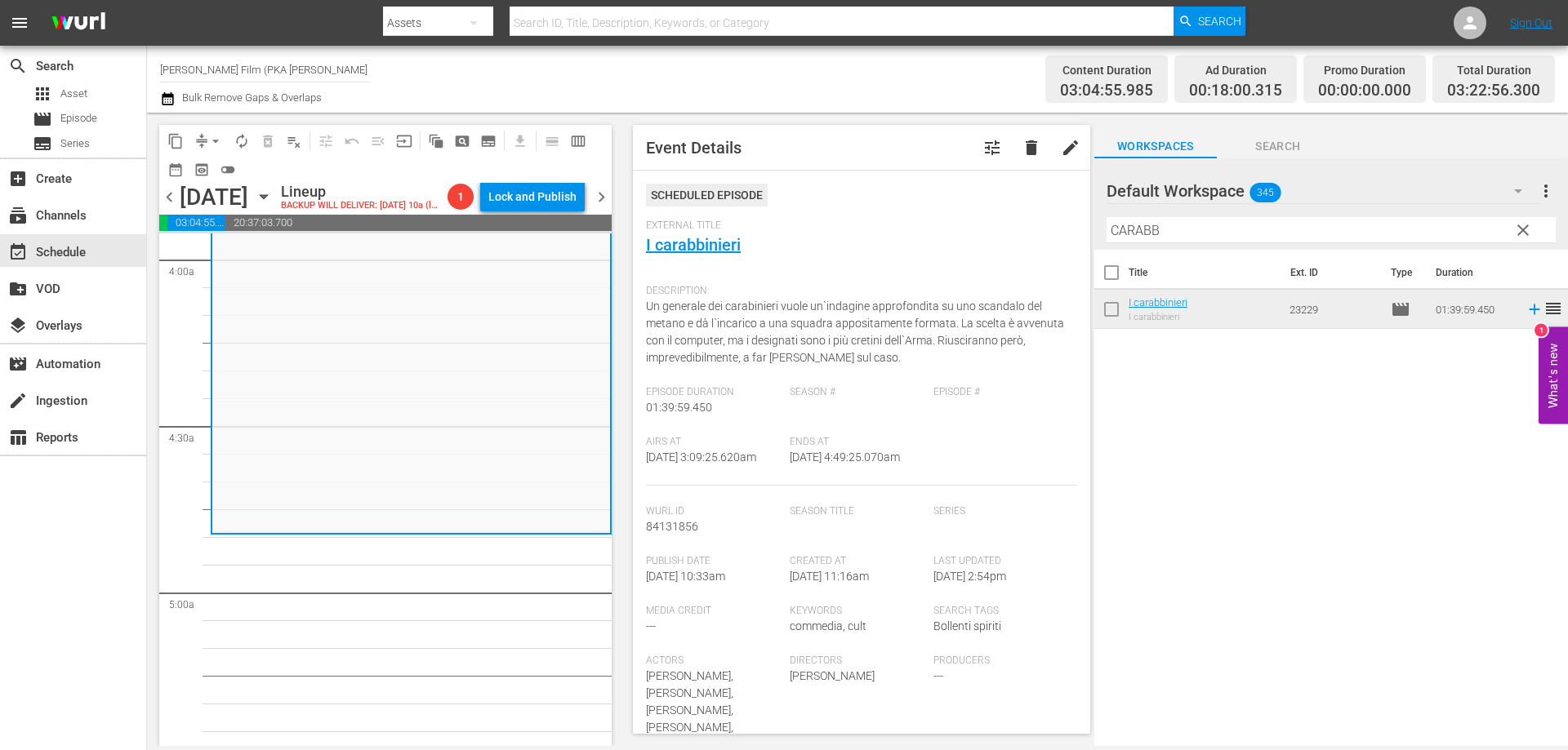
drag, startPoint x: 1178, startPoint y: 231, endPoint x: 1026, endPoint y: 213, distance: 153.1
click at [1026, 213] on div "content_copy compress arrow_drop_down autorenew_outlined delete_forever_outline…" at bounding box center [858, 429] width 1421 height 633
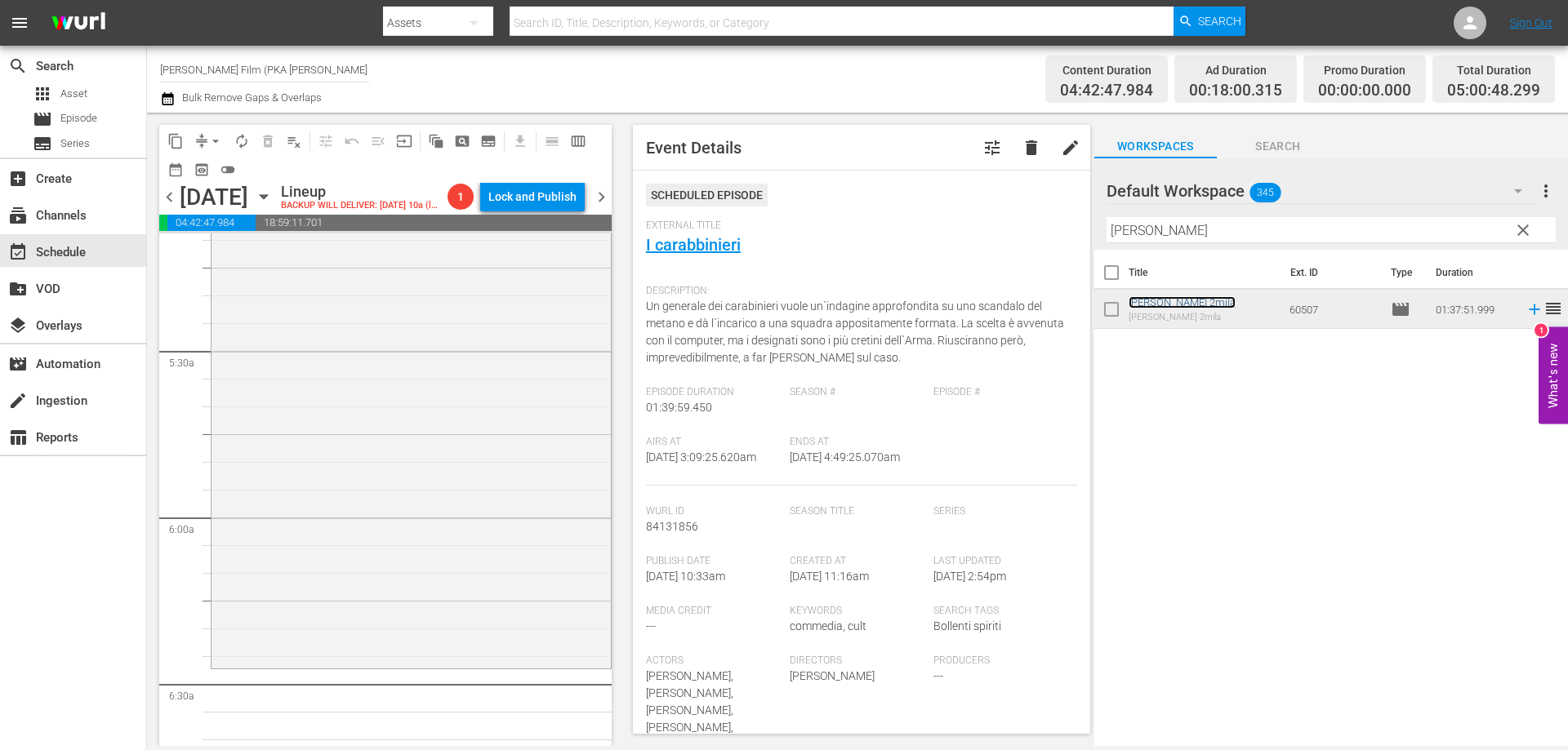
scroll to position [1795, 0]
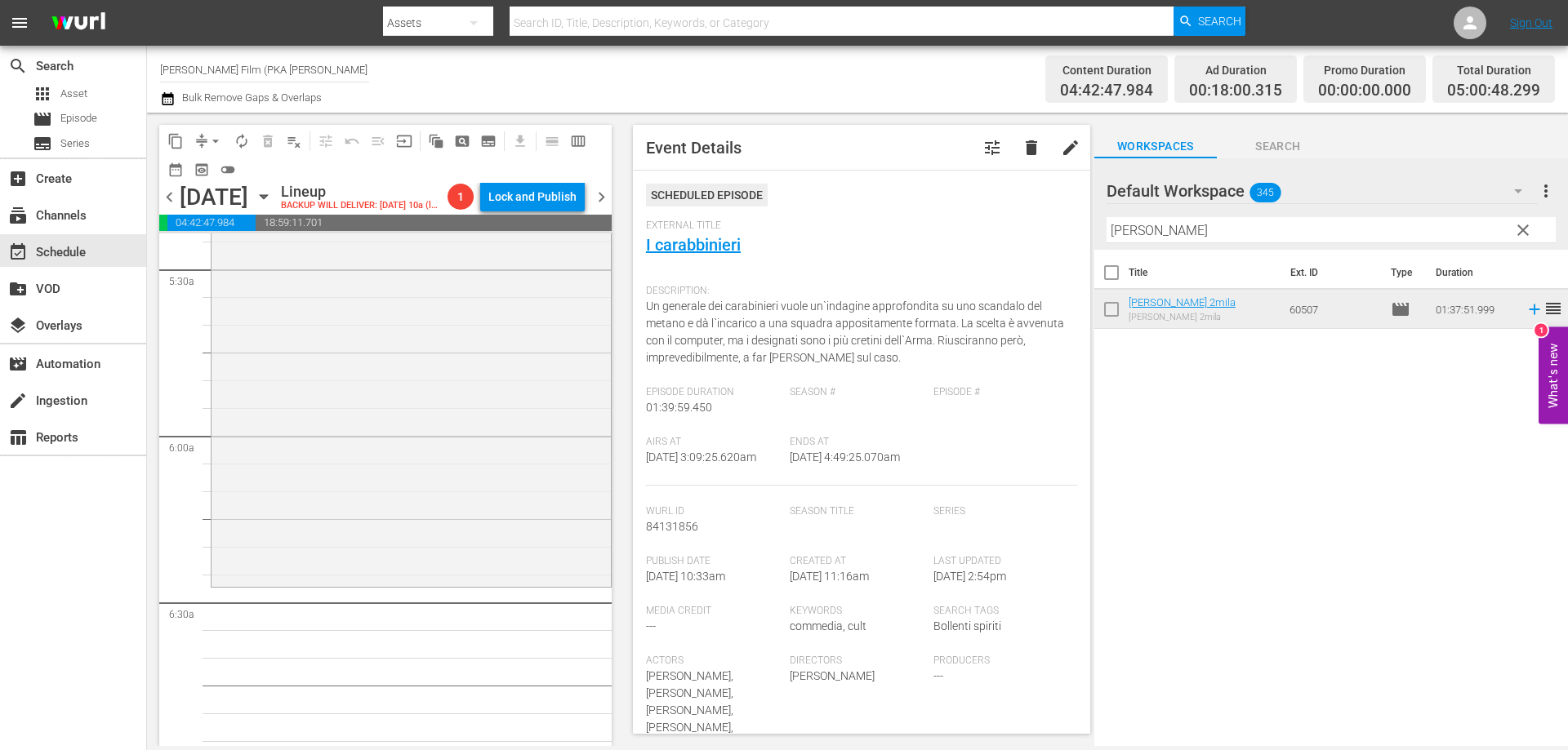
click at [453, 583] on div "Malizia 2mila reorder" at bounding box center [411, 315] width 399 height 538
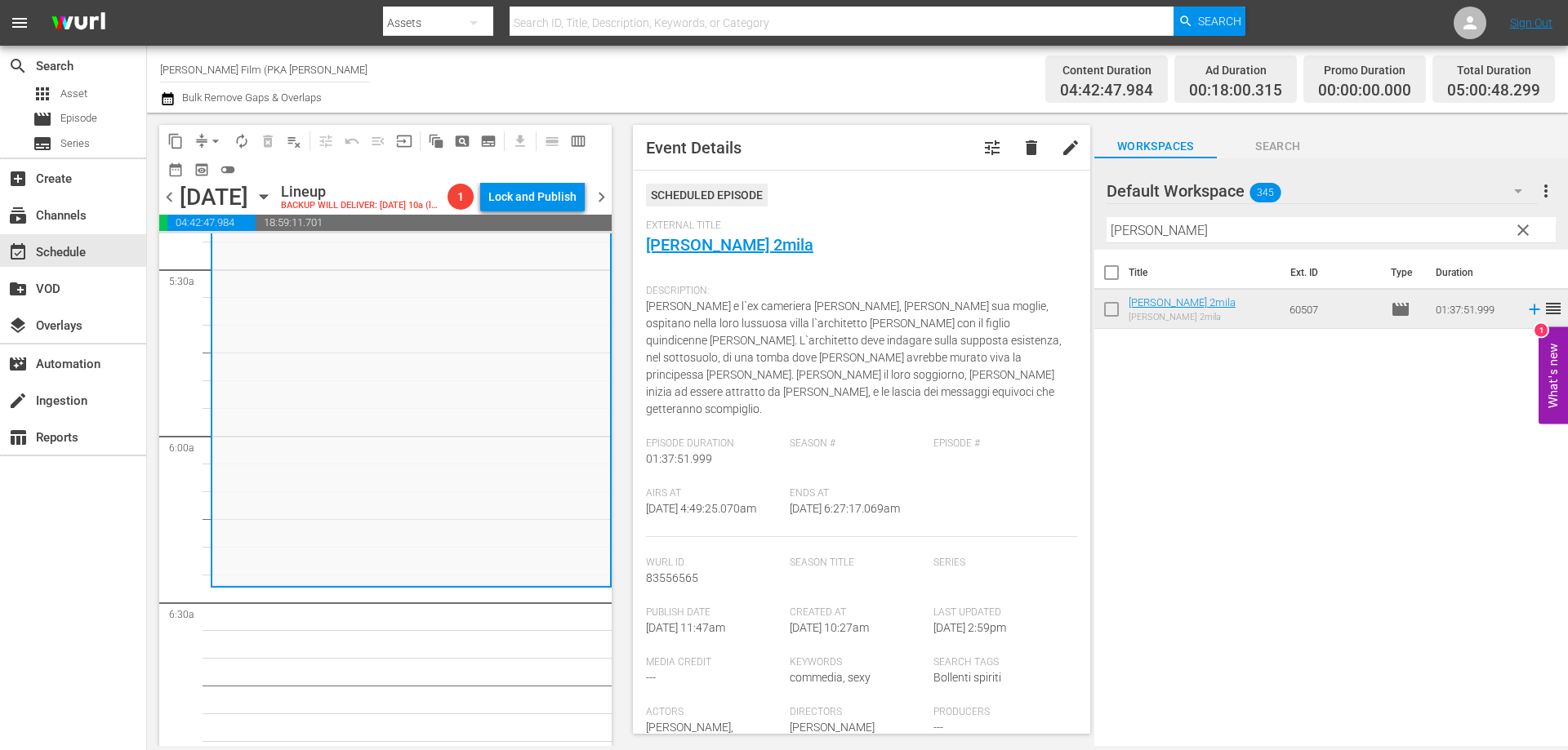
drag, startPoint x: 1197, startPoint y: 235, endPoint x: 995, endPoint y: 222, distance: 202.4
click at [997, 223] on div "content_copy compress arrow_drop_down autorenew_outlined delete_forever_outline…" at bounding box center [858, 429] width 1421 height 633
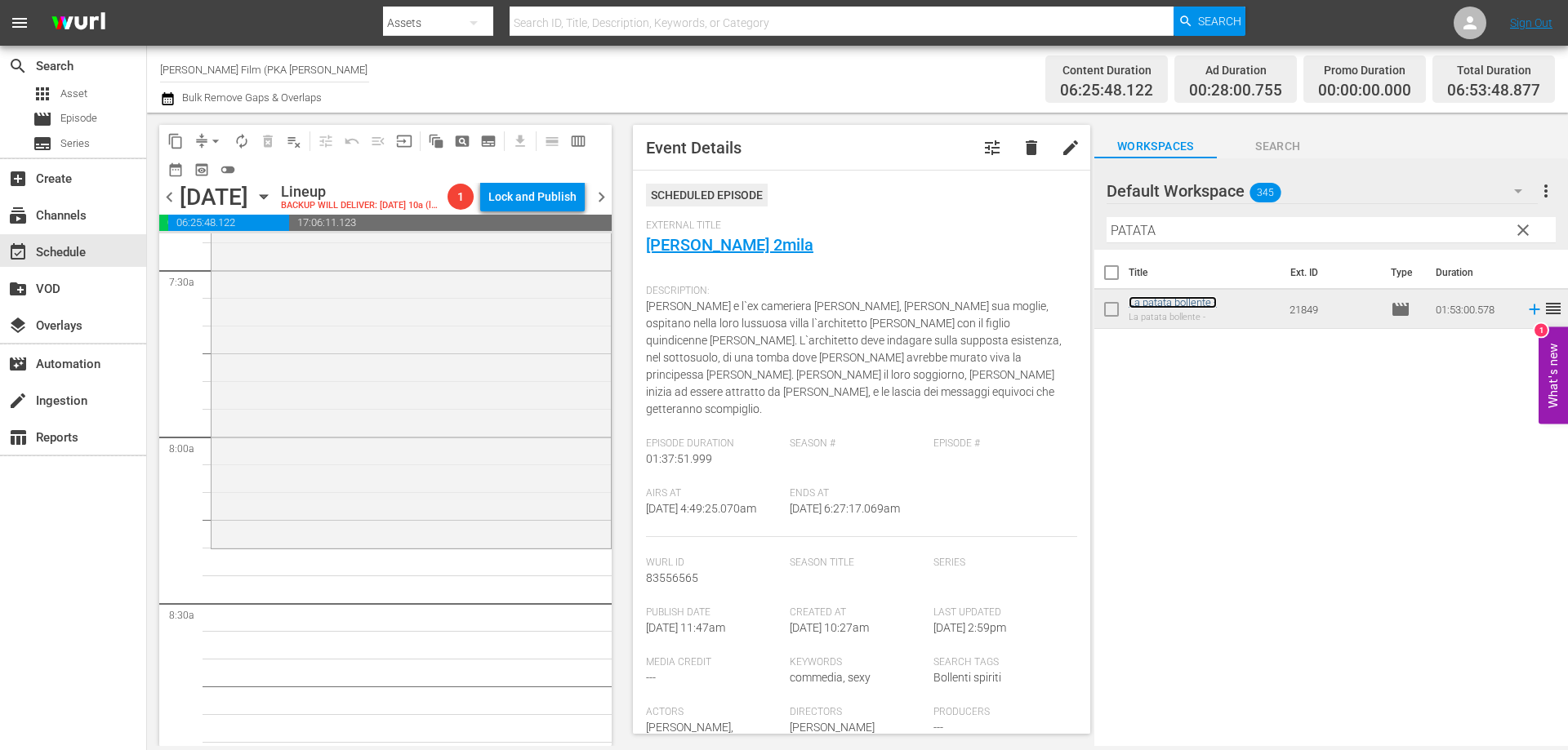
scroll to position [2530, 0]
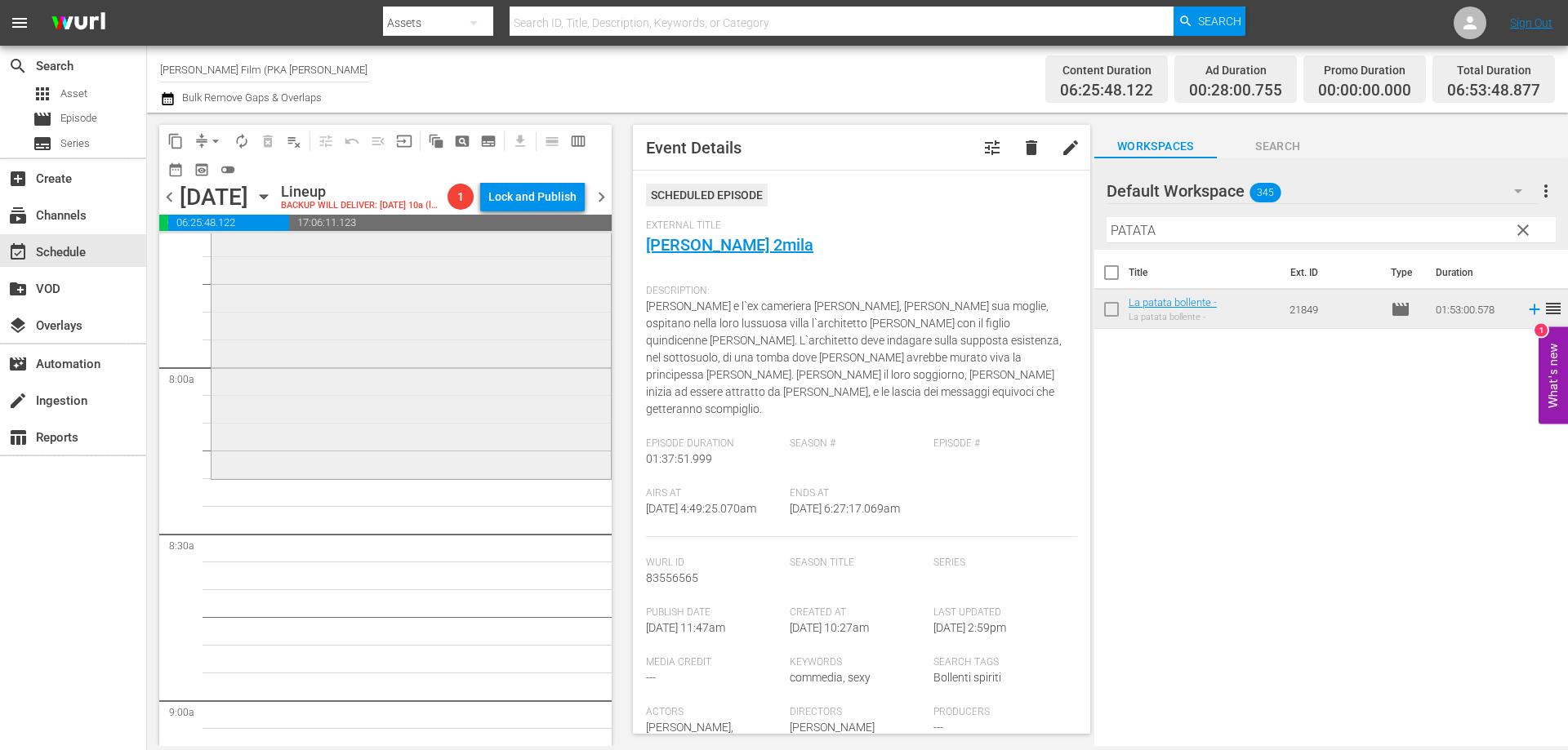
click at [451, 475] on div "La patata bollente - reorder" at bounding box center [411, 164] width 399 height 622
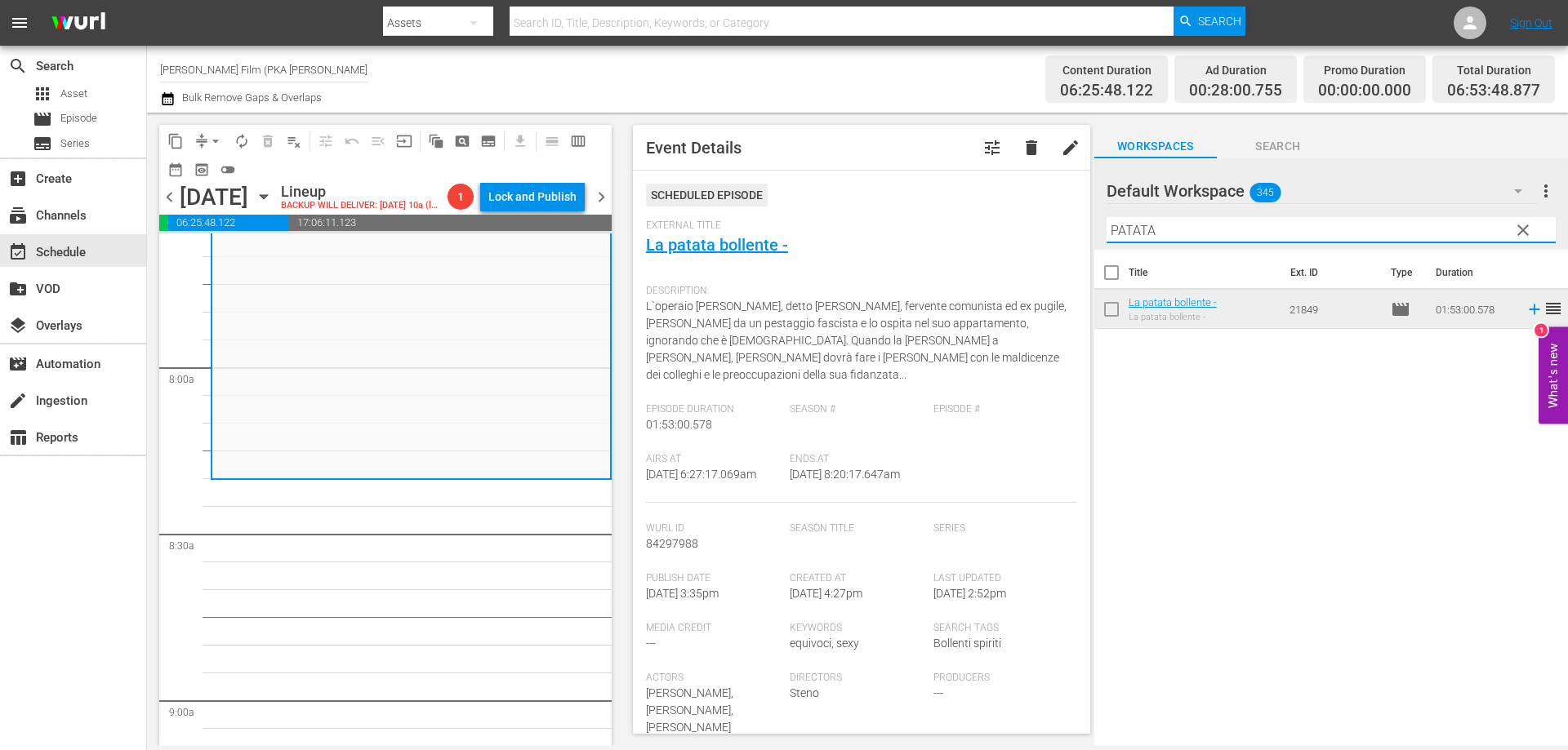
drag, startPoint x: 1176, startPoint y: 227, endPoint x: 1025, endPoint y: 216, distance: 151.4
click at [1034, 218] on div "content_copy compress arrow_drop_down autorenew_outlined delete_forever_outline…" at bounding box center [858, 429] width 1421 height 633
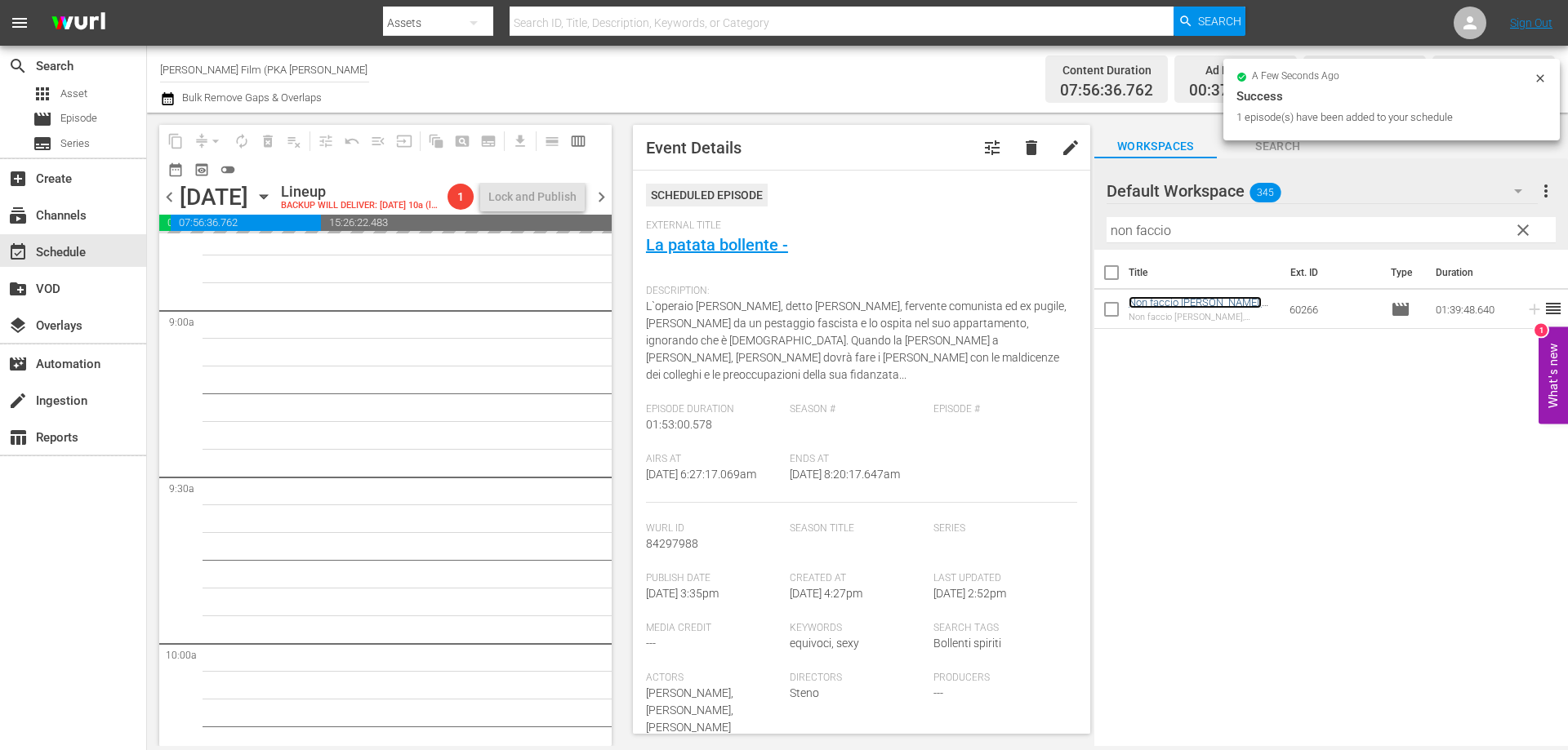
scroll to position [2938, 0]
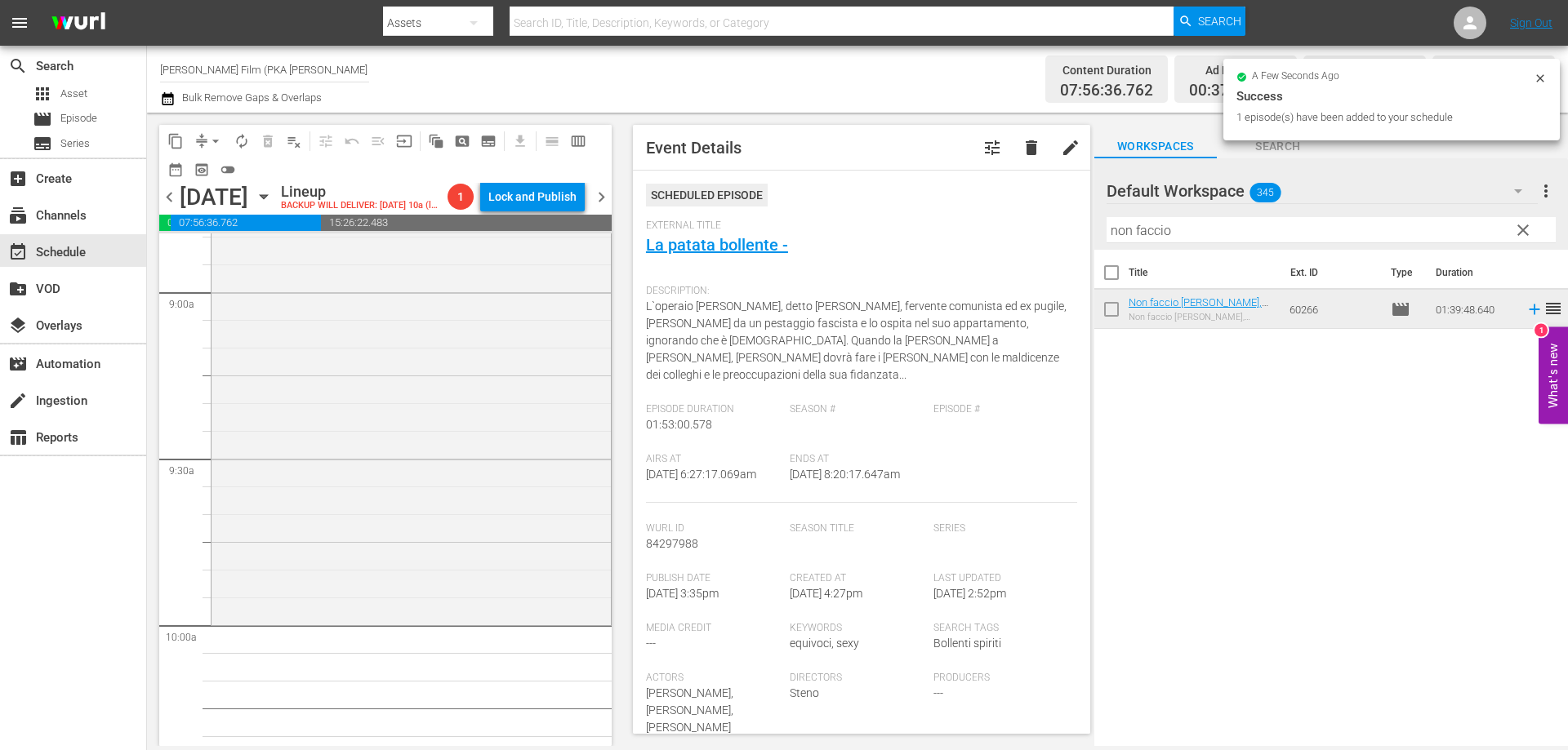
click at [449, 615] on div "Non faccio la guerra, faccio l'amore reorder" at bounding box center [411, 348] width 399 height 550
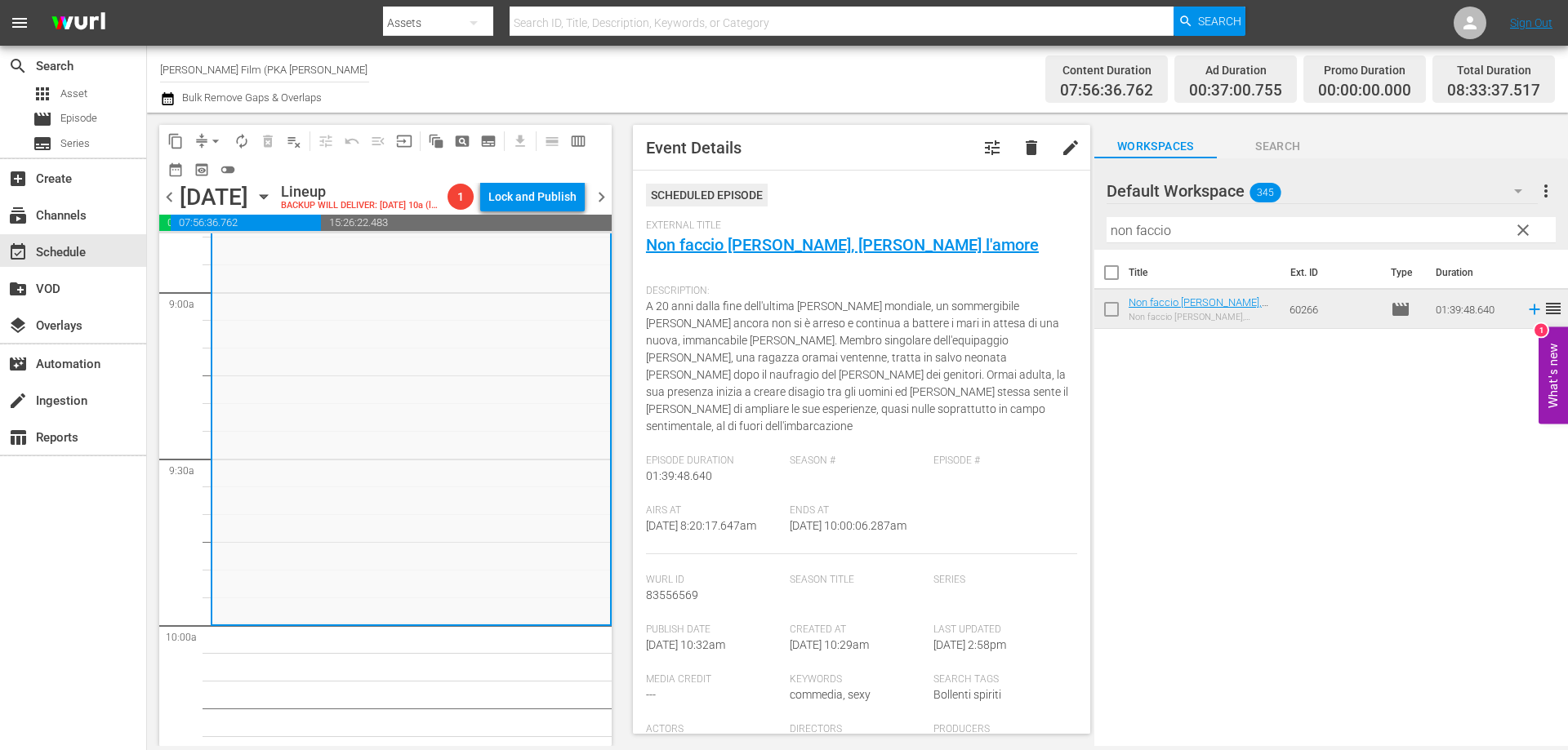
drag, startPoint x: 1214, startPoint y: 236, endPoint x: 961, endPoint y: 214, distance: 254.0
click at [969, 217] on div "content_copy compress arrow_drop_down autorenew_outlined delete_forever_outline…" at bounding box center [858, 429] width 1421 height 633
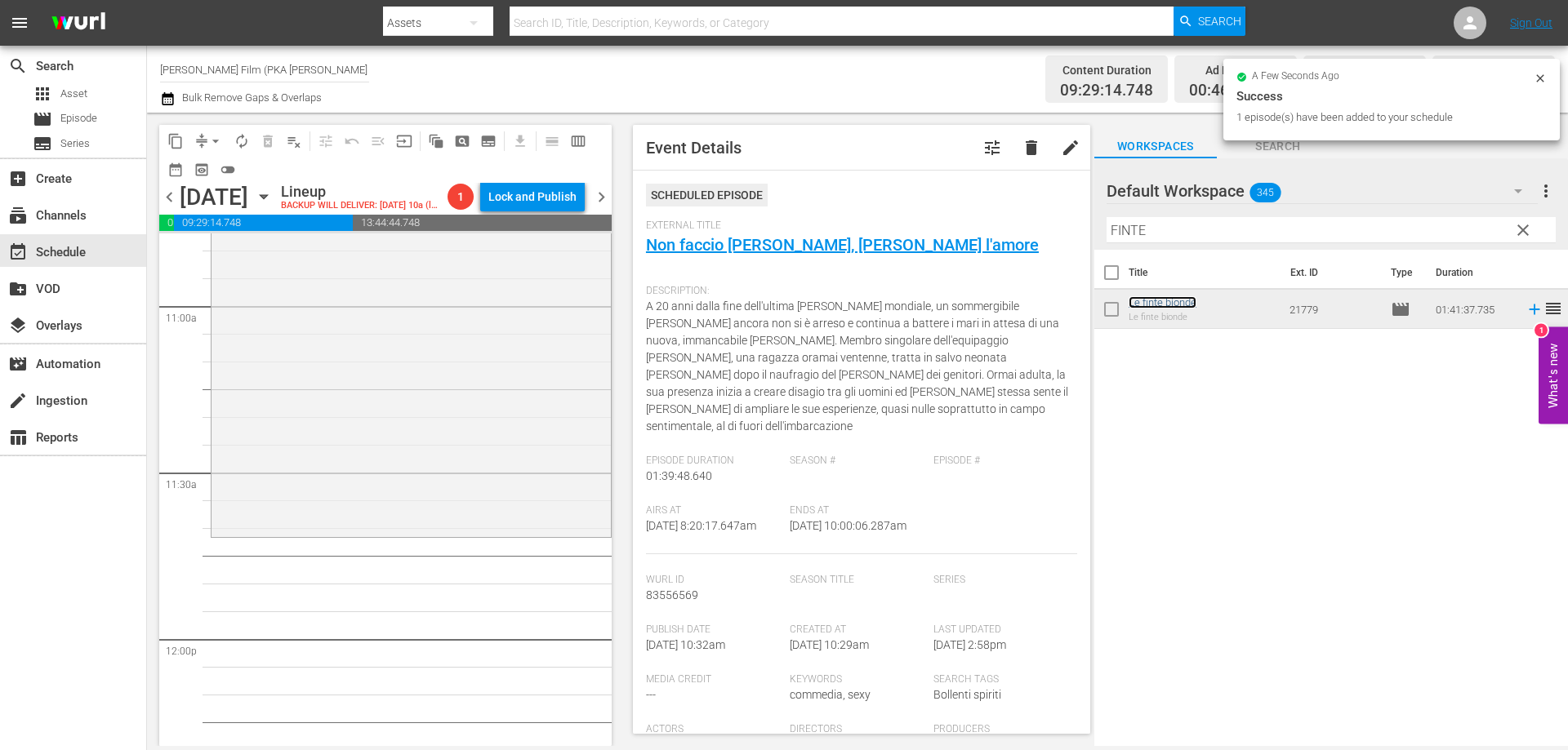
scroll to position [3591, 0]
click at [466, 533] on div "Le finte bionde reorder" at bounding box center [411, 254] width 399 height 559
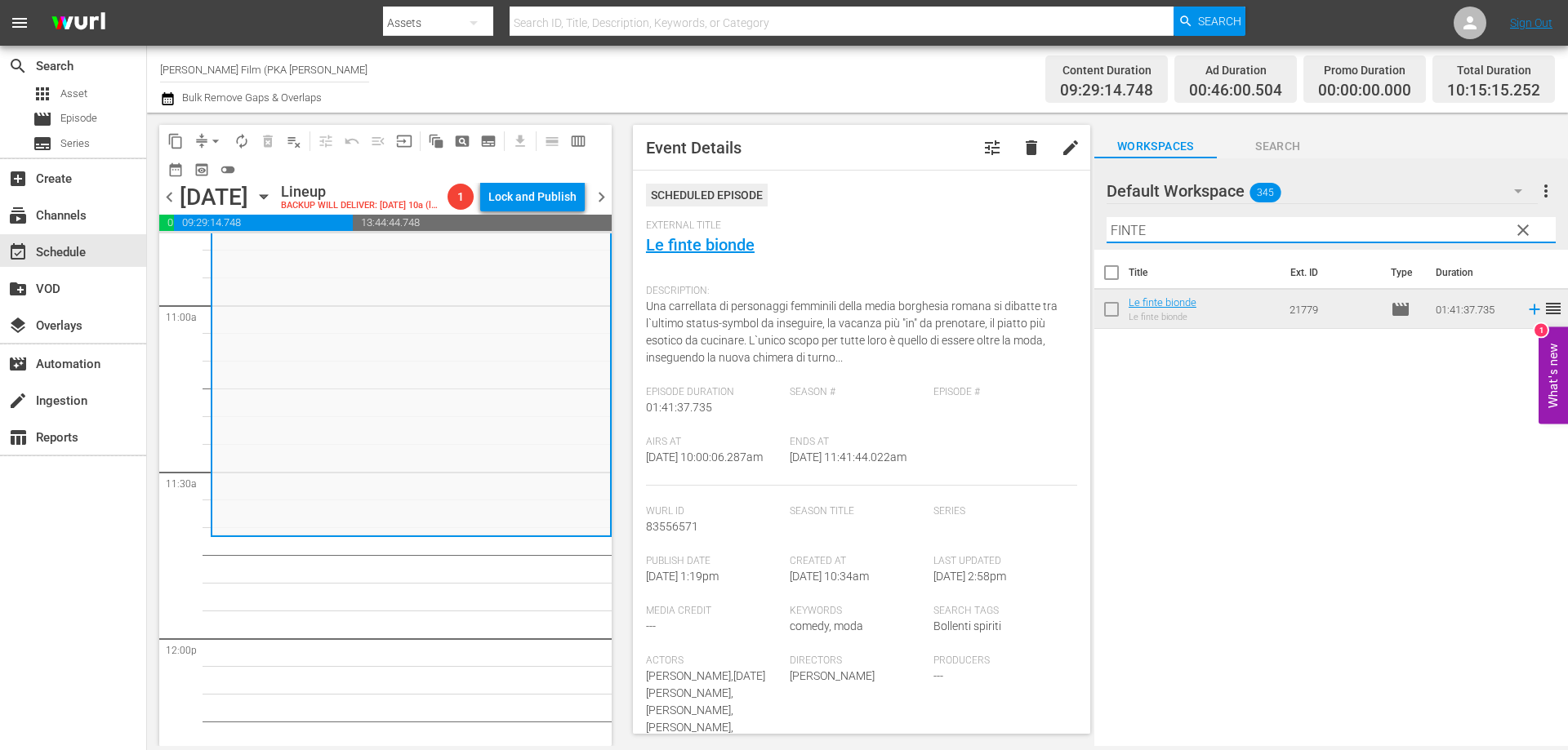
drag, startPoint x: 1155, startPoint y: 231, endPoint x: 1061, endPoint y: 231, distance: 94.0
click at [1062, 231] on div "content_copy compress arrow_drop_down autorenew_outlined delete_forever_outline…" at bounding box center [858, 429] width 1421 height 633
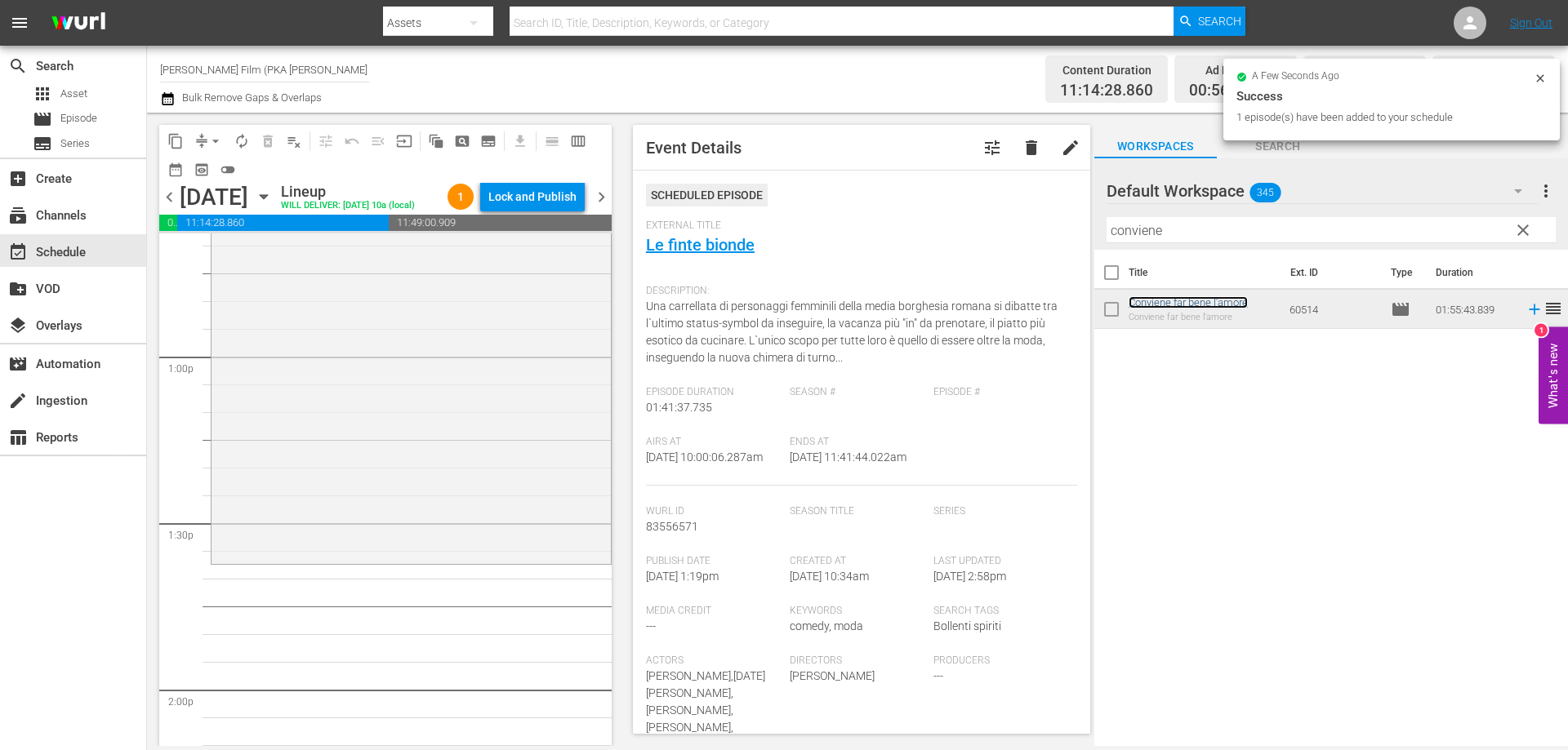
scroll to position [4244, 0]
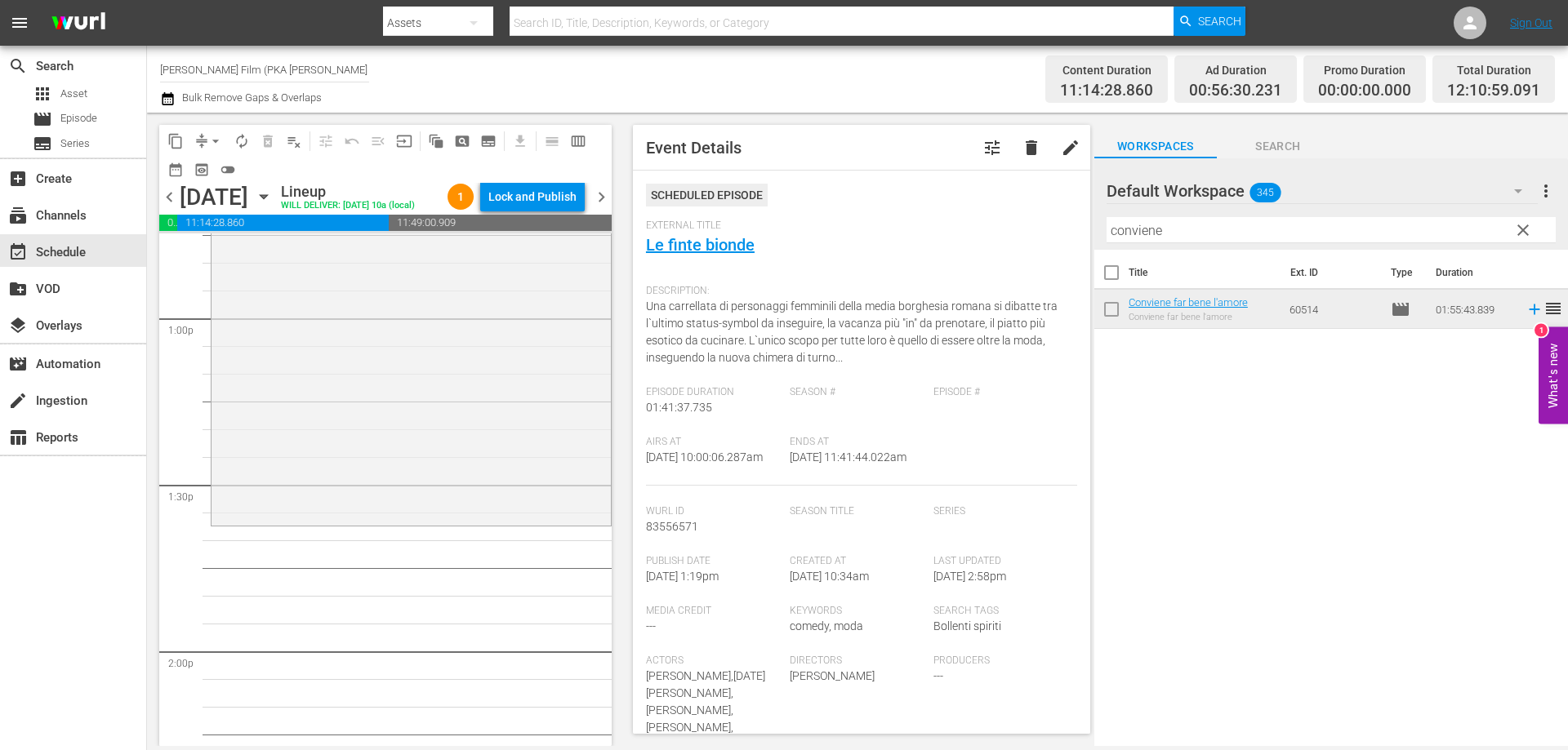
drag, startPoint x: 1186, startPoint y: 303, endPoint x: 478, endPoint y: 540, distance: 746.6
click at [478, 523] on div "Conviene far bene l'amore reorder" at bounding box center [411, 203] width 399 height 637
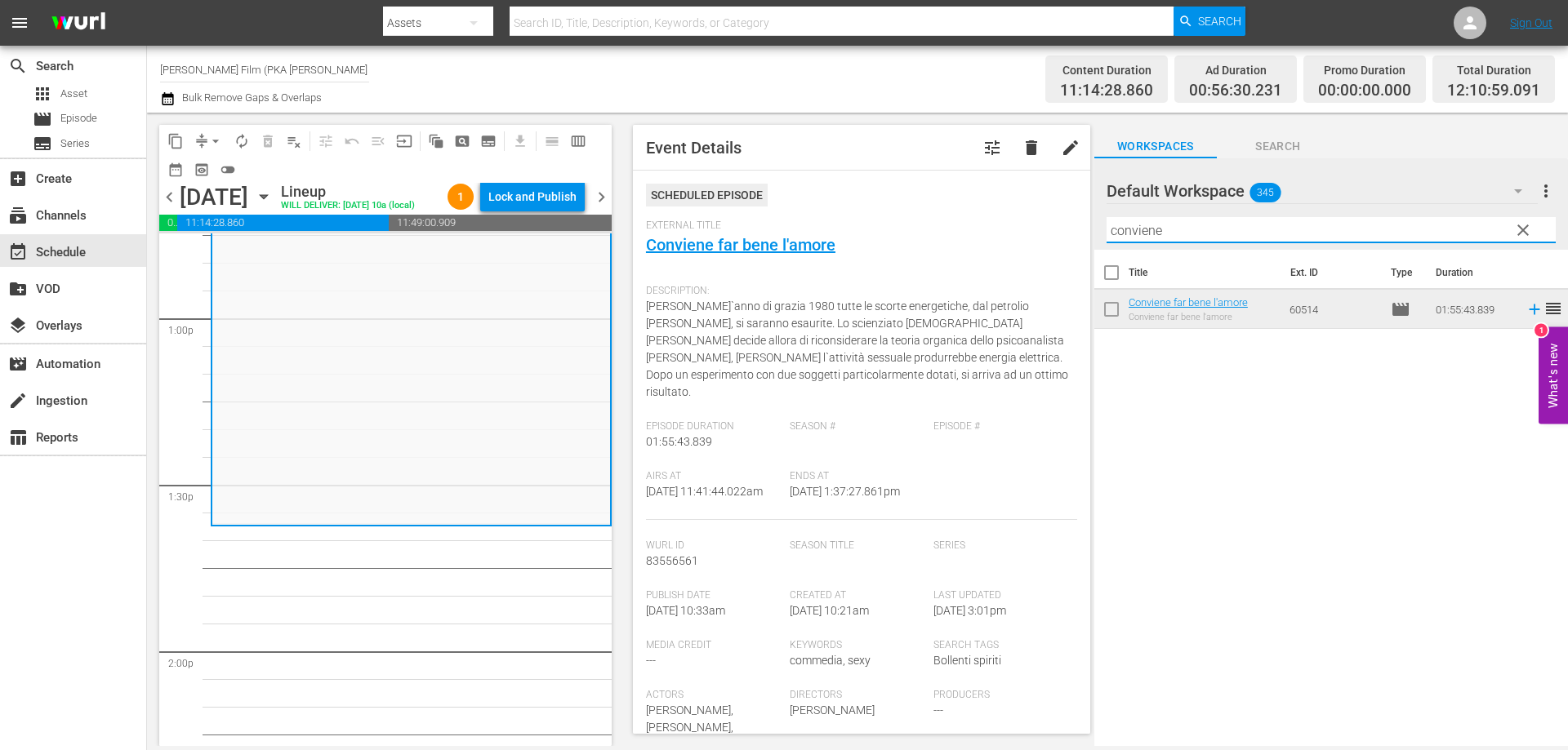
drag, startPoint x: 1165, startPoint y: 230, endPoint x: 1002, endPoint y: 207, distance: 164.6
click at [1008, 210] on div "content_copy compress arrow_drop_down autorenew_outlined delete_forever_outline…" at bounding box center [858, 429] width 1421 height 633
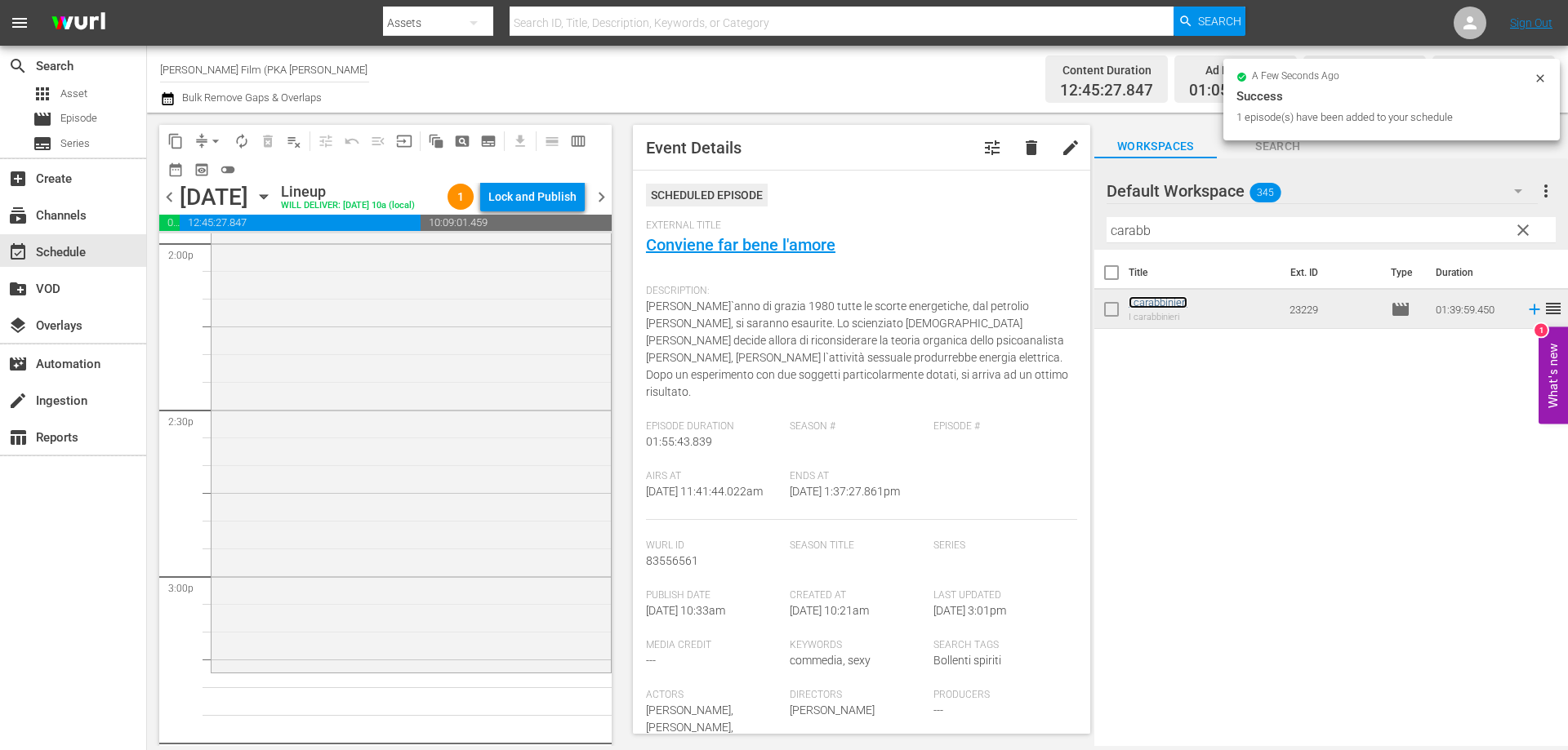
scroll to position [4734, 0]
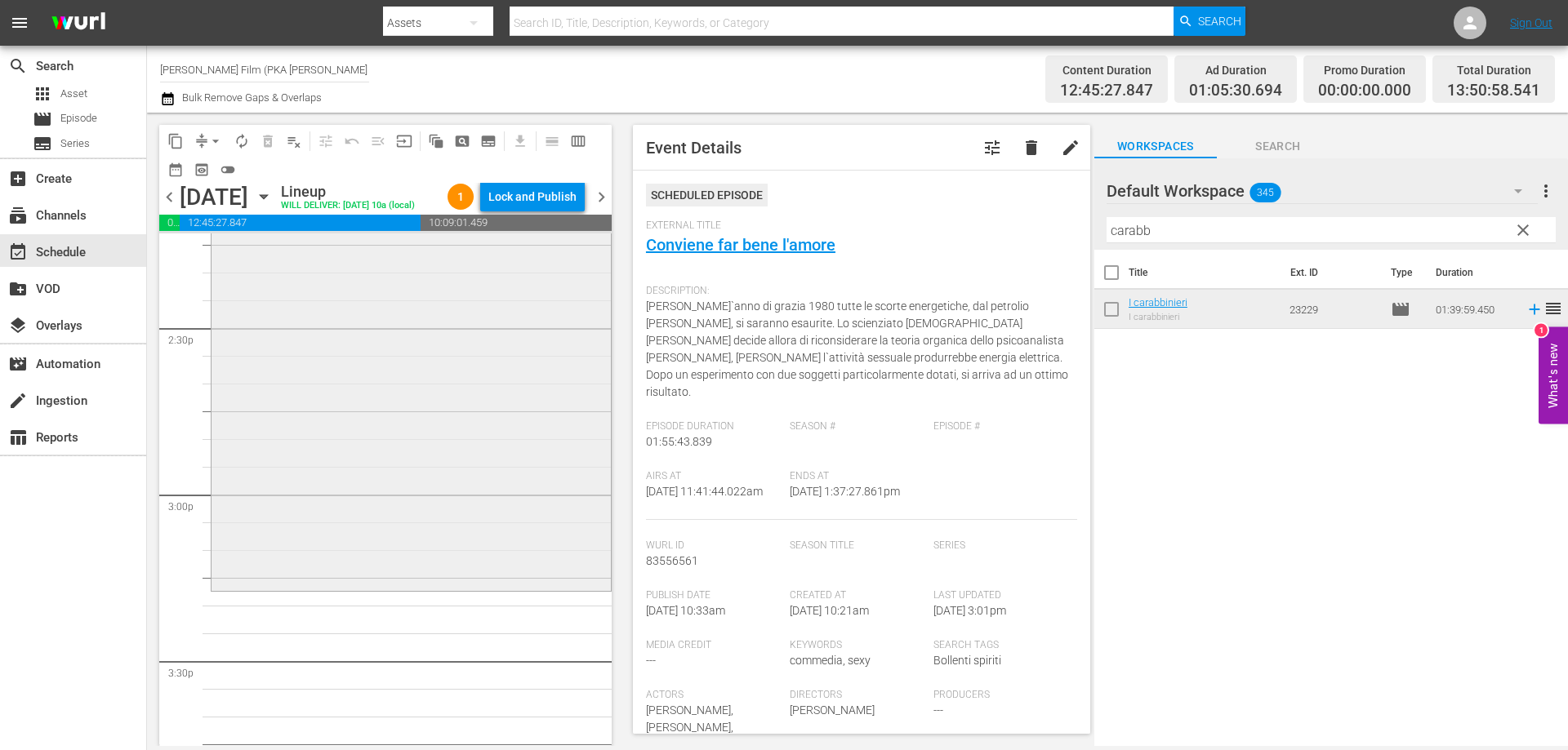
click at [343, 477] on div "I carabbinieri reorder" at bounding box center [411, 312] width 399 height 550
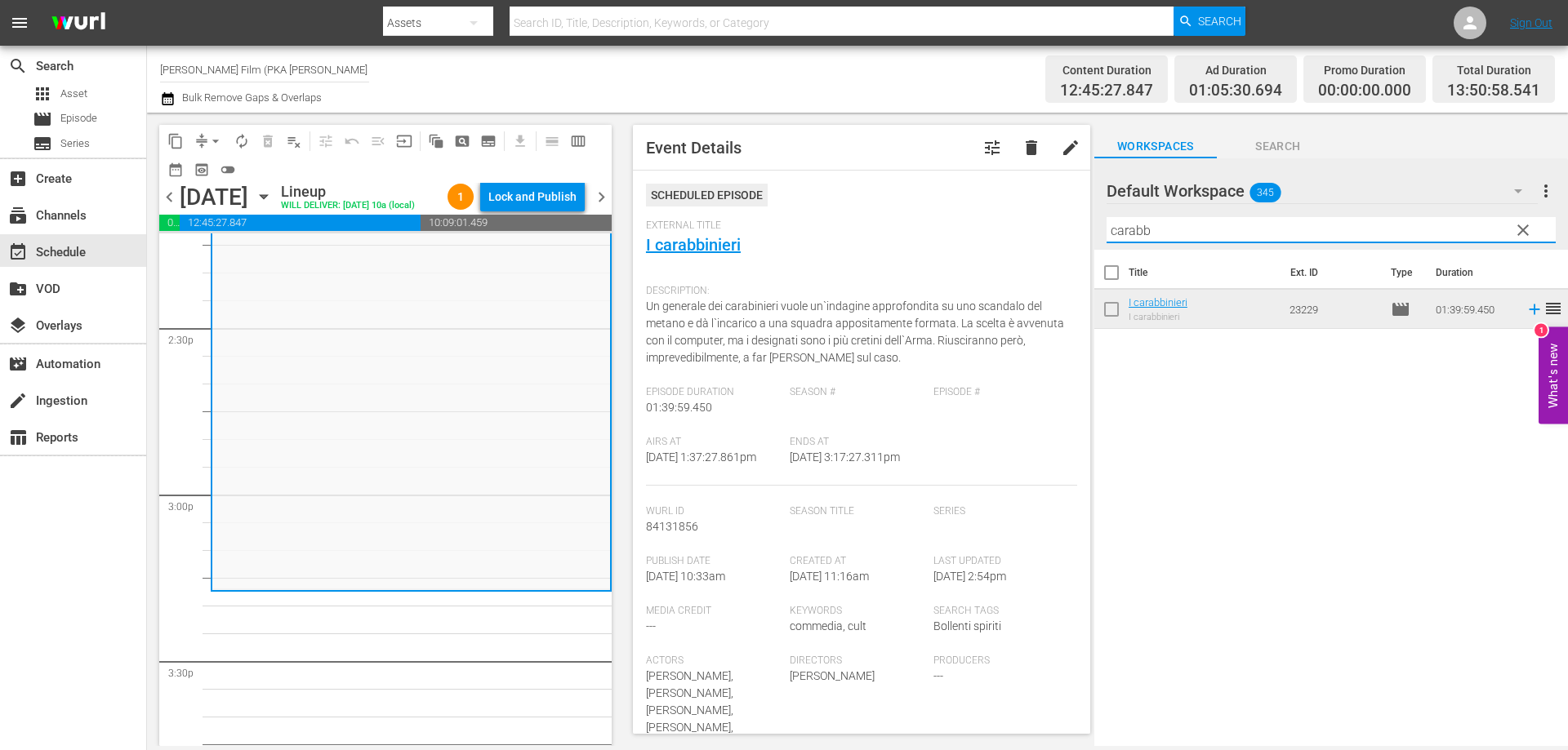
drag, startPoint x: 1163, startPoint y: 226, endPoint x: 1033, endPoint y: 219, distance: 130.2
click at [1033, 219] on div "content_copy compress arrow_drop_down autorenew_outlined delete_forever_outline…" at bounding box center [858, 429] width 1421 height 633
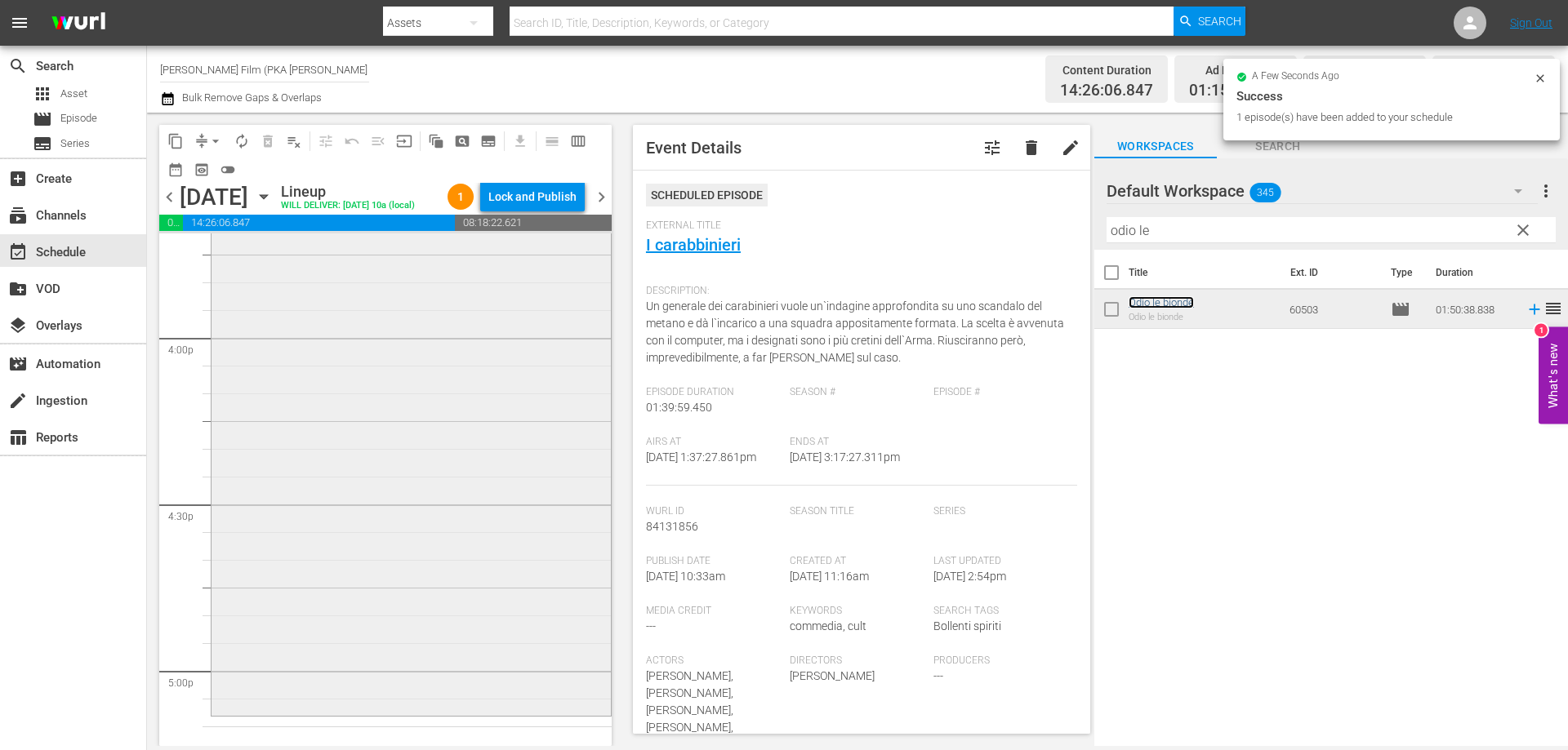
scroll to position [5468, 0]
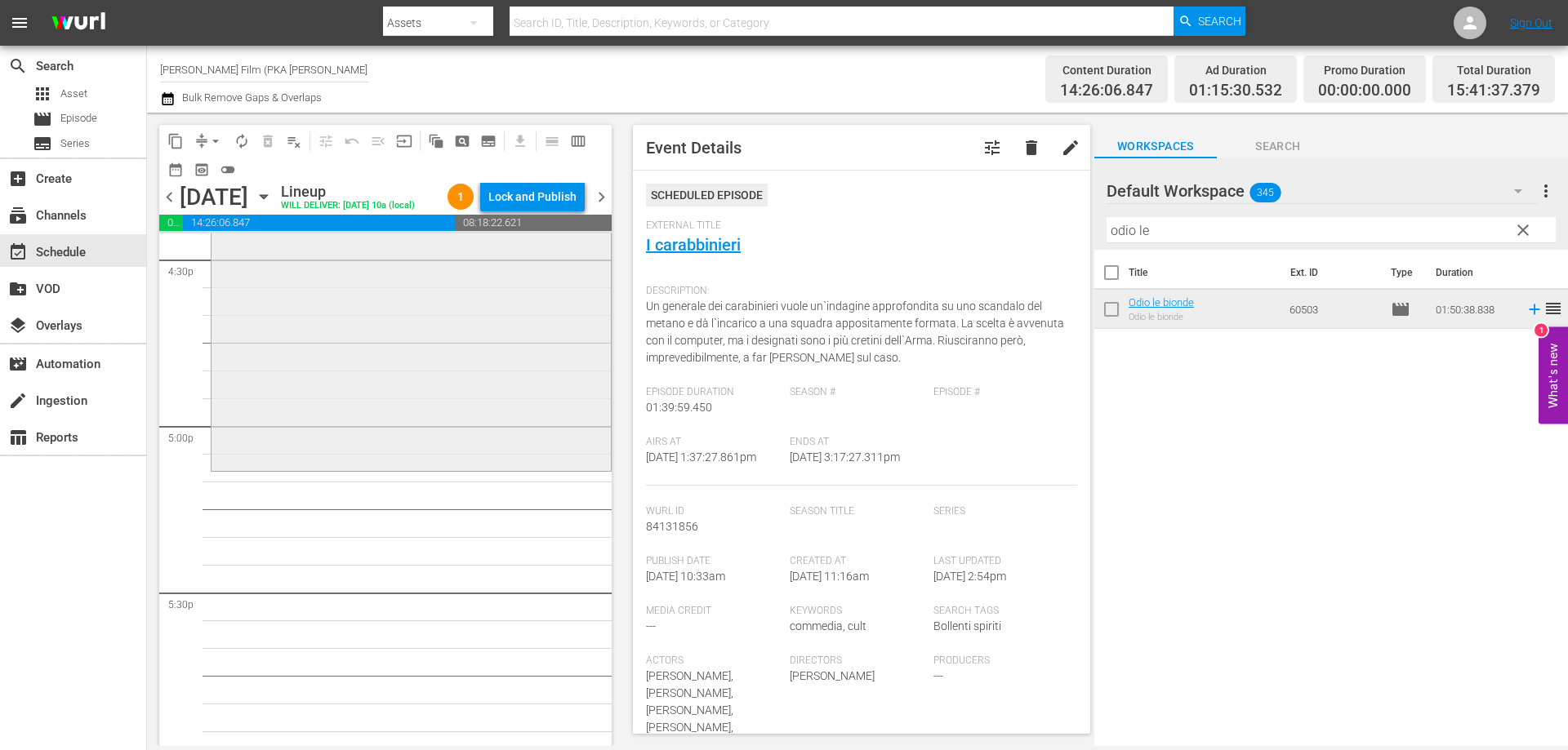
click at [323, 461] on div "Odio le bionde reorder" at bounding box center [411, 162] width 399 height 609
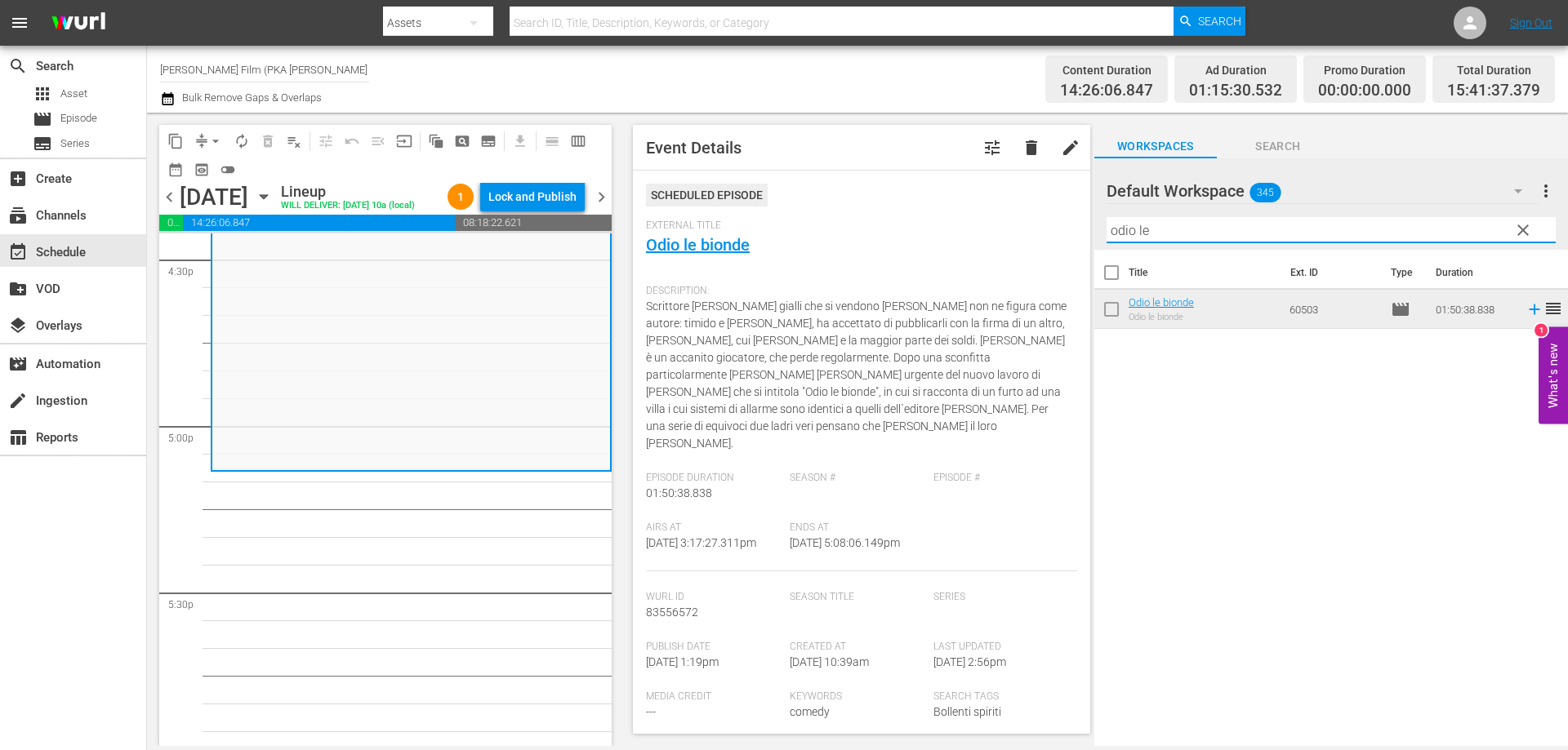
drag, startPoint x: 1170, startPoint y: 218, endPoint x: 1079, endPoint y: 215, distance: 91.0
click at [1079, 215] on div "content_copy compress arrow_drop_down autorenew_outlined delete_forever_outline…" at bounding box center [858, 429] width 1421 height 633
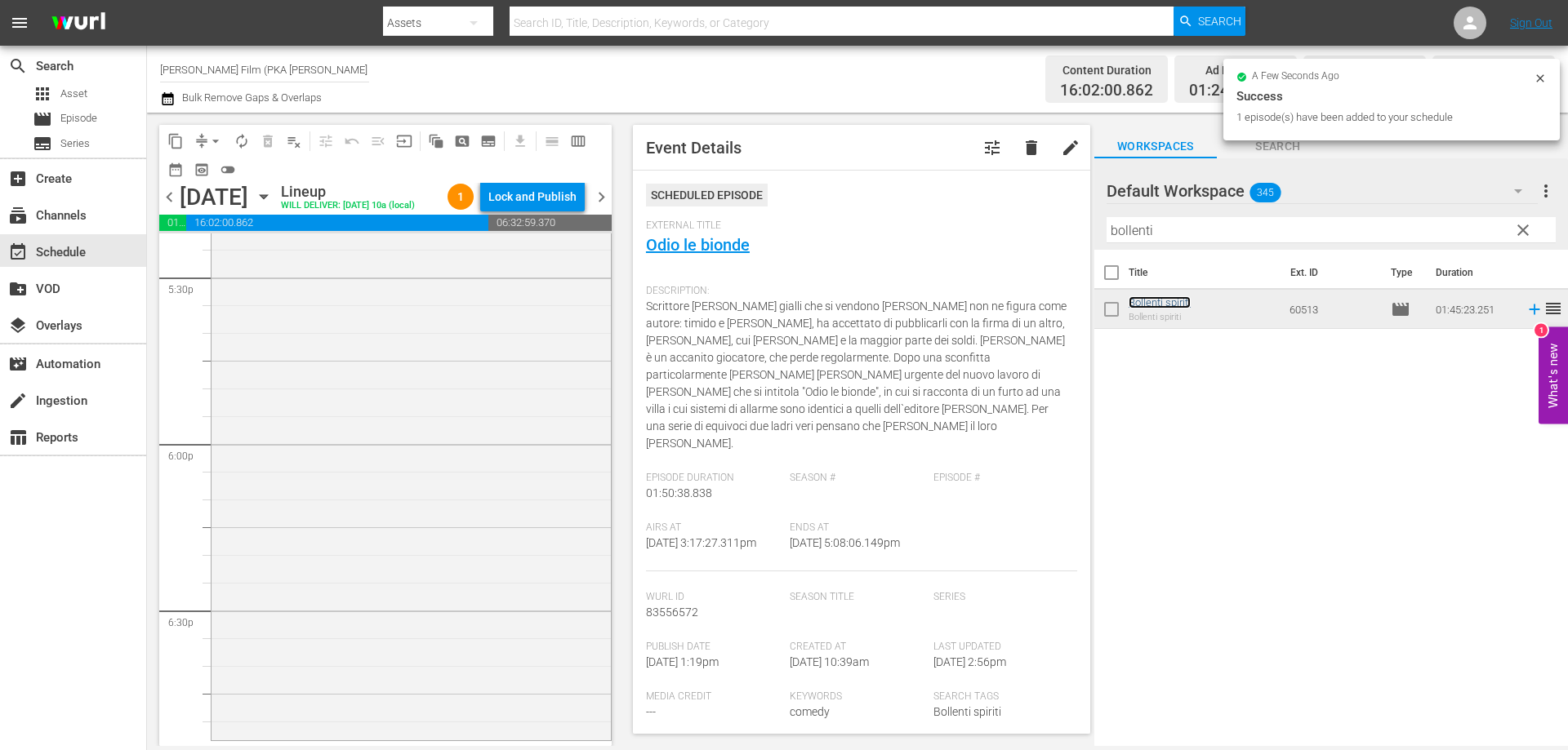
scroll to position [5958, 0]
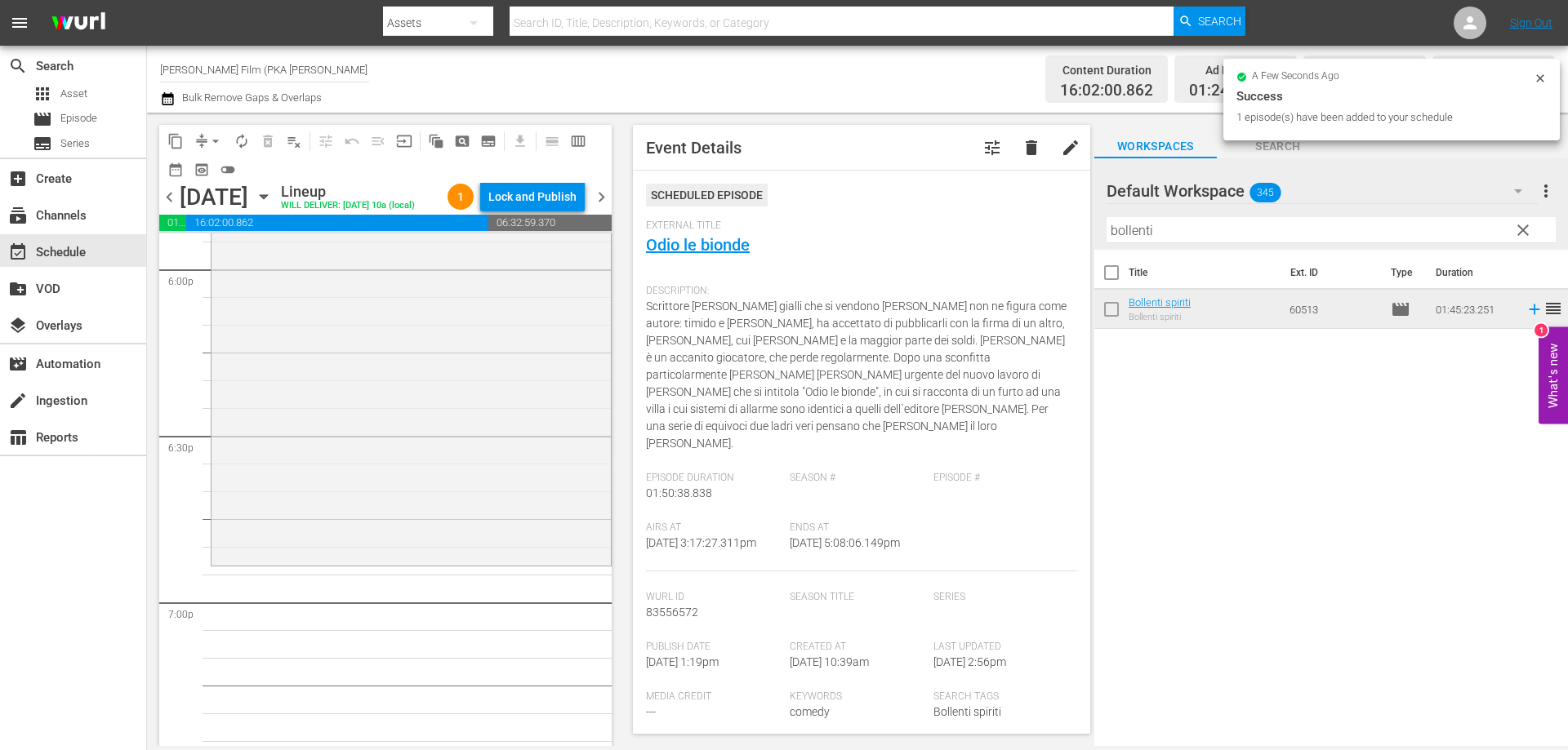
click at [470, 564] on div "Bollenti spiriti reorder" at bounding box center [411, 273] width 399 height 581
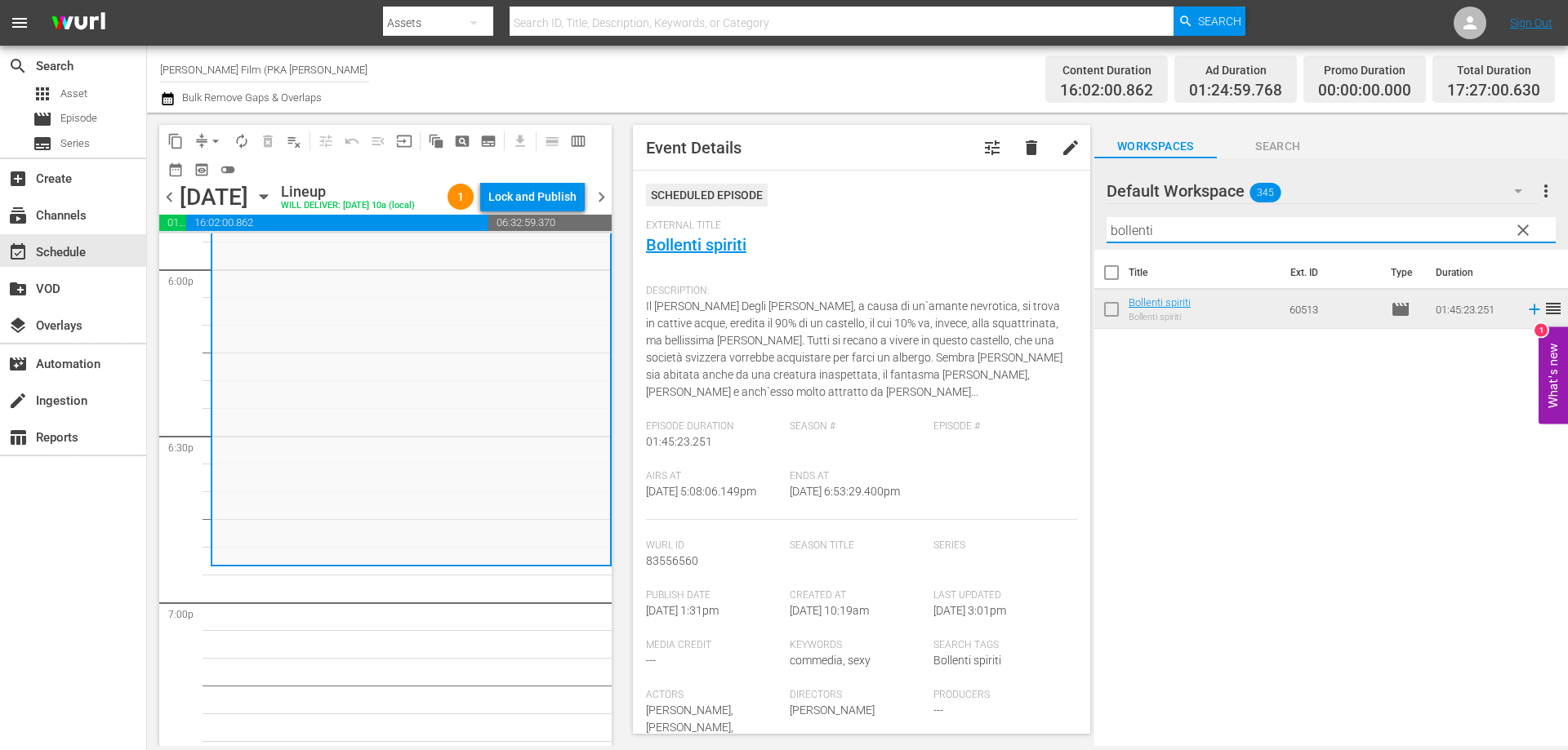
drag, startPoint x: 1156, startPoint y: 227, endPoint x: 995, endPoint y: 207, distance: 162.2
click at [998, 207] on div "content_copy compress arrow_drop_down autorenew_outlined delete_forever_outline…" at bounding box center [858, 429] width 1421 height 633
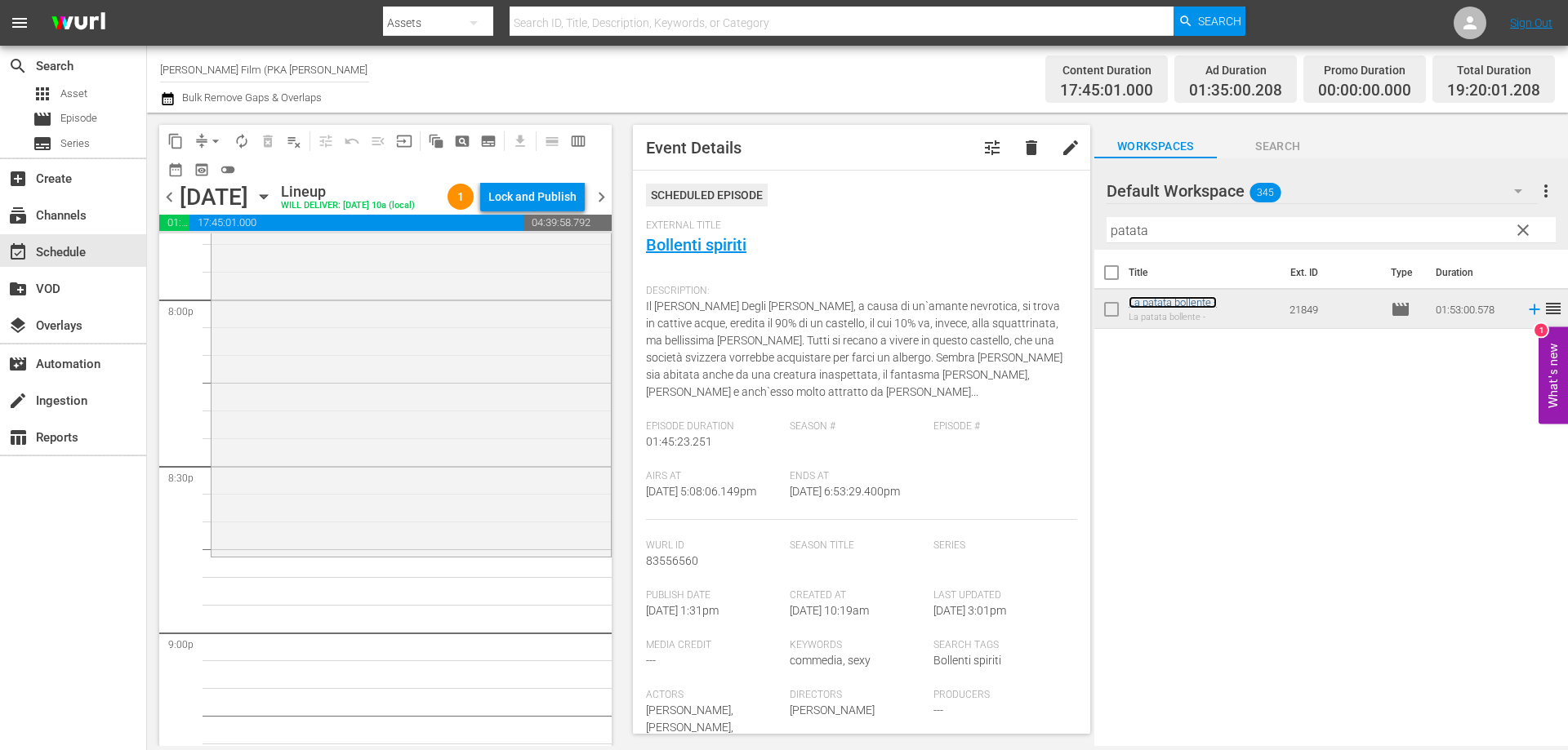
scroll to position [6611, 0]
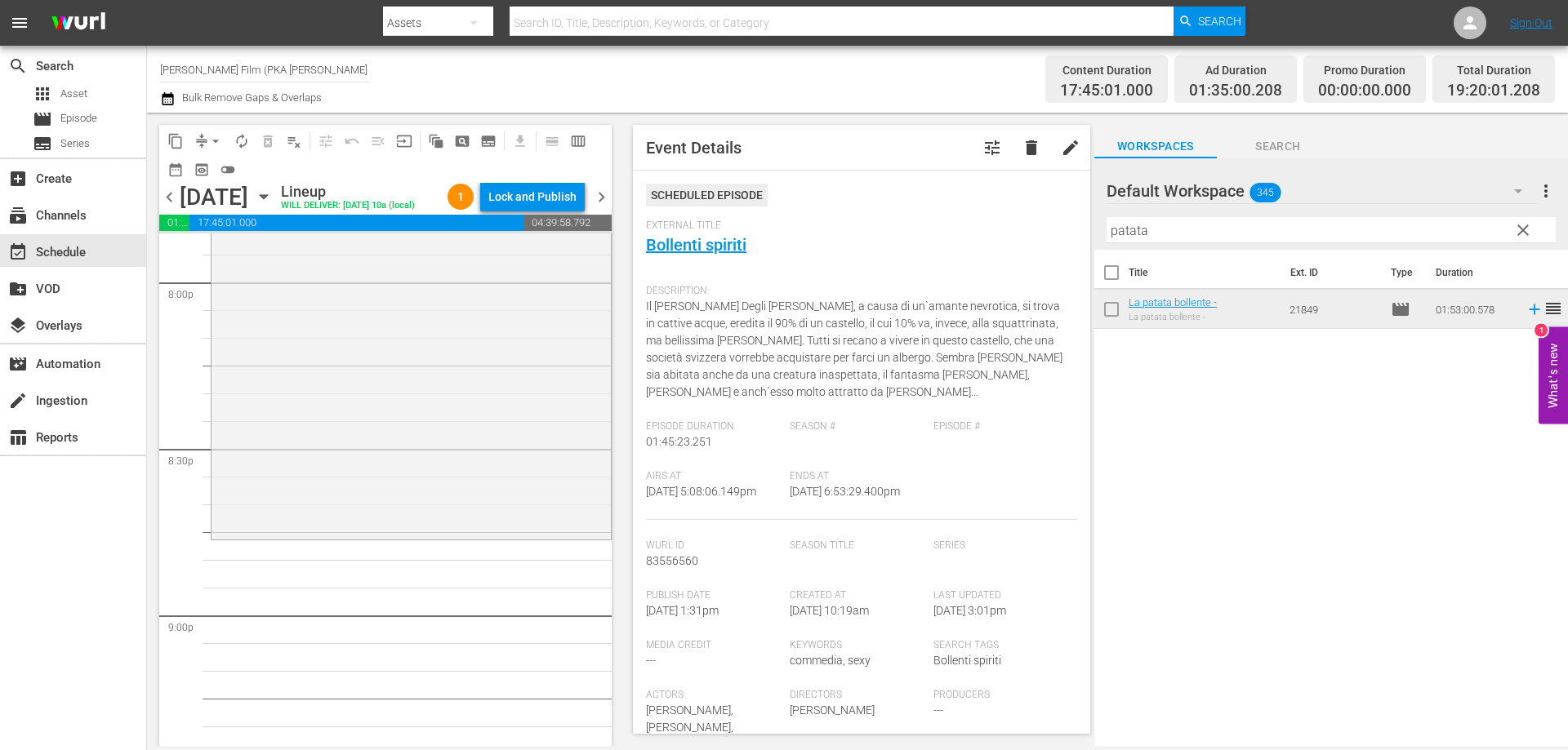
click at [493, 519] on div "La patata bollente - reorder" at bounding box center [411, 225] width 399 height 622
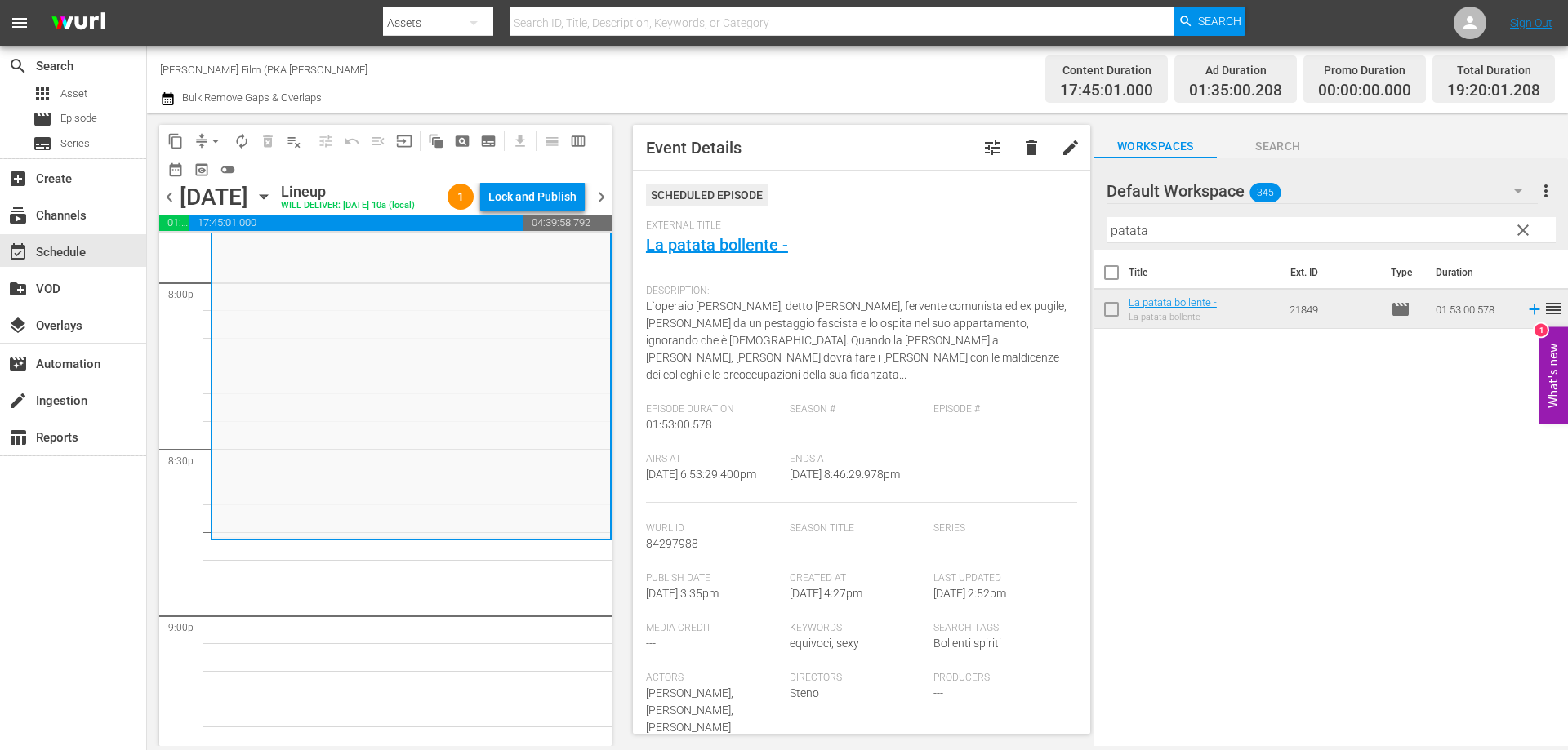
drag, startPoint x: 1178, startPoint y: 227, endPoint x: 1088, endPoint y: 222, distance: 90.1
click at [1088, 222] on div "content_copy compress arrow_drop_down autorenew_outlined delete_forever_outline…" at bounding box center [858, 429] width 1421 height 633
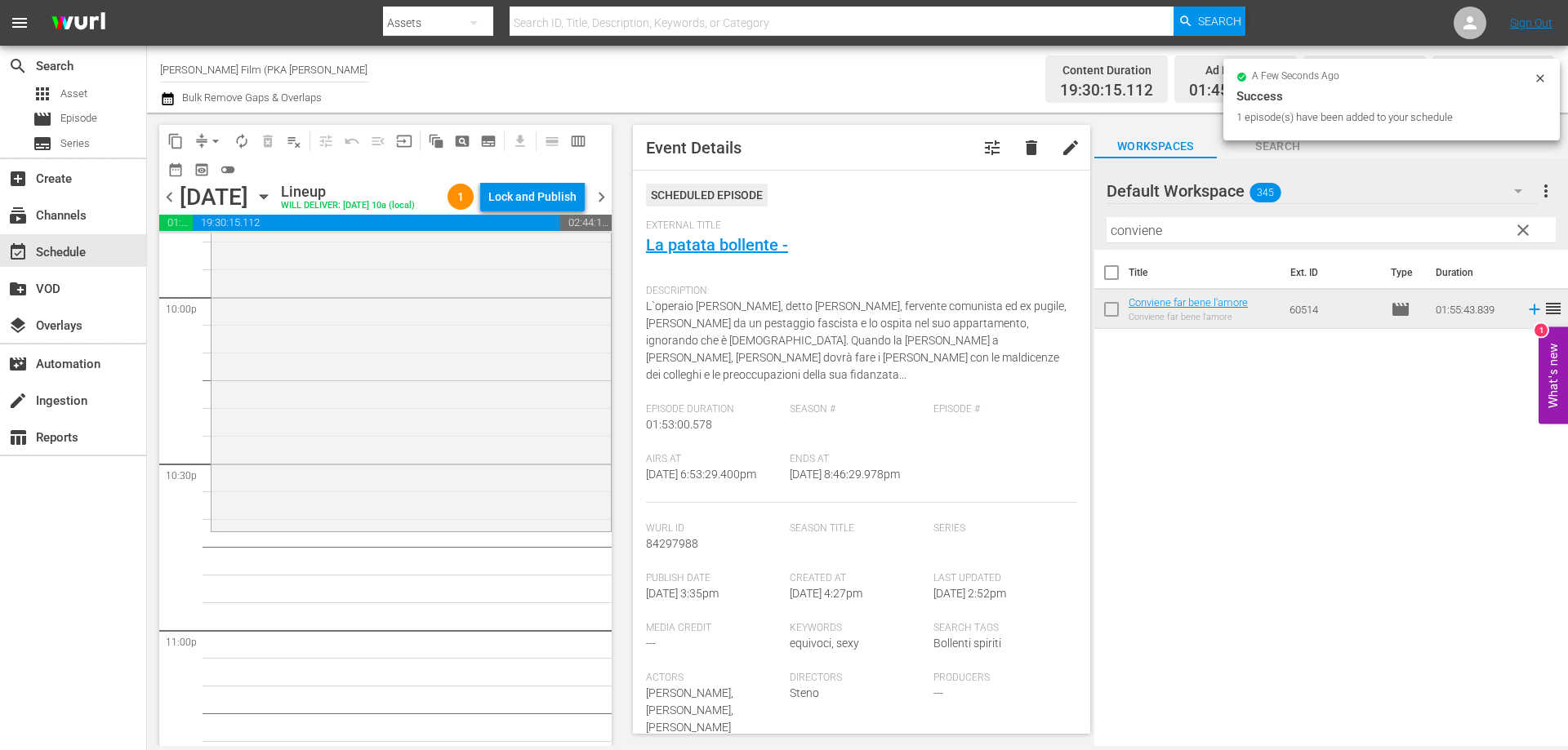
scroll to position [7264, 0]
click at [468, 526] on div "Conviene far bene l'amore reorder" at bounding box center [411, 206] width 399 height 637
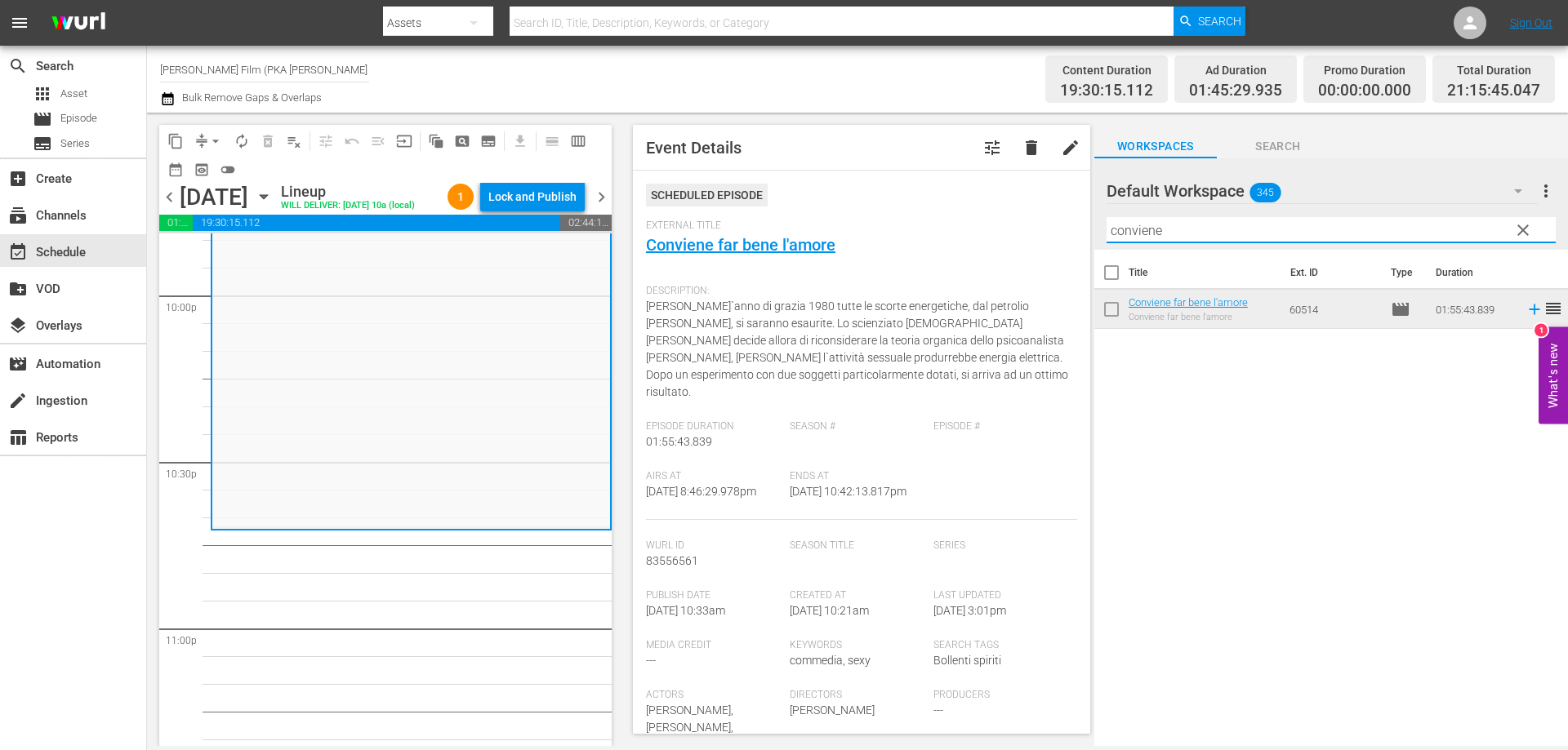
drag, startPoint x: 1170, startPoint y: 230, endPoint x: 971, endPoint y: 191, distance: 202.8
click at [971, 191] on div "content_copy compress arrow_drop_down autorenew_outlined delete_forever_outline…" at bounding box center [858, 429] width 1421 height 633
type input "MALIZIA"
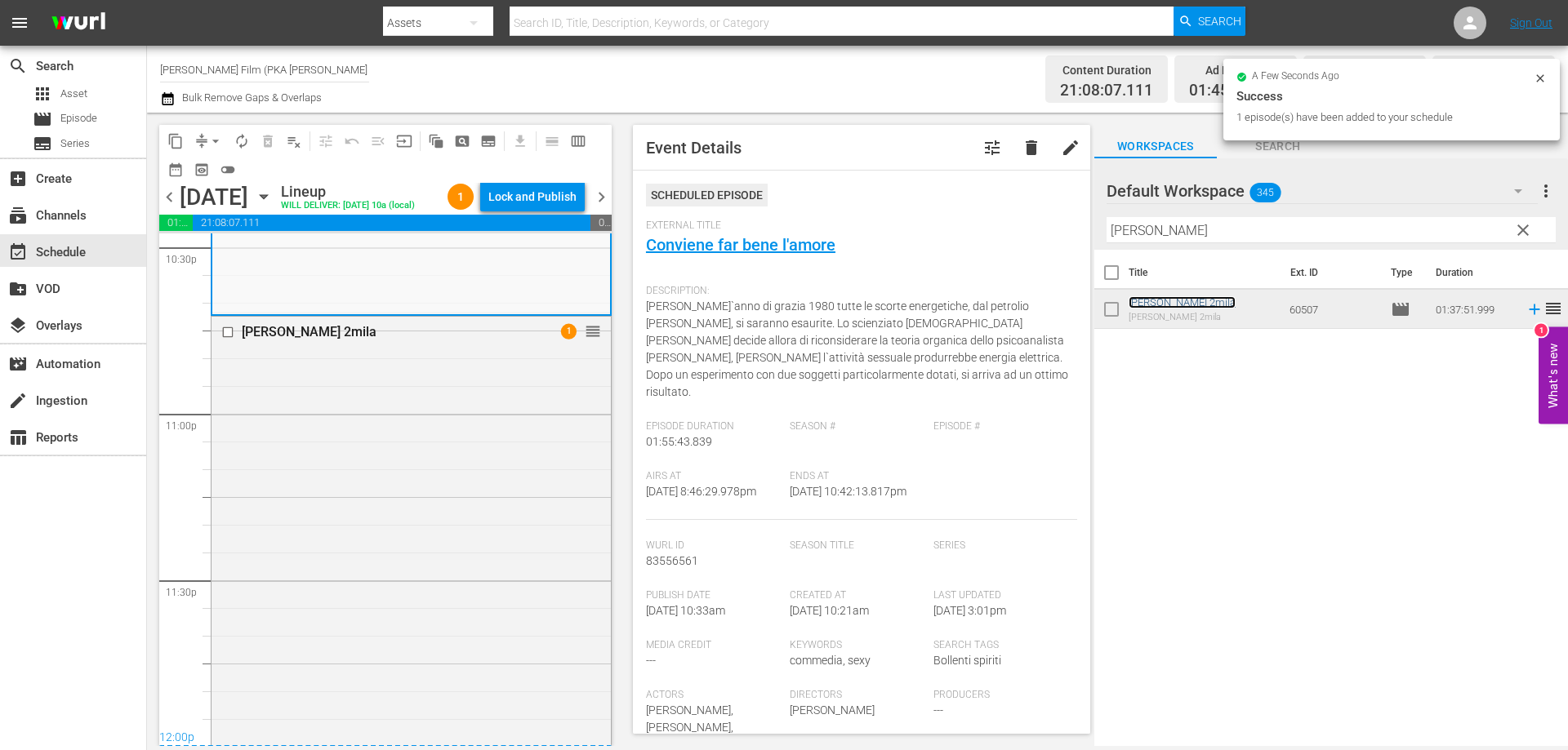
scroll to position [7618, 0]
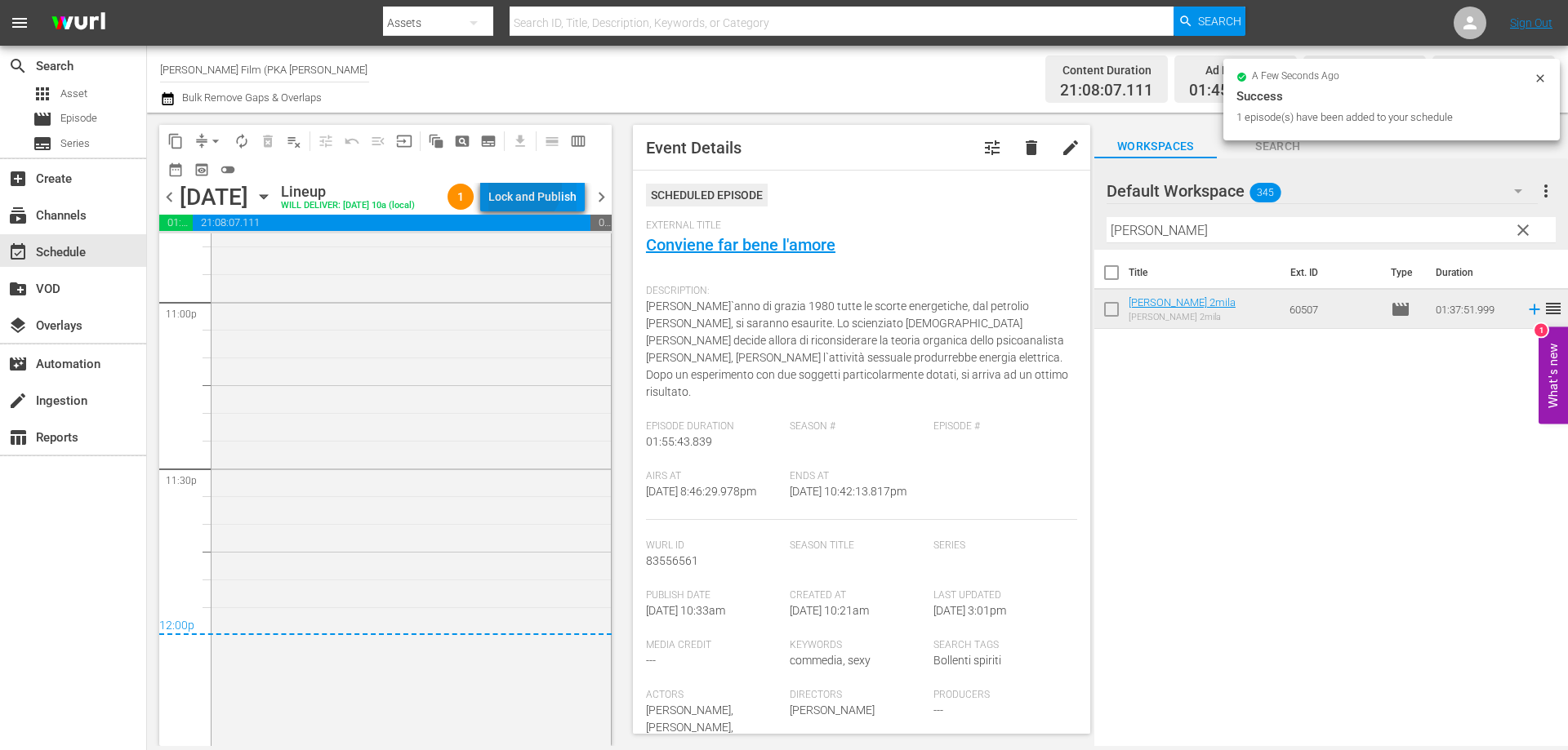
click at [546, 190] on div "Lock and Publish" at bounding box center [533, 197] width 88 height 29
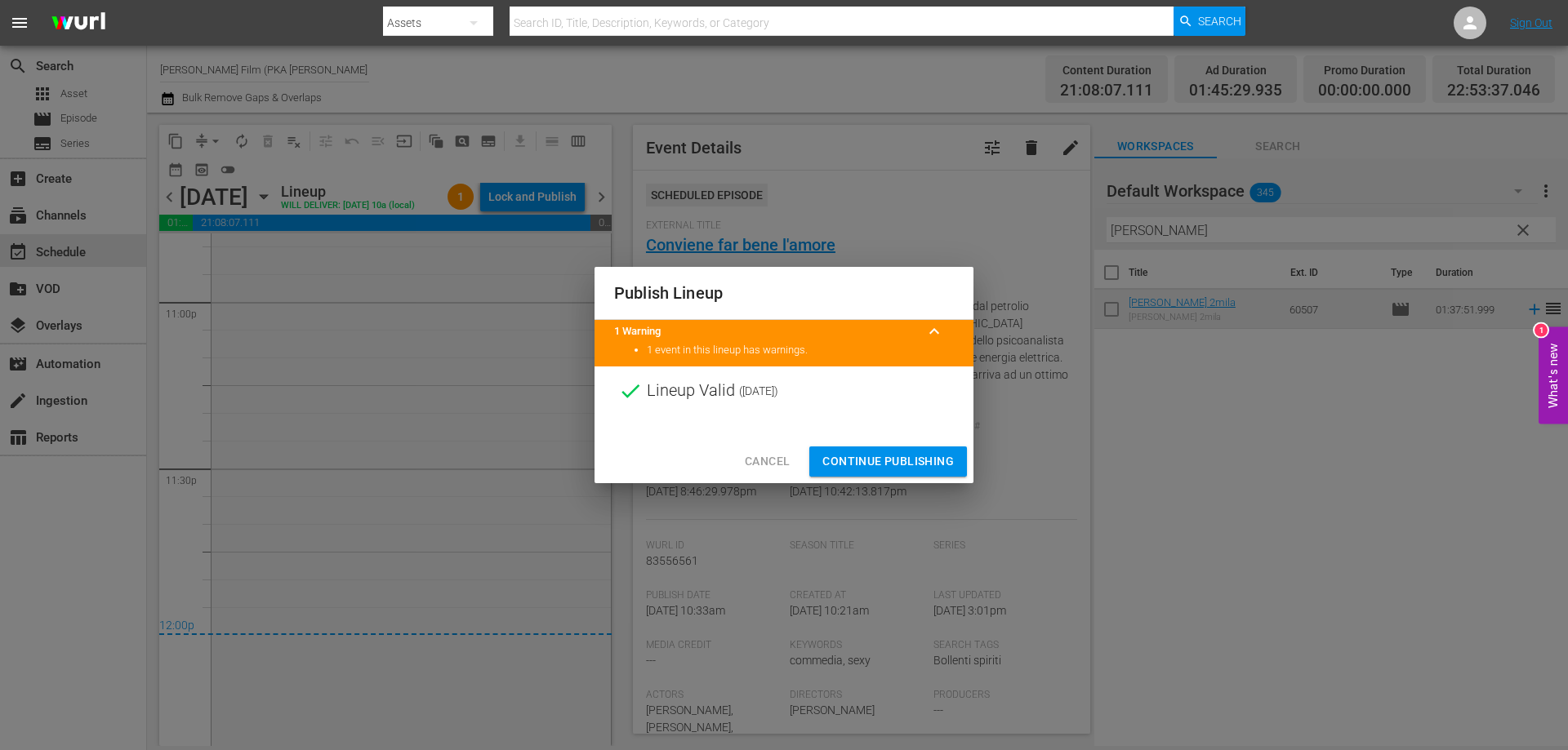
click at [915, 460] on span "Continue Publishing" at bounding box center [888, 461] width 132 height 20
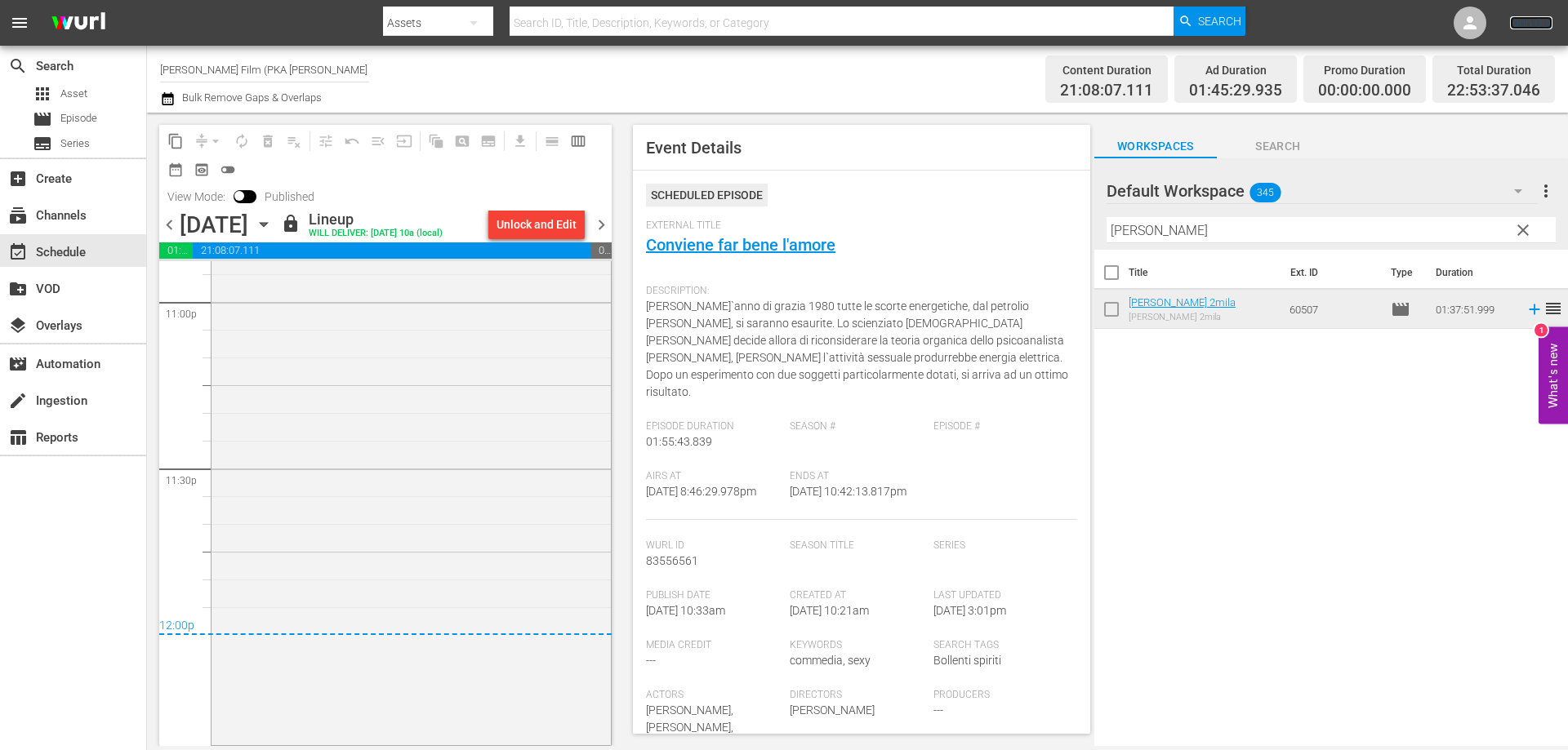
drag, startPoint x: 1537, startPoint y: 21, endPoint x: 1528, endPoint y: 24, distance: 9.5
click at [1537, 21] on link "Sign Out" at bounding box center [1531, 23] width 43 height 13
